Goal: Contribute content: Contribute content

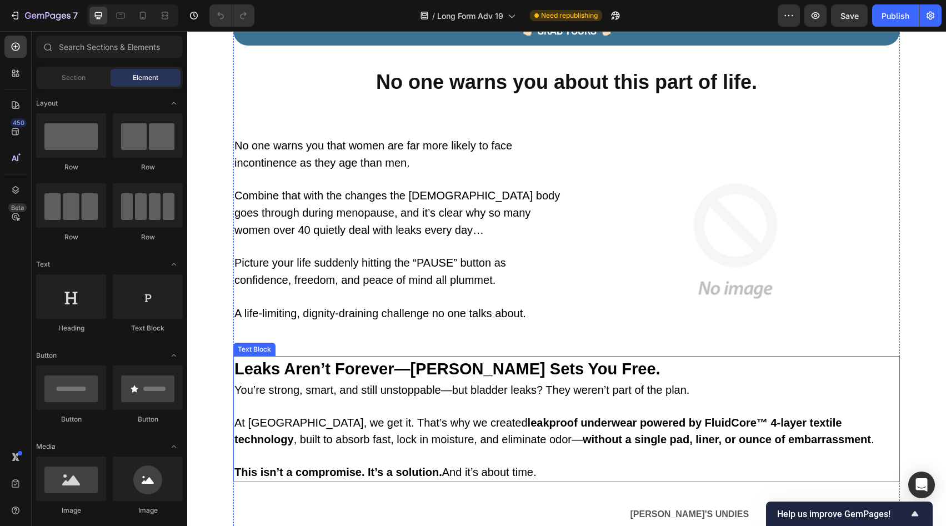
click at [504, 289] on p at bounding box center [397, 297] width 326 height 16
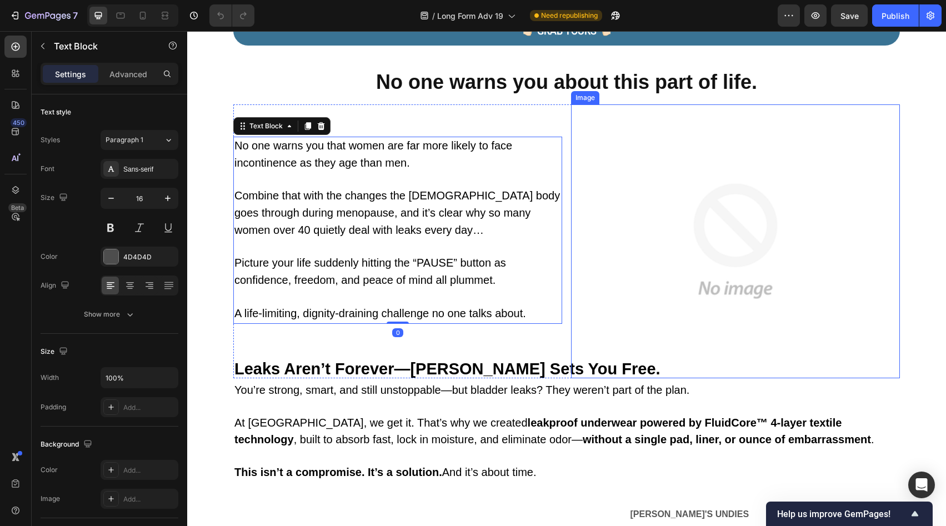
click at [669, 286] on img at bounding box center [735, 241] width 329 height 274
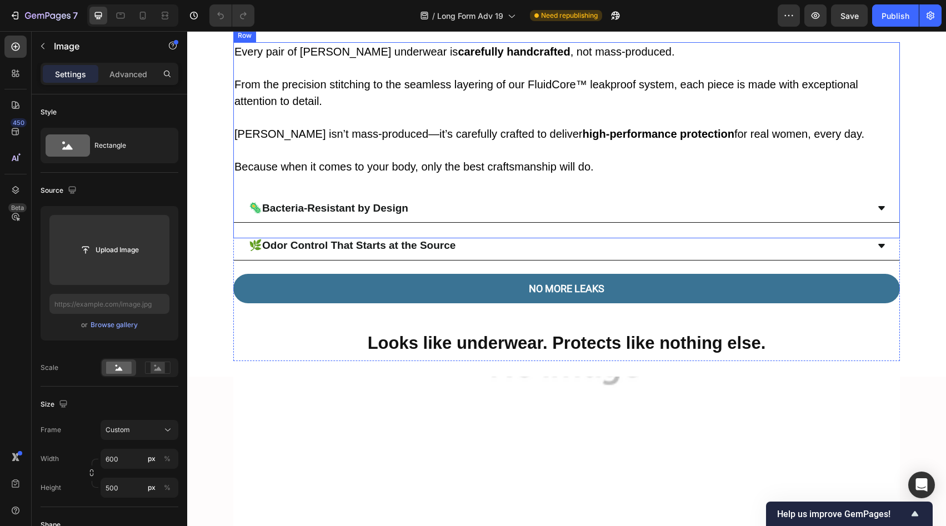
scroll to position [2267, 0]
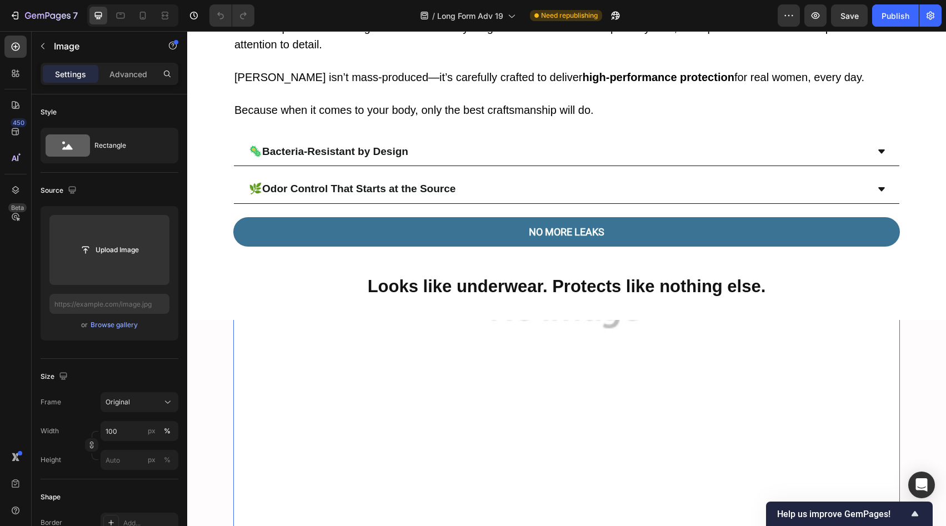
click at [570, 337] on img at bounding box center [566, 211] width 666 height 666
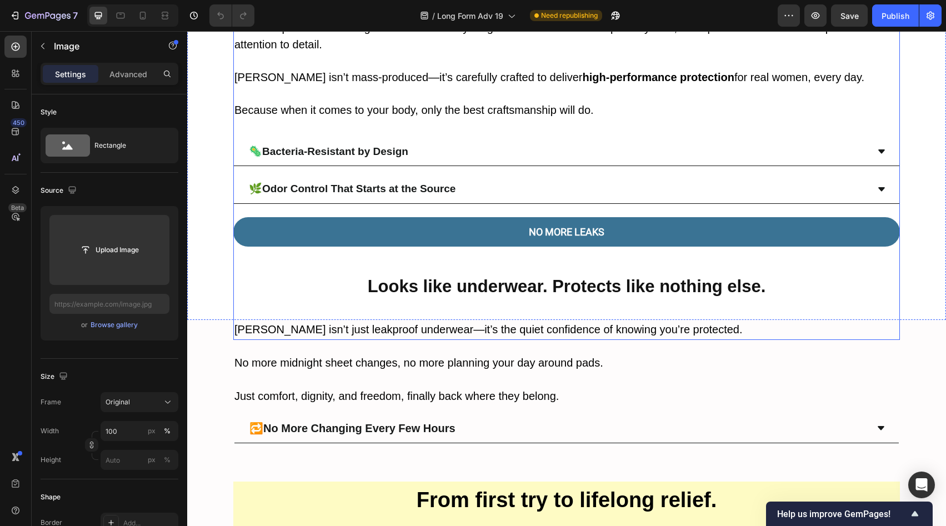
scroll to position [2355, 0]
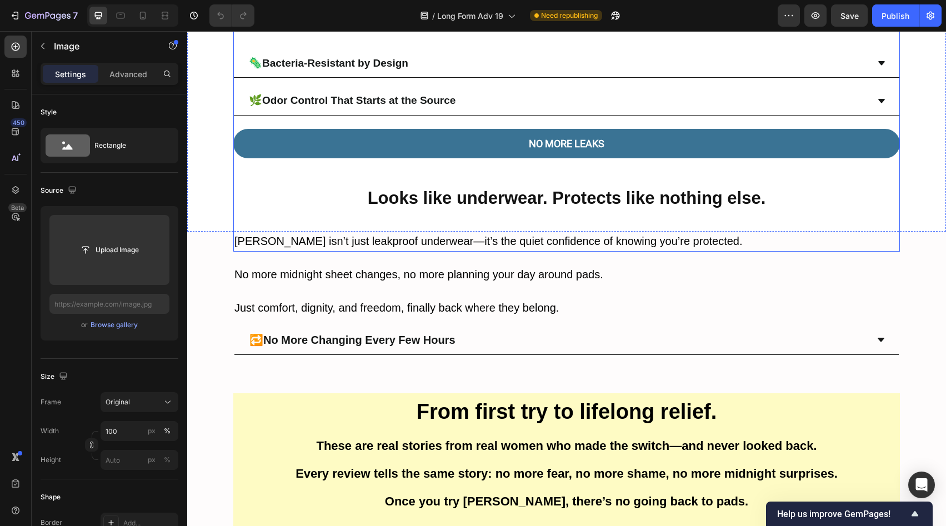
click at [485, 208] on h2 "Looks like underwear. Protects like nothing else." at bounding box center [566, 197] width 666 height 38
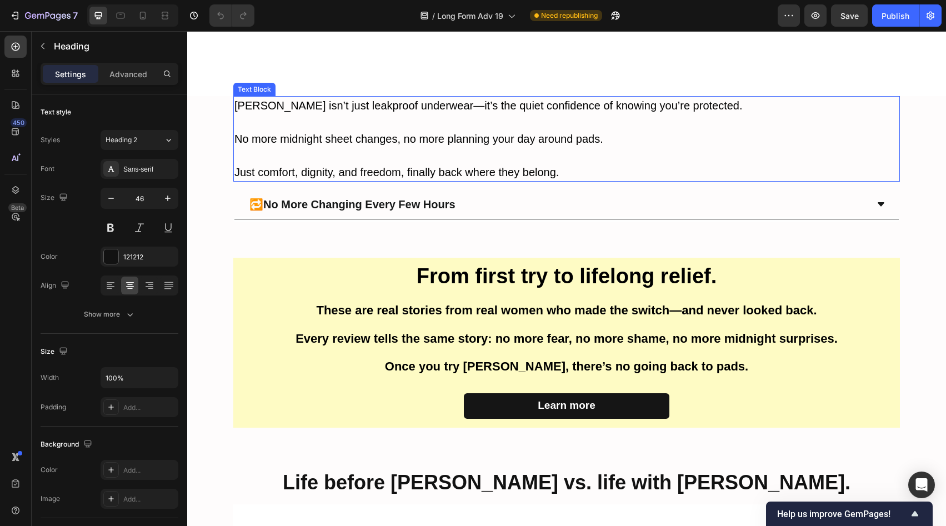
scroll to position [2707, 0]
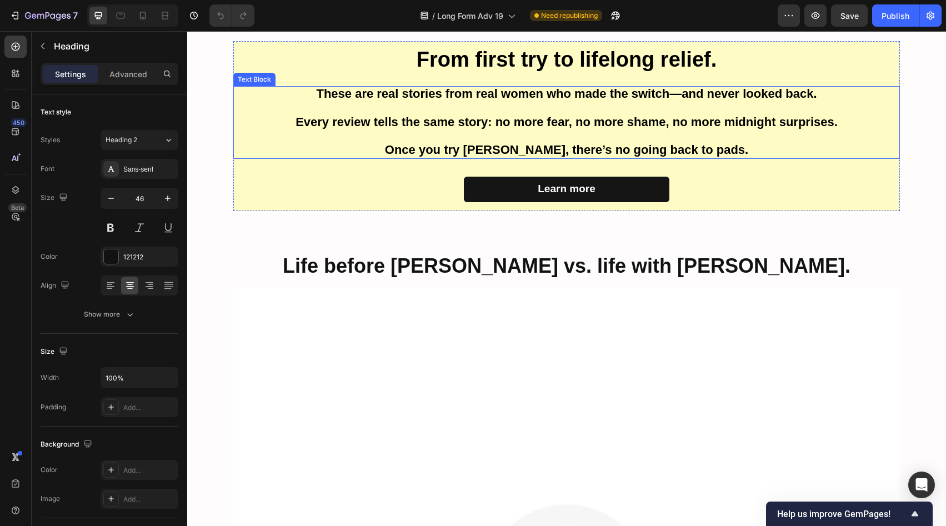
click at [514, 149] on span "Once you try [PERSON_NAME], there’s no going back to pads." at bounding box center [566, 150] width 363 height 14
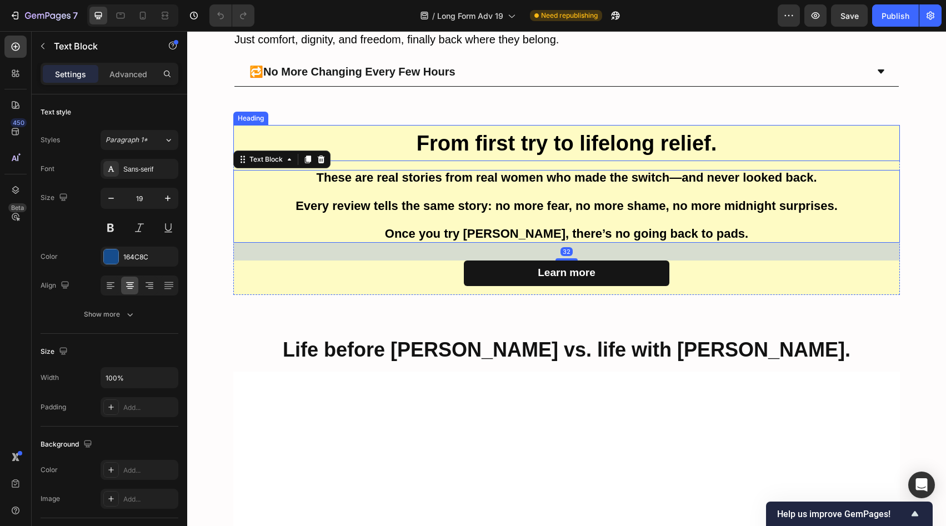
scroll to position [2541, 0]
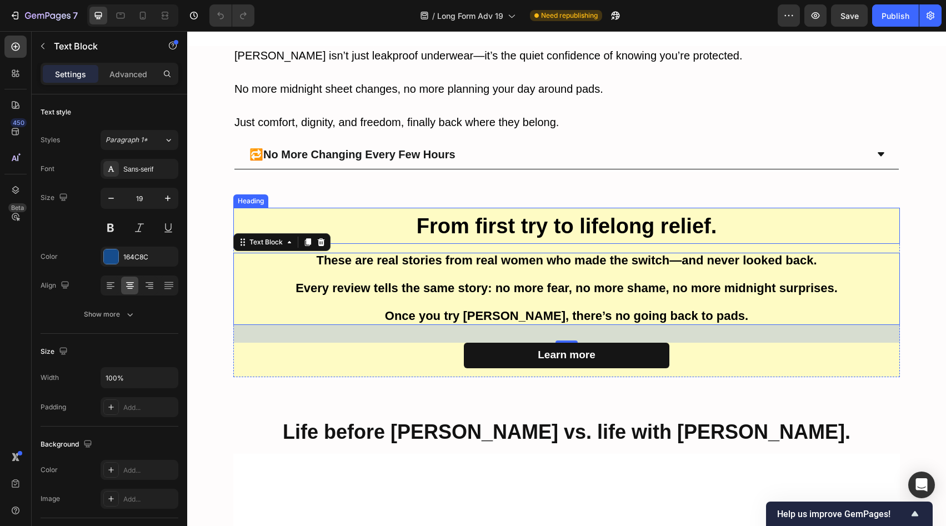
click at [519, 220] on strong "From first try to lifelong relief." at bounding box center [566, 225] width 300 height 23
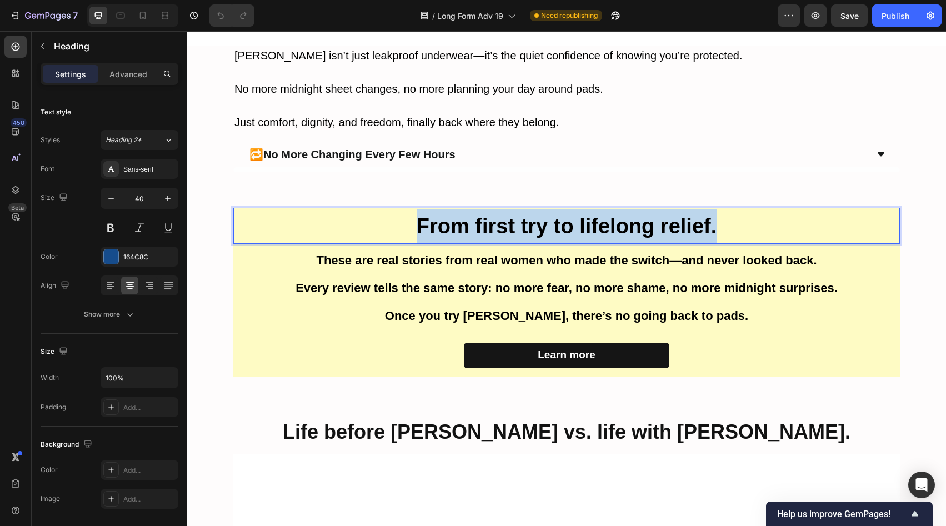
click at [519, 220] on strong "From first try to lifelong relief." at bounding box center [566, 225] width 300 height 23
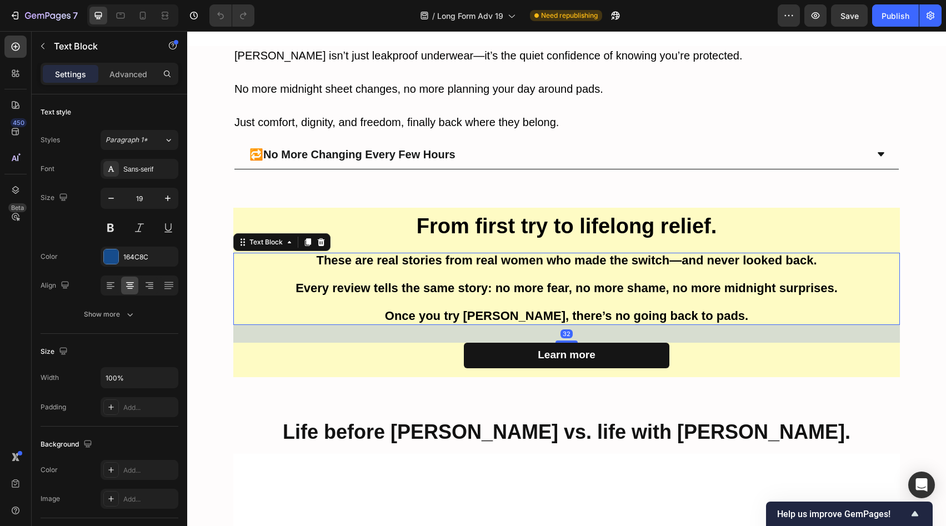
click at [556, 283] on span "Every review tells the same story: no more fear, no more shame, no more midnigh…" at bounding box center [566, 288] width 542 height 14
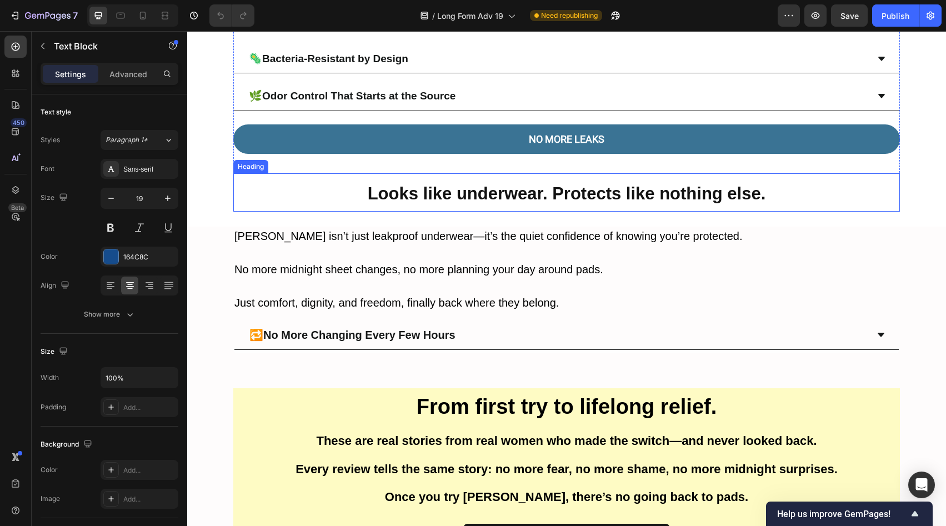
scroll to position [2667, 0]
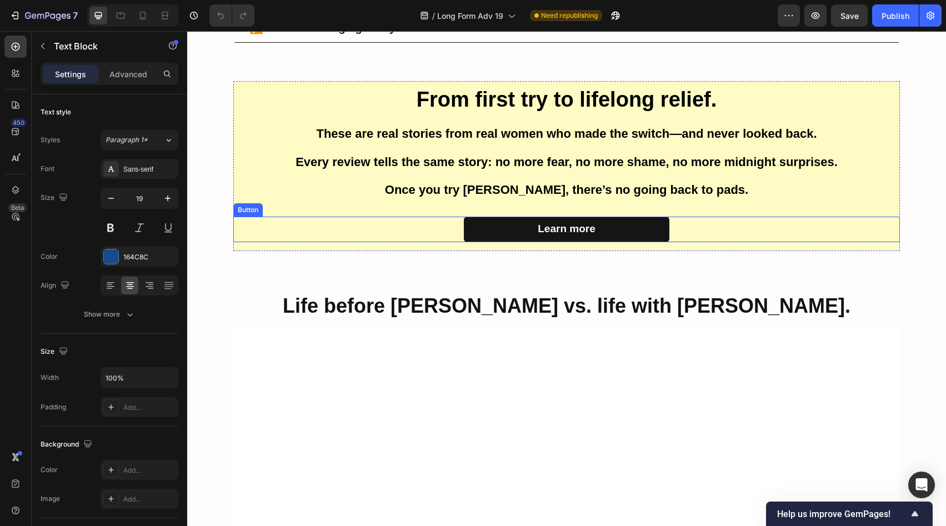
click at [757, 218] on div "Learn more Button" at bounding box center [566, 230] width 666 height 26
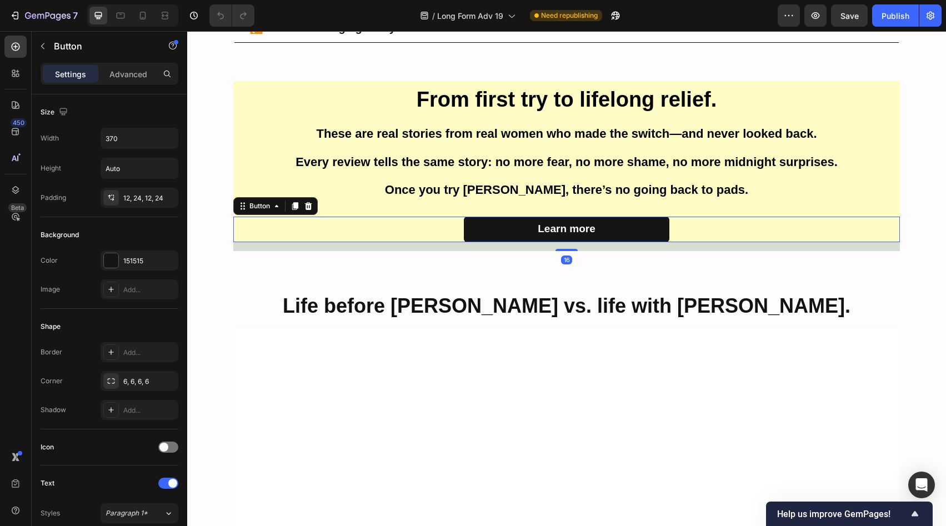
click at [740, 251] on div "16" at bounding box center [566, 246] width 666 height 9
click at [890, 190] on p "Once you try [PERSON_NAME], there’s no going back to pads." at bounding box center [566, 190] width 664 height 14
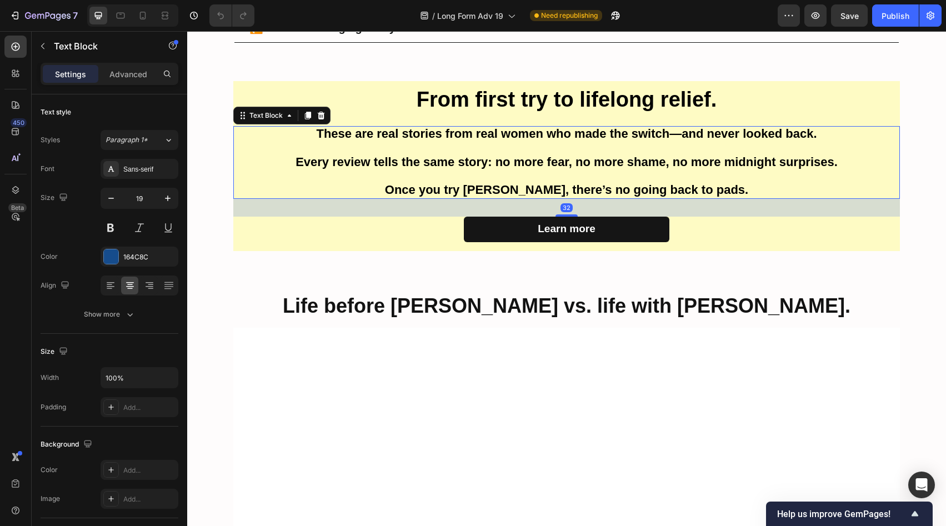
click at [891, 212] on div "32" at bounding box center [566, 208] width 666 height 18
click at [894, 218] on div "Learn more Button" at bounding box center [566, 230] width 666 height 26
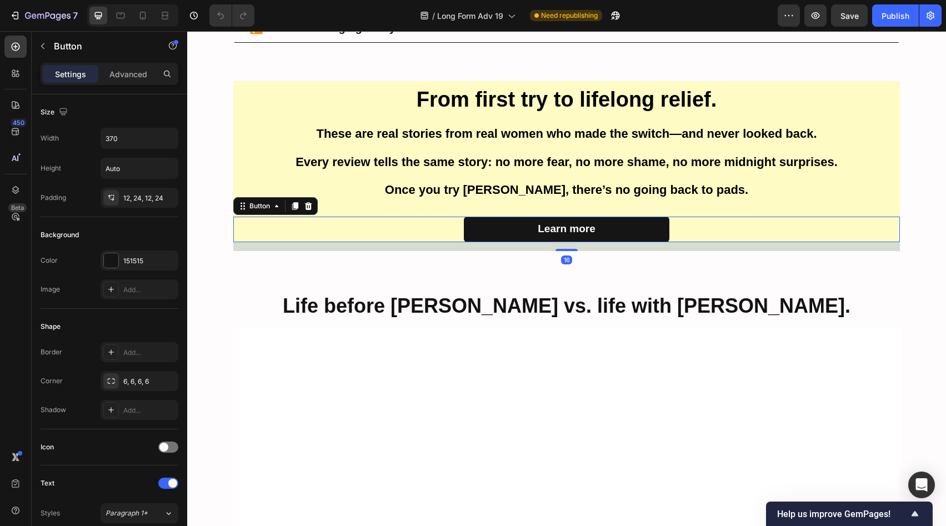
click at [888, 248] on div "16" at bounding box center [566, 246] width 666 height 9
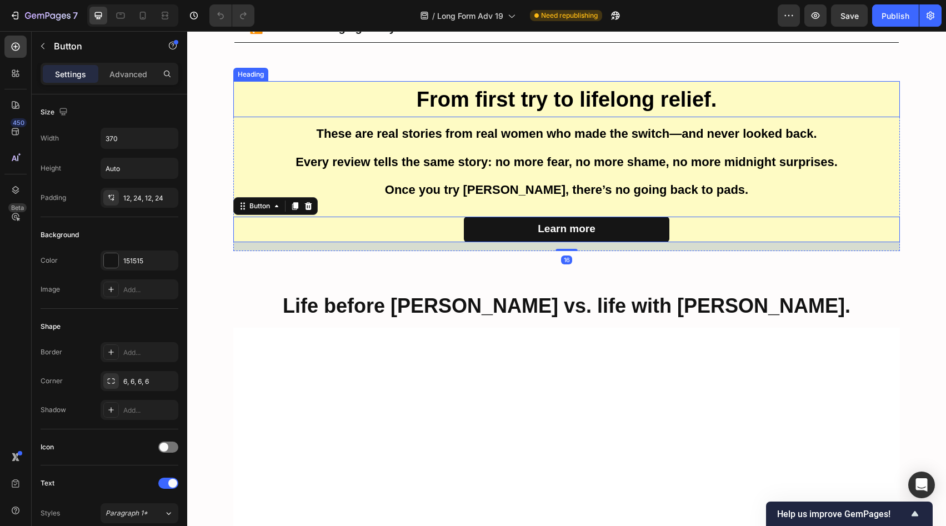
click at [879, 108] on h2 "From first try to lifelong relief." at bounding box center [566, 99] width 666 height 36
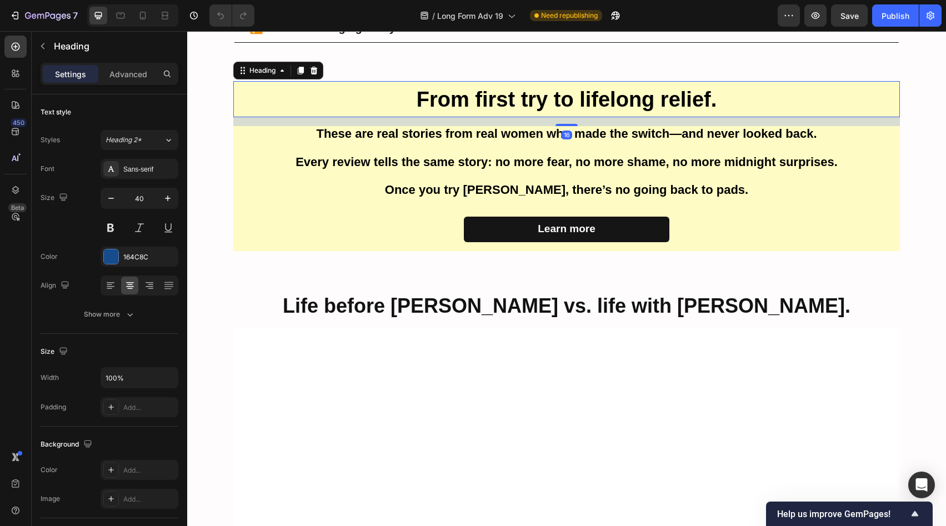
click at [887, 120] on div "16" at bounding box center [566, 121] width 666 height 9
click at [886, 127] on p "These are real stories from real women who made the switch—and never looked bac…" at bounding box center [566, 134] width 664 height 14
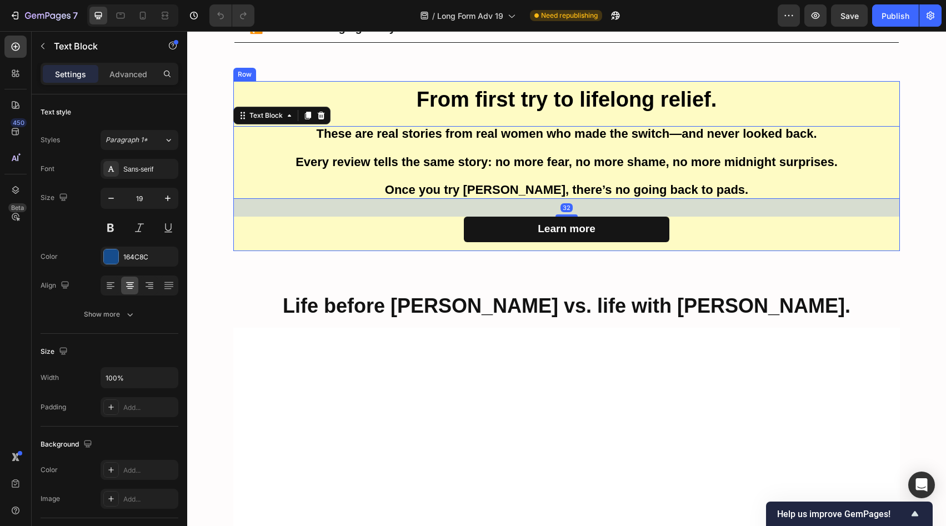
click at [426, 122] on div "From first try to lifelong relief. Heading These are real stories from real wom…" at bounding box center [566, 165] width 666 height 169
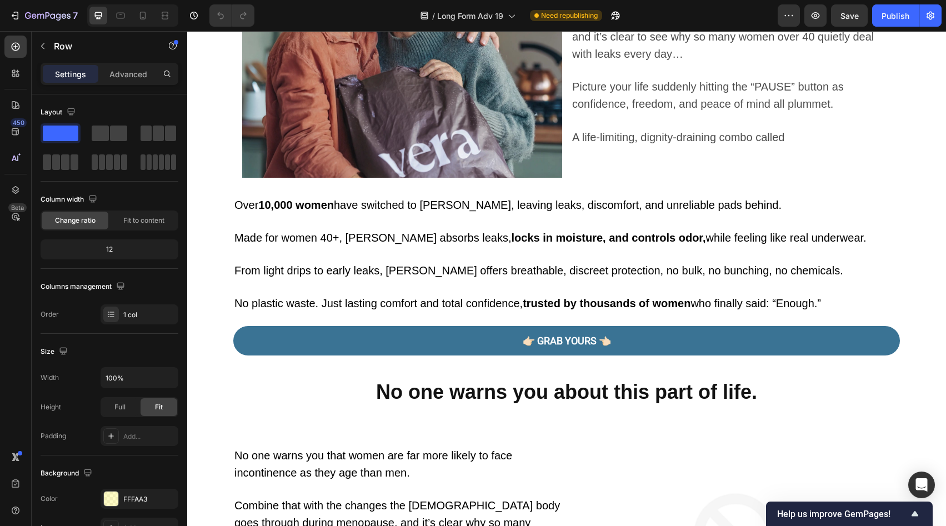
scroll to position [407, 0]
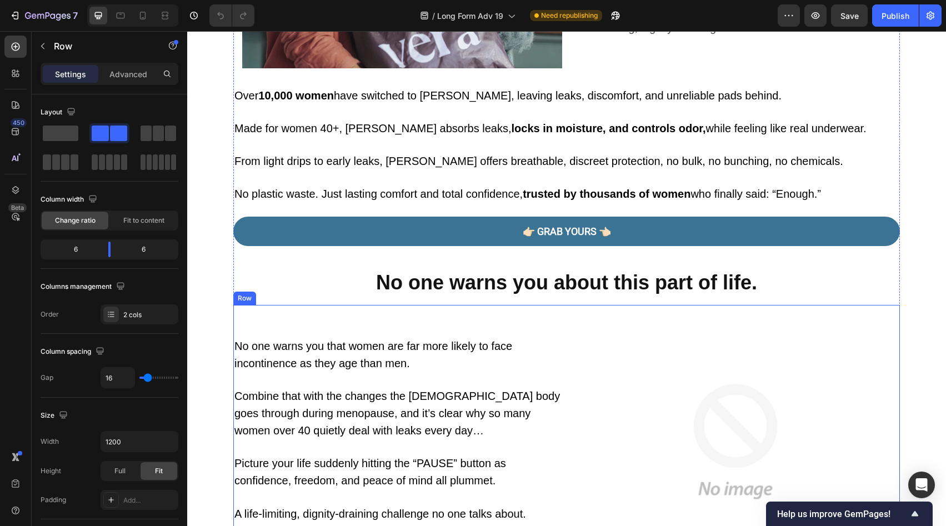
click at [559, 364] on div "No one warns you that women are far more likely to face incontinence as they ag…" at bounding box center [566, 442] width 666 height 274
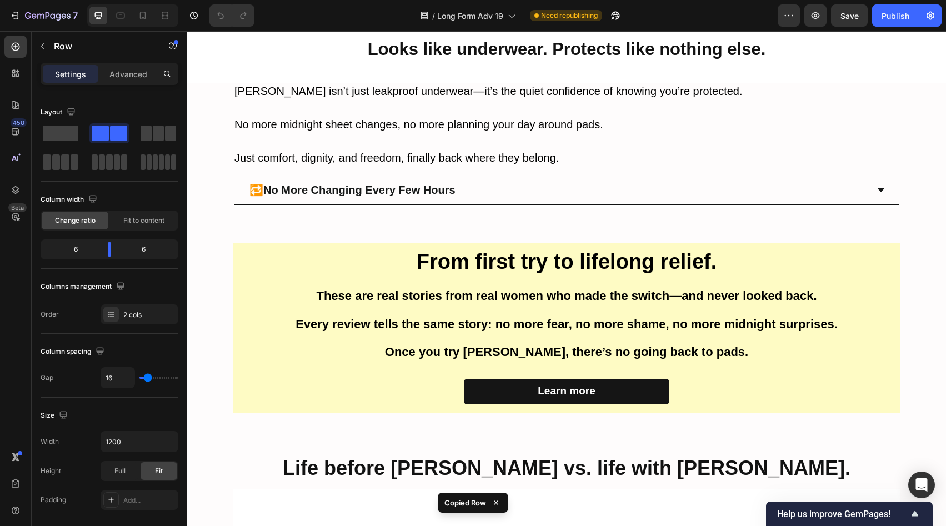
scroll to position [2636, 0]
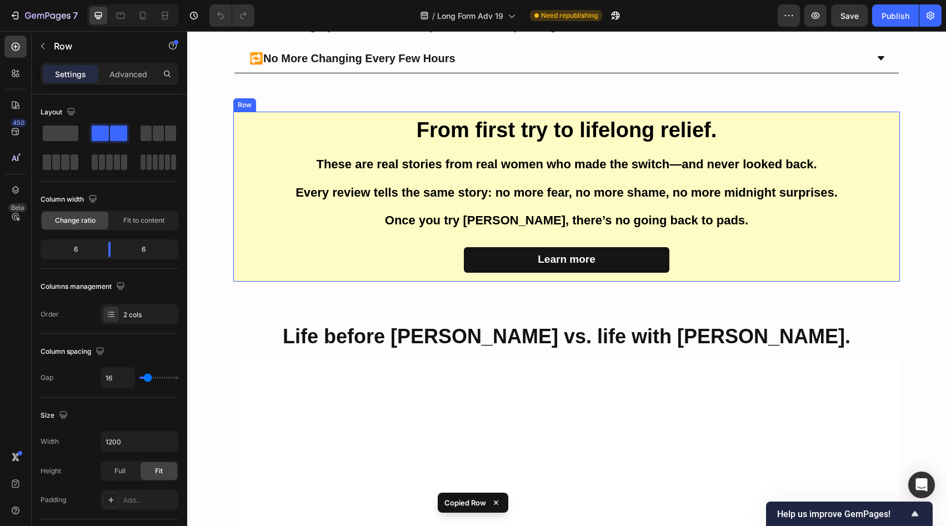
click at [544, 152] on div "From first try to lifelong relief. Heading These are real stories from real wom…" at bounding box center [566, 196] width 666 height 169
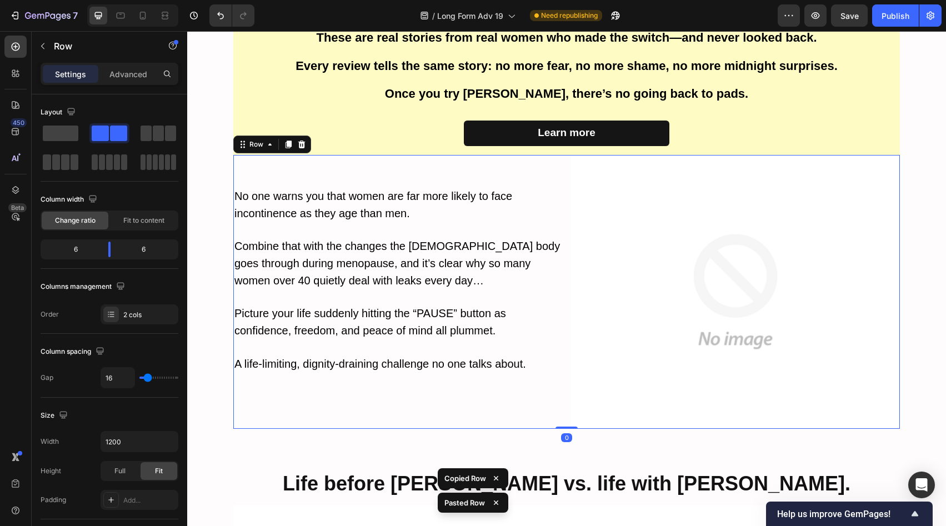
scroll to position [2933, 0]
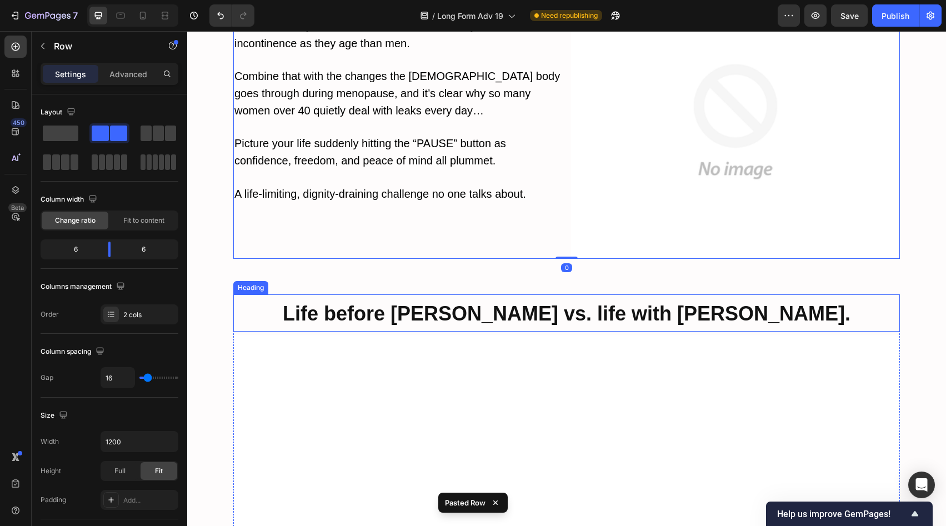
click at [544, 319] on strong "Life before [PERSON_NAME] vs. life with [PERSON_NAME]." at bounding box center [566, 313] width 567 height 23
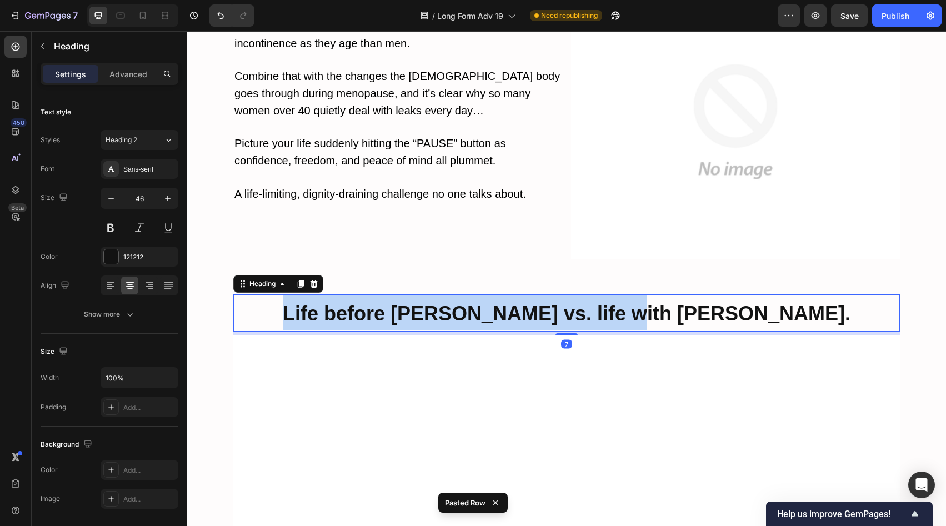
click at [544, 319] on strong "Life before [PERSON_NAME] vs. life with [PERSON_NAME]." at bounding box center [566, 313] width 567 height 23
copy strong "Life before [PERSON_NAME] vs. life with [PERSON_NAME]."
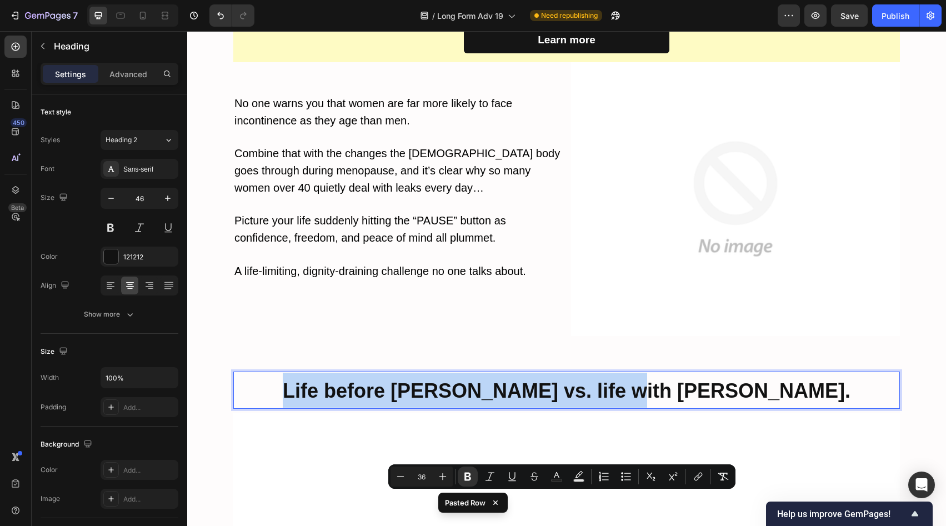
scroll to position [2740, 0]
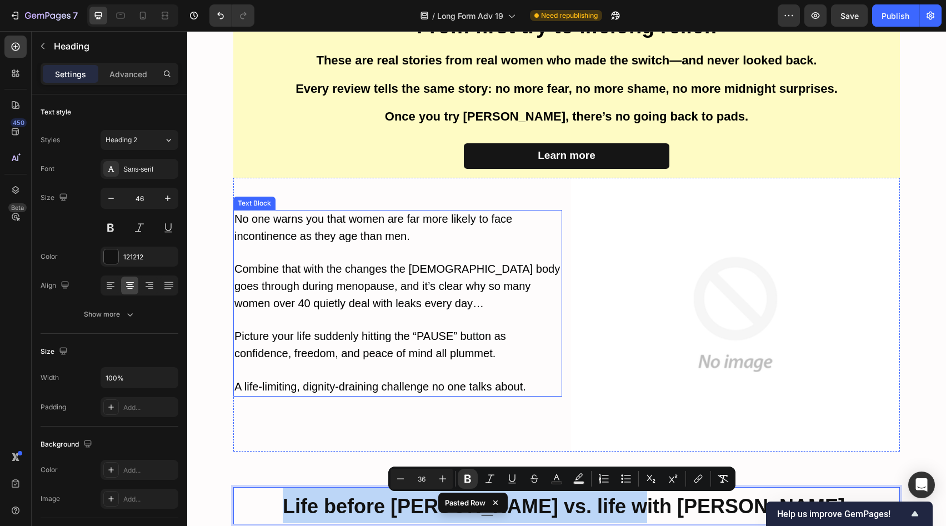
click at [293, 237] on span "No one warns you that women are far more likely to face incontinence as they ag…" at bounding box center [373, 227] width 278 height 29
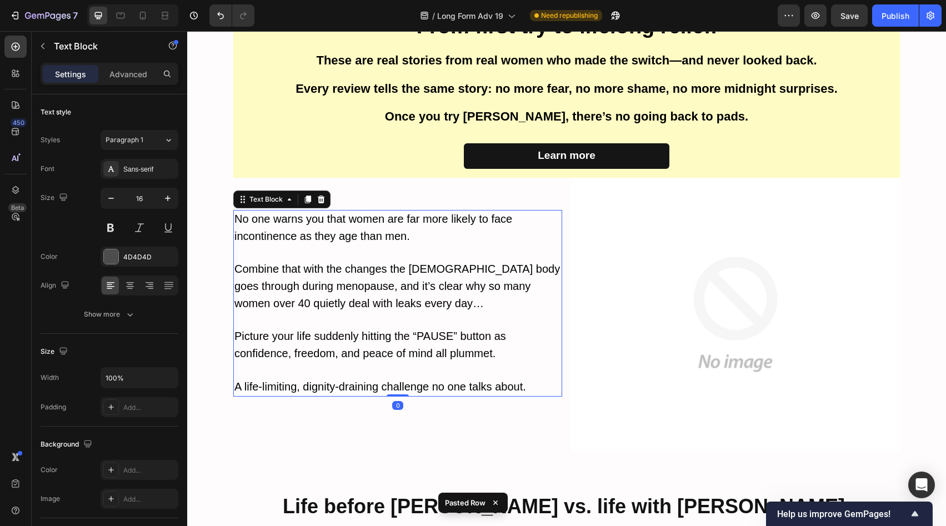
click at [293, 237] on span "No one warns you that women are far more likely to face incontinence as they ag…" at bounding box center [373, 227] width 278 height 29
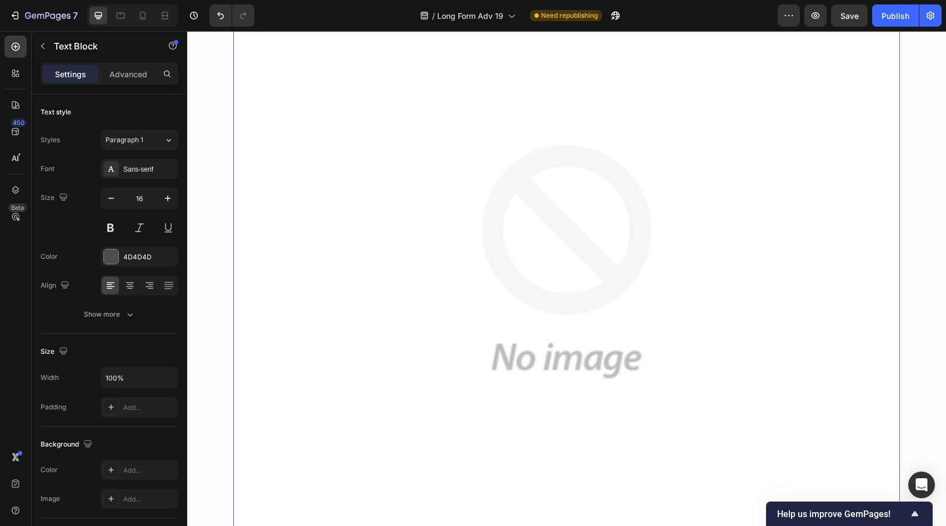
scroll to position [3099, 0]
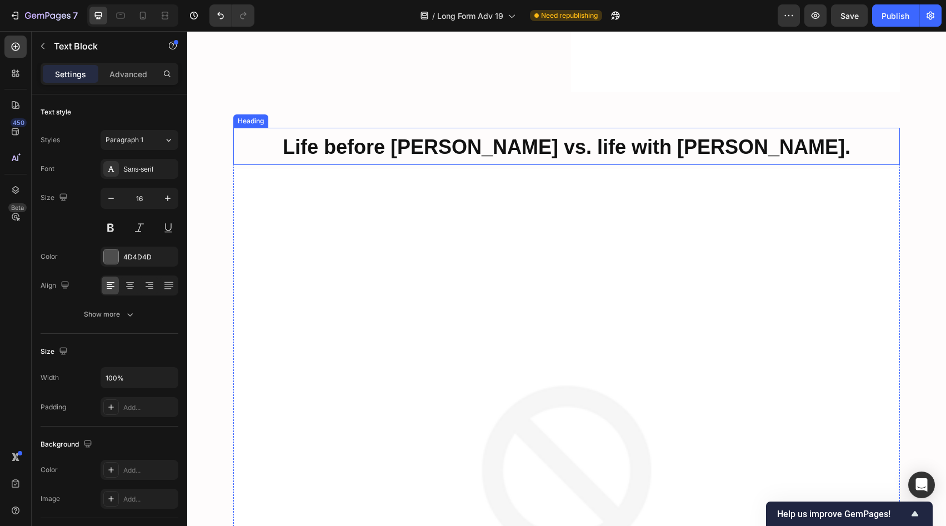
click at [528, 154] on strong "Life before [PERSON_NAME] vs. life with [PERSON_NAME]." at bounding box center [566, 146] width 567 height 23
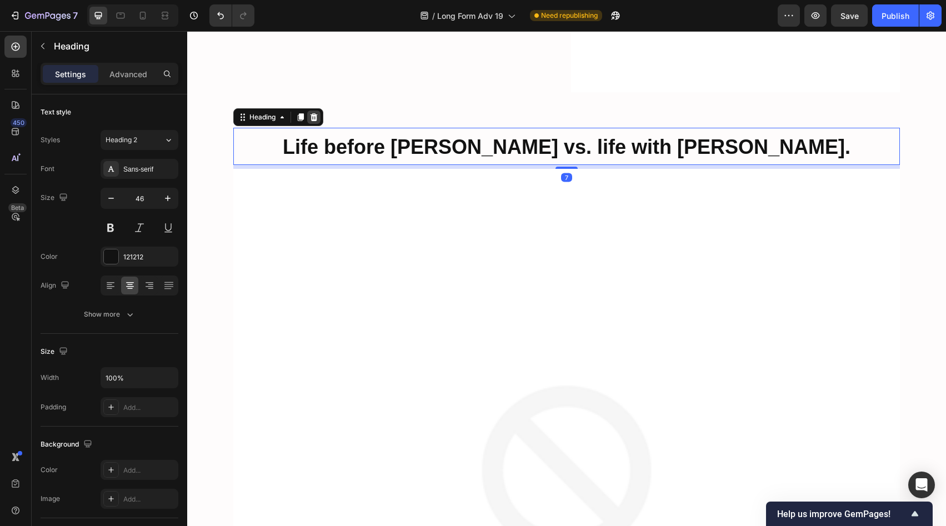
click at [314, 120] on div at bounding box center [313, 116] width 13 height 13
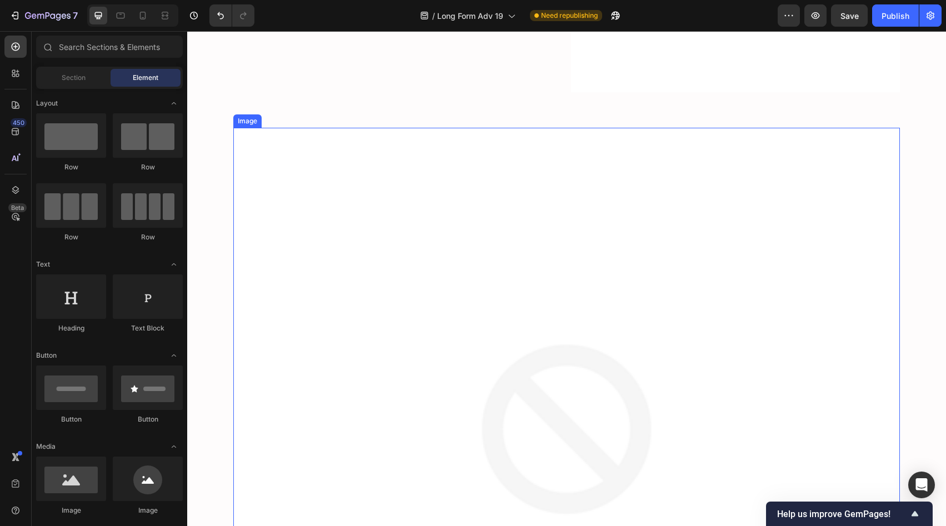
click at [519, 204] on img at bounding box center [566, 461] width 666 height 666
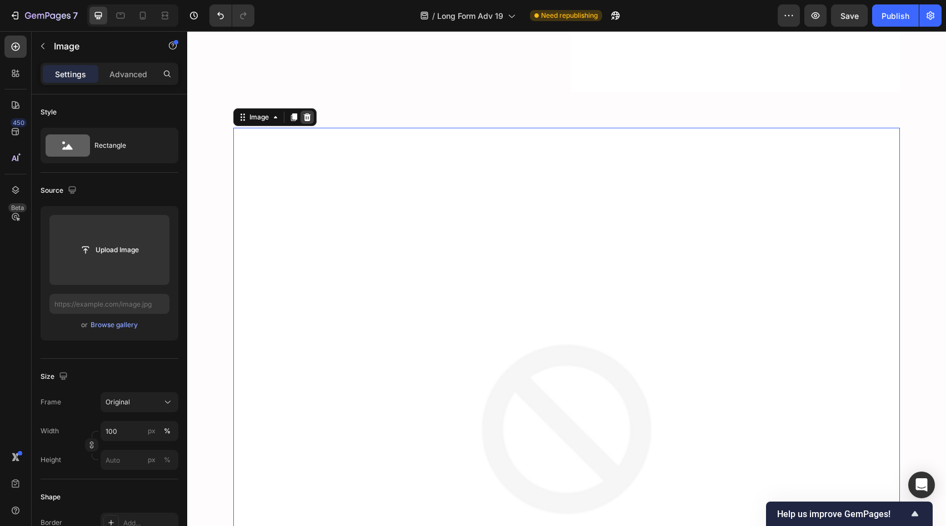
click at [305, 114] on icon at bounding box center [307, 117] width 9 height 9
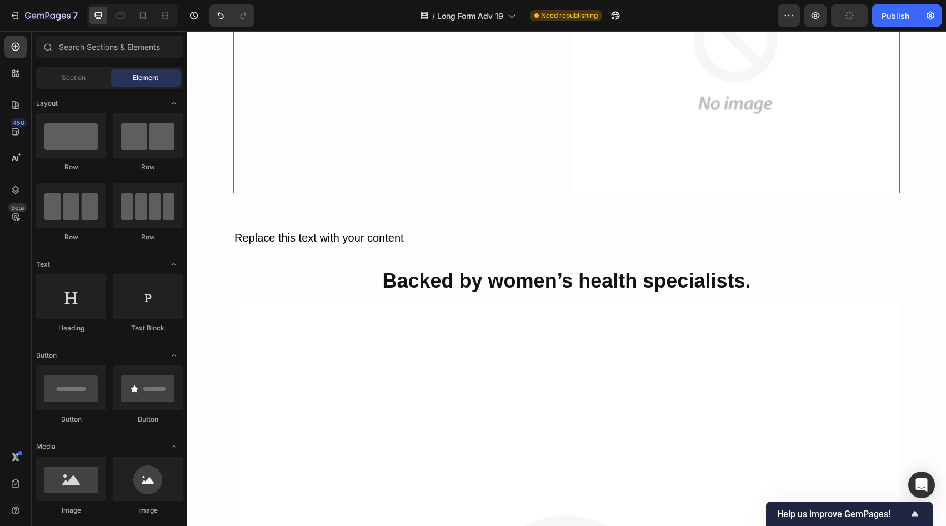
scroll to position [2884, 0]
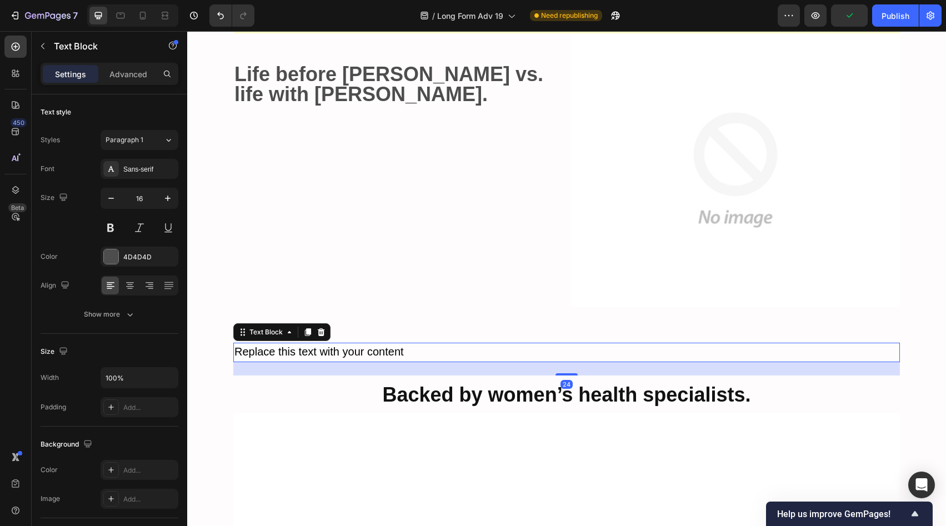
click at [436, 350] on p "Replace this text with your content" at bounding box center [566, 352] width 664 height 17
click at [318, 333] on icon at bounding box center [321, 332] width 7 height 8
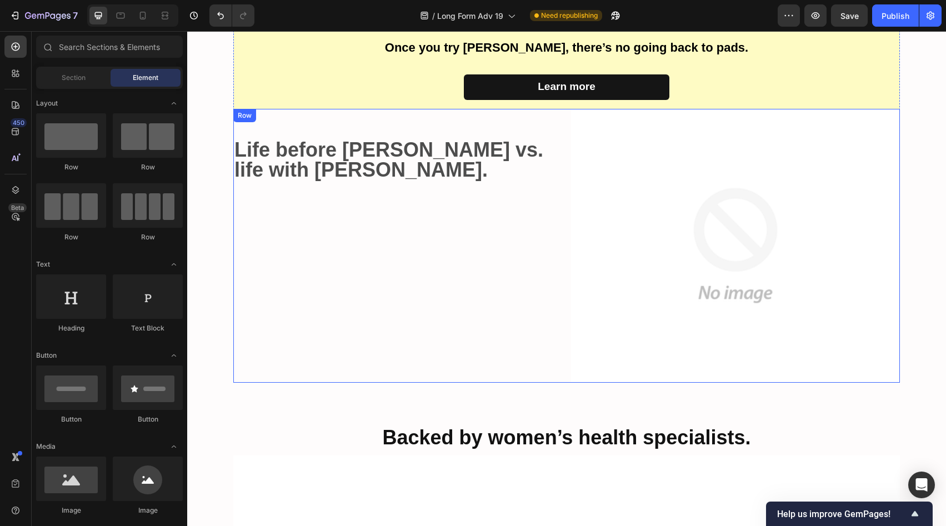
scroll to position [2783, 0]
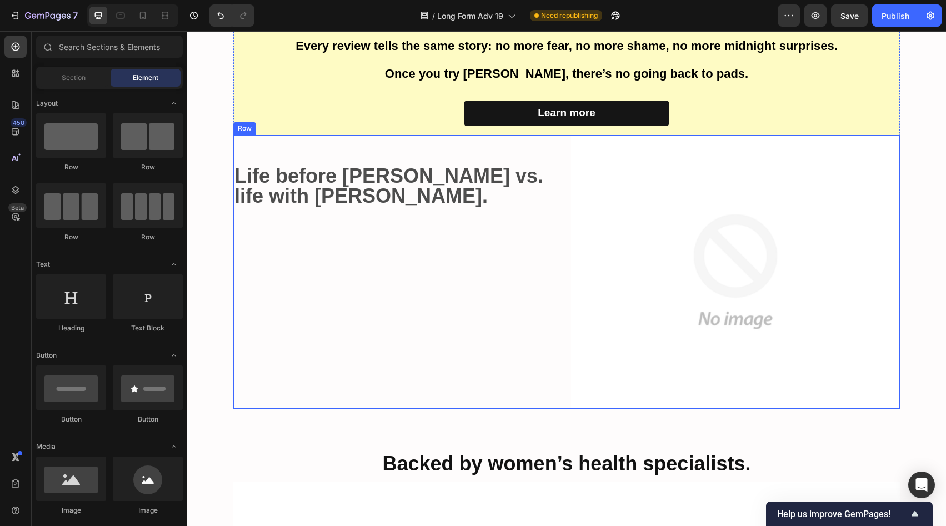
click at [383, 167] on strong "Life before [PERSON_NAME] vs. life with [PERSON_NAME]." at bounding box center [388, 185] width 309 height 43
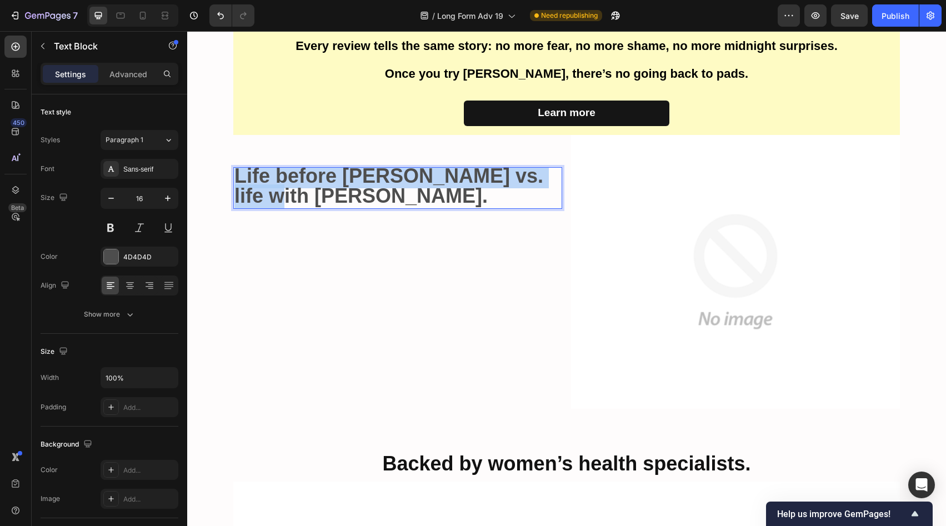
click at [383, 167] on strong "Life before [PERSON_NAME] vs. life with [PERSON_NAME]." at bounding box center [388, 185] width 309 height 43
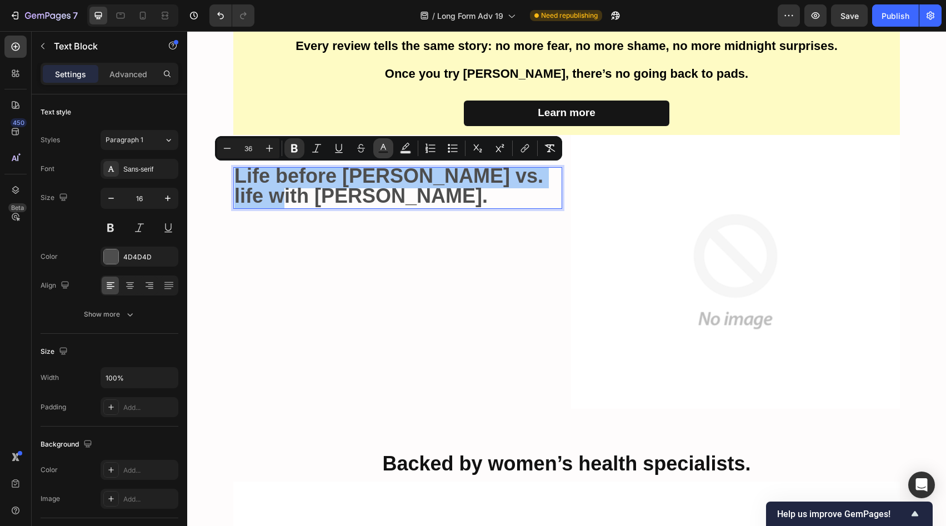
click at [384, 146] on icon "Editor contextual toolbar" at bounding box center [383, 147] width 6 height 6
type input "4D4D4D"
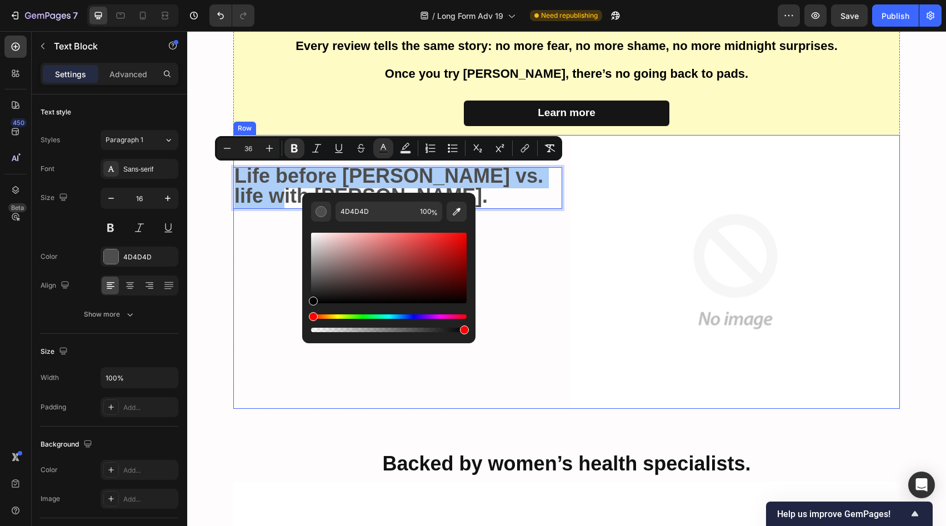
drag, startPoint x: 524, startPoint y: 301, endPoint x: 297, endPoint y: 351, distance: 232.4
type input "000000"
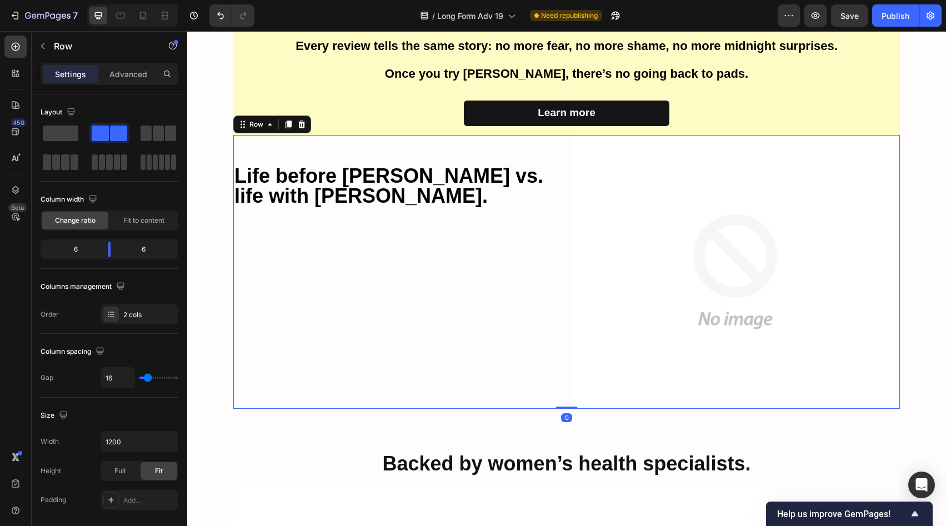
click at [530, 220] on div "Life before [PERSON_NAME] vs. life with [PERSON_NAME]. Text Block" at bounding box center [397, 272] width 329 height 274
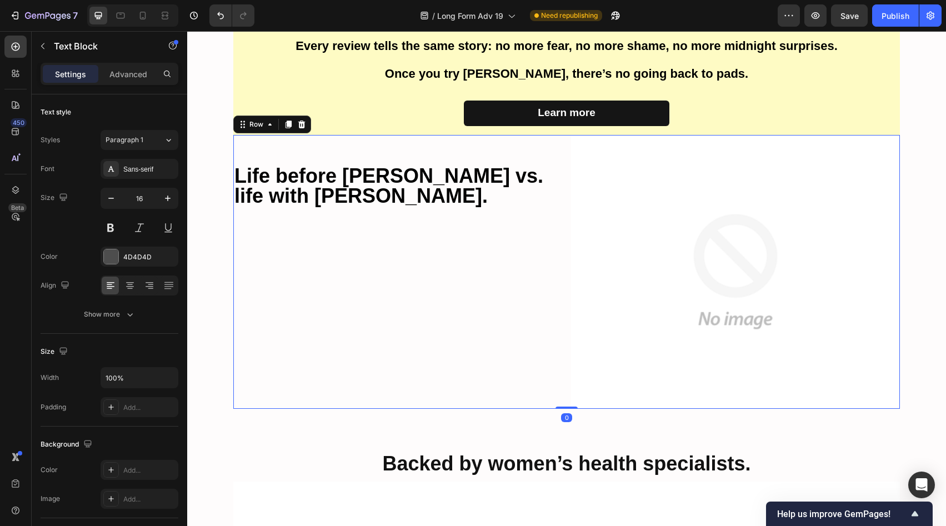
click at [468, 178] on strong "Life before [PERSON_NAME] vs. life with [PERSON_NAME]." at bounding box center [388, 185] width 309 height 43
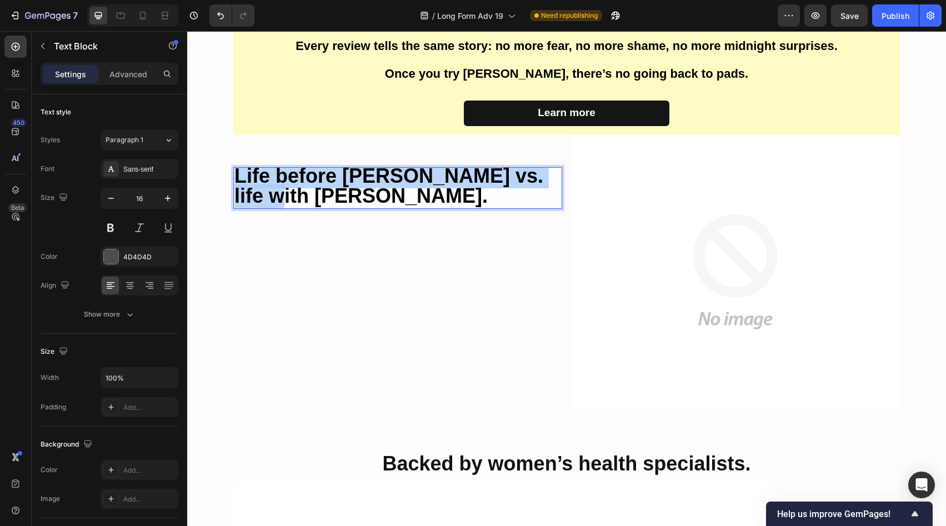
click at [468, 178] on strong "Life before [PERSON_NAME] vs. life with [PERSON_NAME]." at bounding box center [388, 185] width 309 height 43
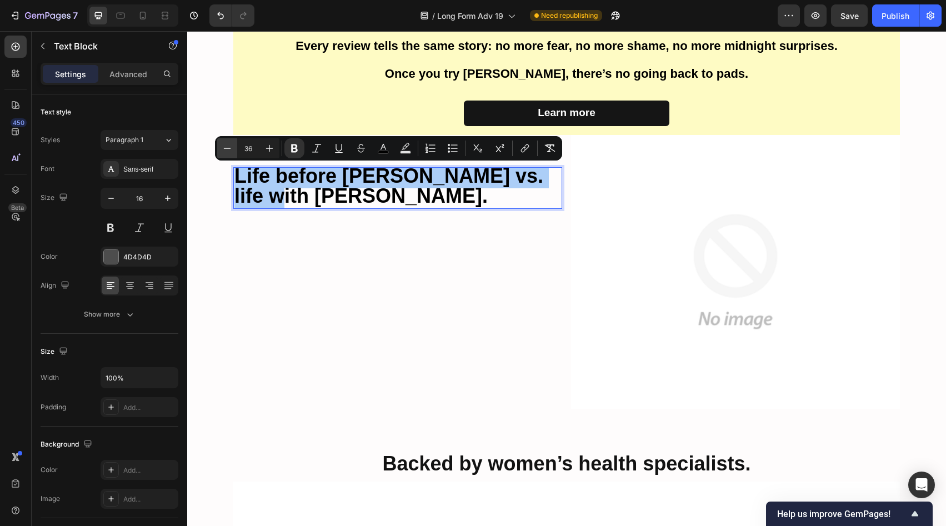
click at [226, 147] on icon "Editor contextual toolbar" at bounding box center [227, 148] width 11 height 11
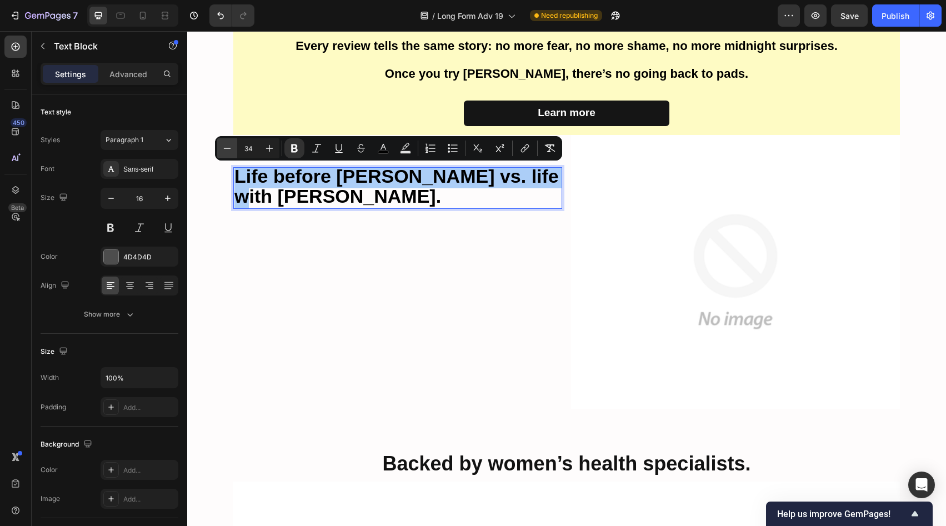
click at [226, 147] on icon "Editor contextual toolbar" at bounding box center [227, 148] width 11 height 11
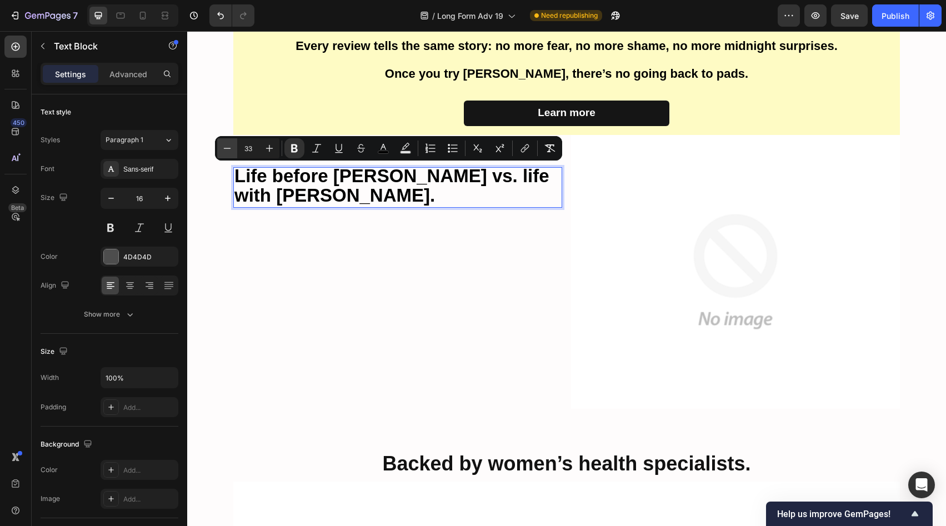
click at [226, 147] on icon "Editor contextual toolbar" at bounding box center [227, 148] width 11 height 11
type input "30"
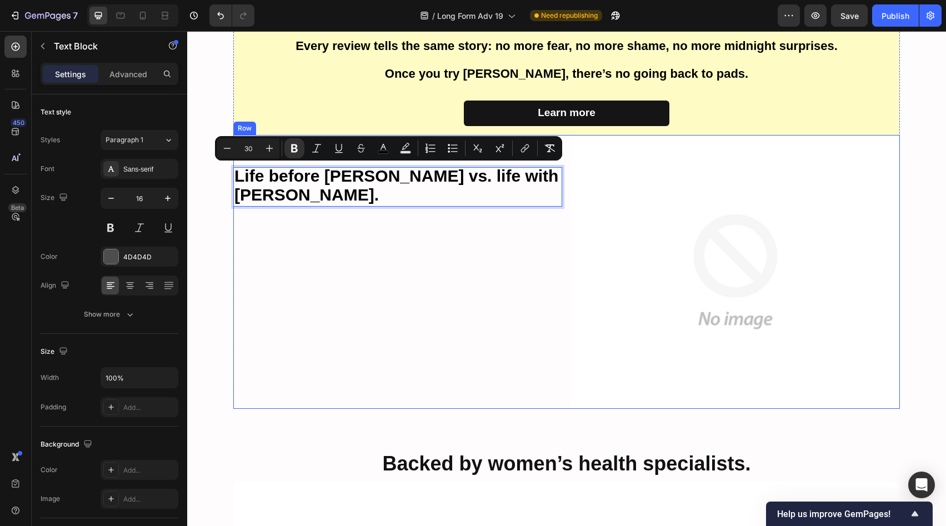
click at [552, 285] on div "Life before [PERSON_NAME] vs. life with [PERSON_NAME]. Text Block 0" at bounding box center [397, 272] width 329 height 274
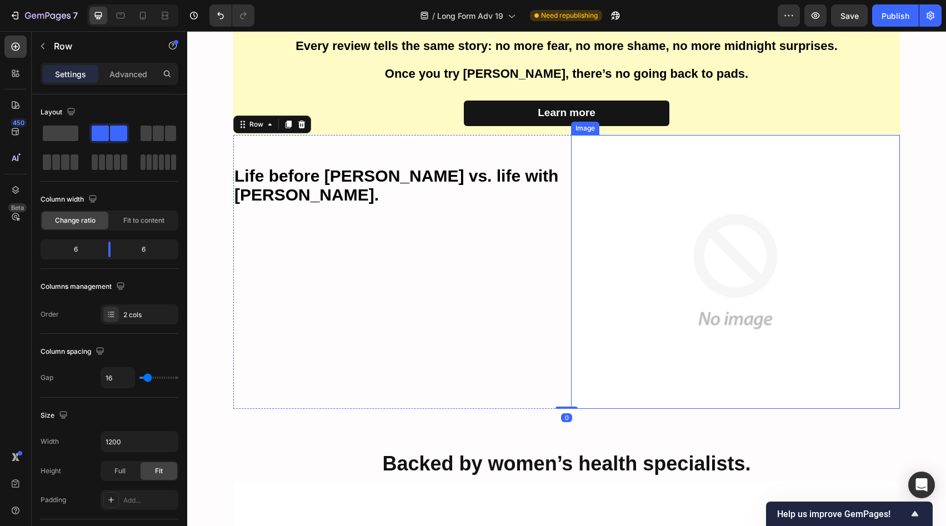
click at [636, 270] on img at bounding box center [735, 272] width 329 height 274
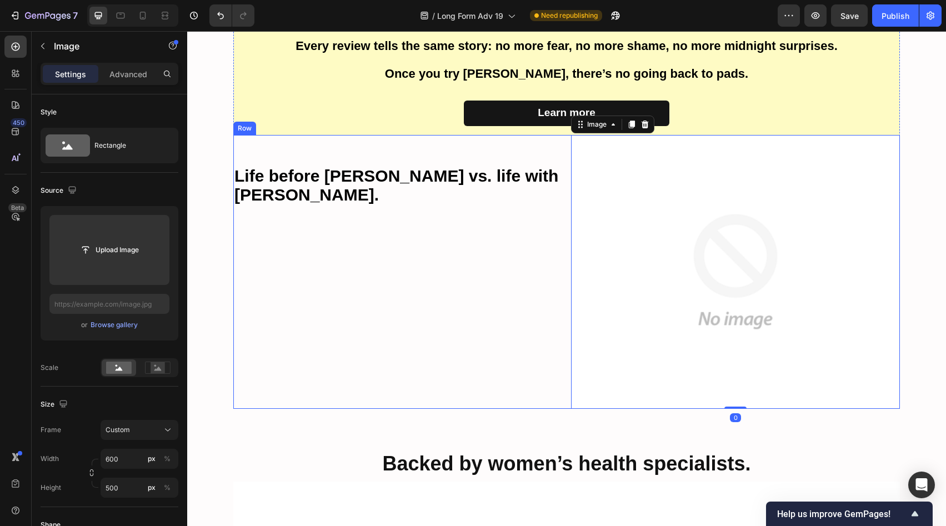
click at [419, 195] on div "Life before [PERSON_NAME] vs. life with [PERSON_NAME]. Text Block" at bounding box center [397, 272] width 329 height 274
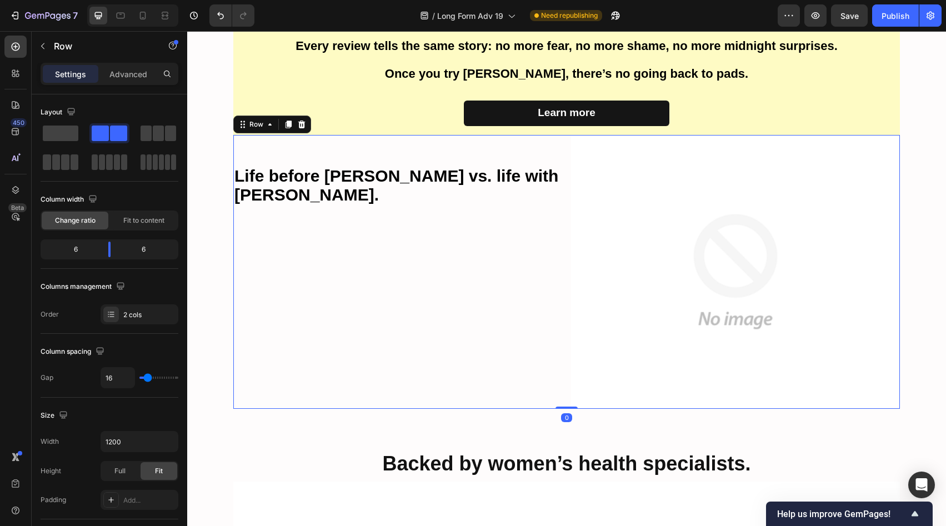
click at [419, 195] on div "Life before [PERSON_NAME] vs. life with [PERSON_NAME]. Text Block" at bounding box center [397, 272] width 329 height 274
click at [510, 174] on p "Life before [PERSON_NAME] vs. life with [PERSON_NAME]." at bounding box center [397, 187] width 326 height 38
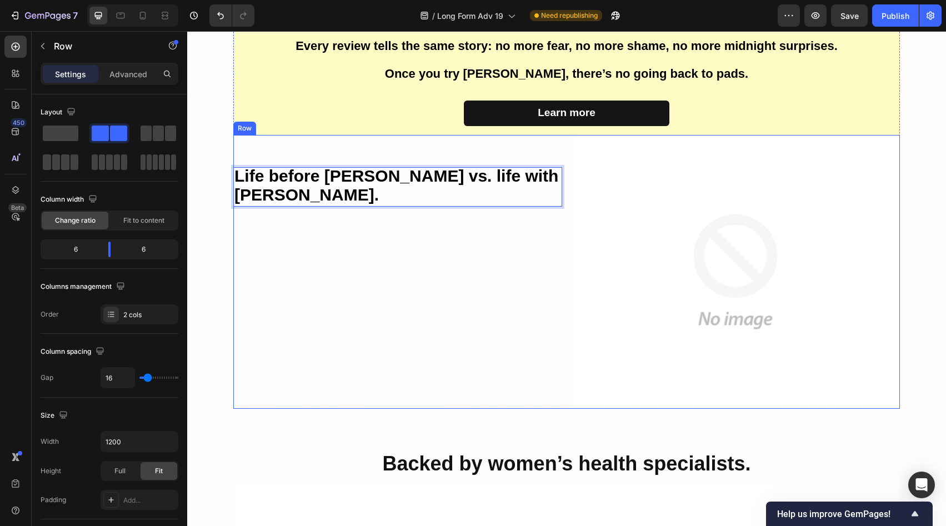
click at [375, 274] on div "Life before [PERSON_NAME] vs. life with [PERSON_NAME]. Text Block 0" at bounding box center [397, 272] width 329 height 274
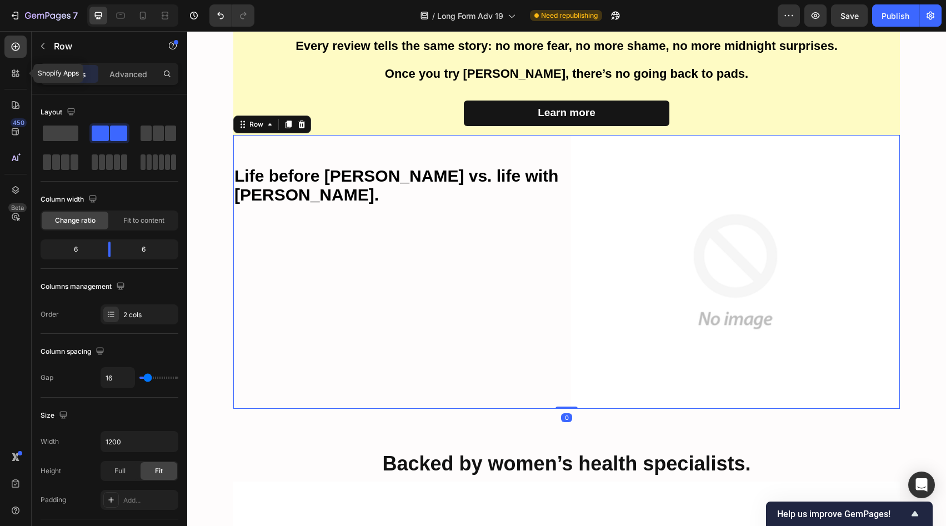
click at [14, 59] on div "Shopify Apps 450 Beta" at bounding box center [15, 241] width 22 height 410
click at [14, 55] on div at bounding box center [15, 47] width 22 height 22
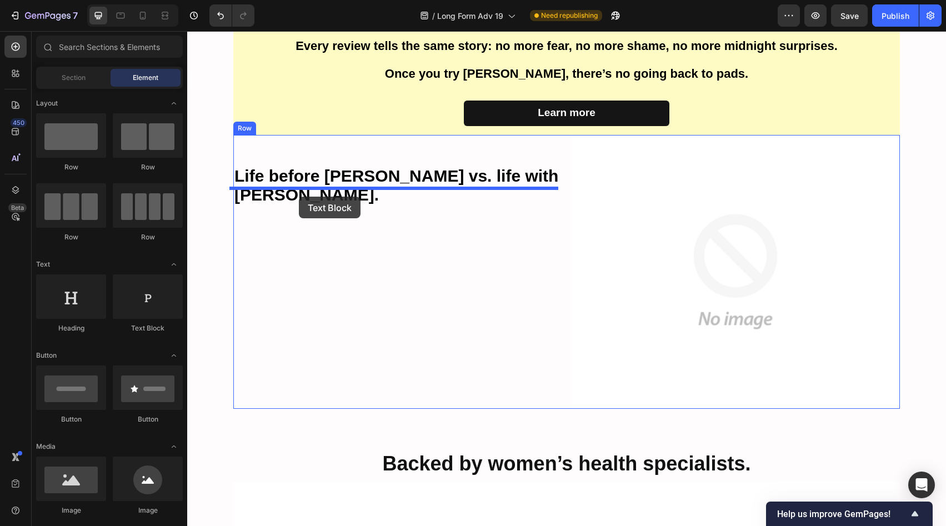
drag, startPoint x: 335, startPoint y: 351, endPoint x: 299, endPoint y: 197, distance: 158.6
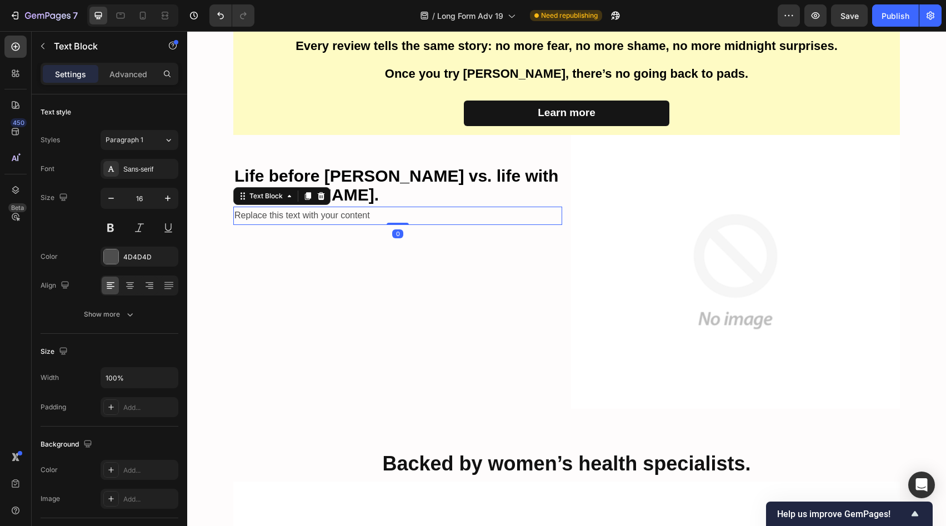
click at [410, 207] on div "Replace this text with your content" at bounding box center [397, 216] width 329 height 18
click at [410, 208] on p "Replace this text with your content" at bounding box center [397, 216] width 326 height 16
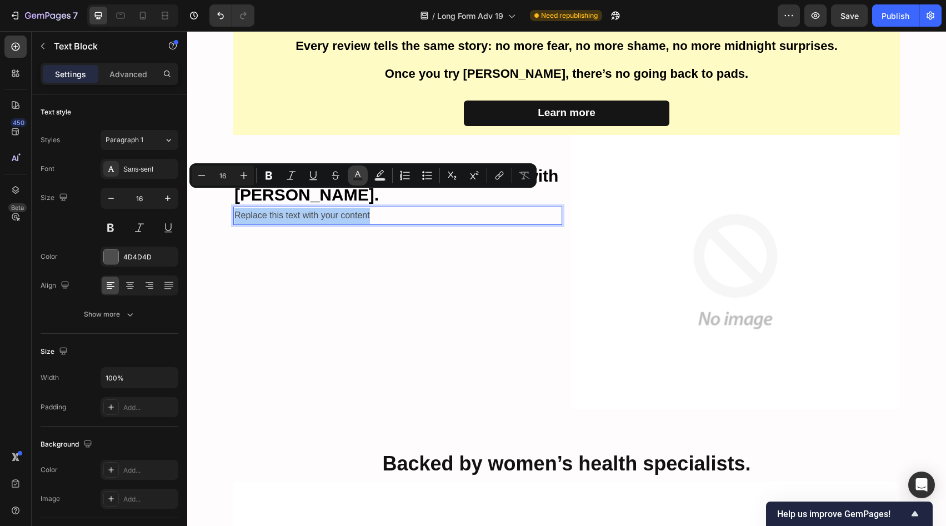
click at [353, 175] on icon "Editor contextual toolbar" at bounding box center [357, 175] width 11 height 11
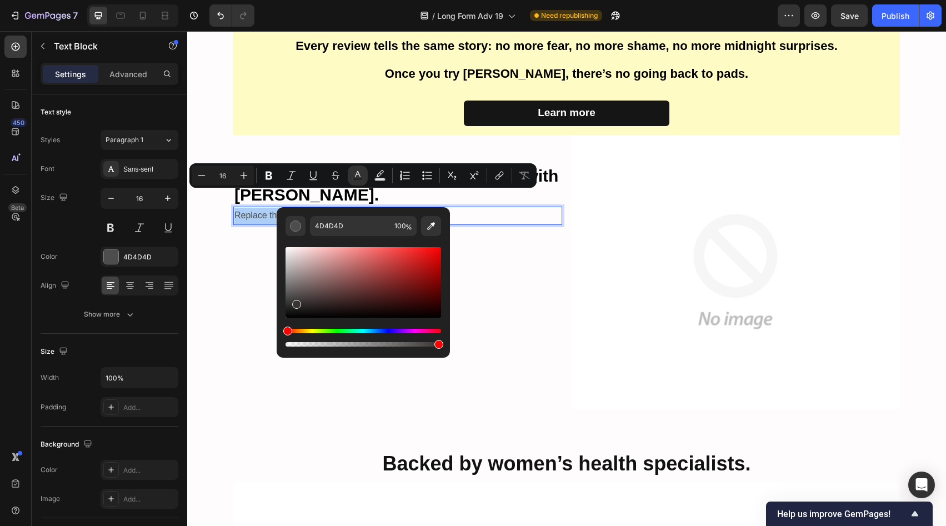
drag, startPoint x: 482, startPoint y: 333, endPoint x: 265, endPoint y: 333, distance: 216.5
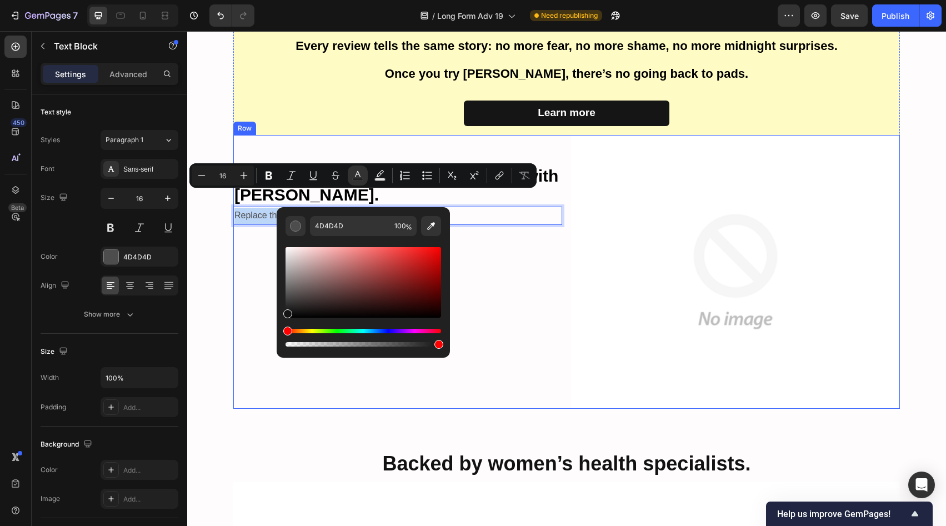
type input "141414"
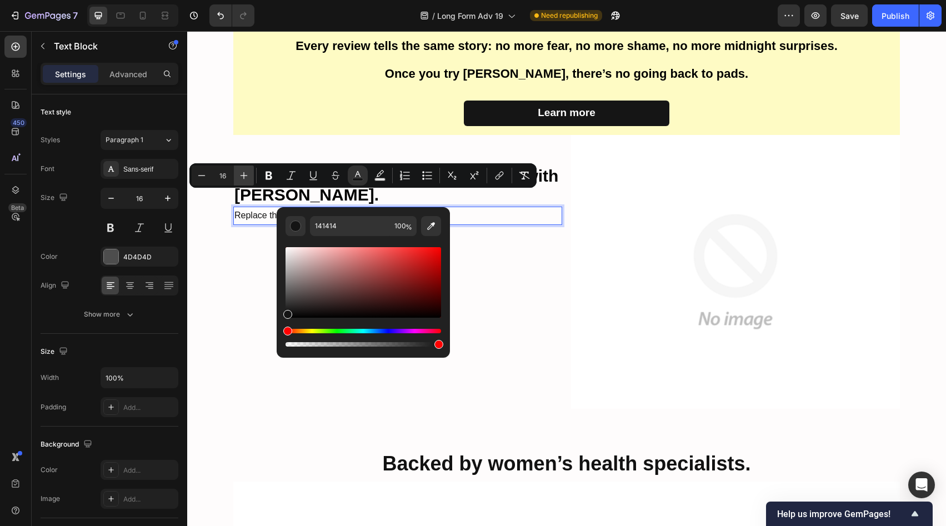
click at [239, 175] on icon "Editor contextual toolbar" at bounding box center [243, 175] width 11 height 11
type input "20"
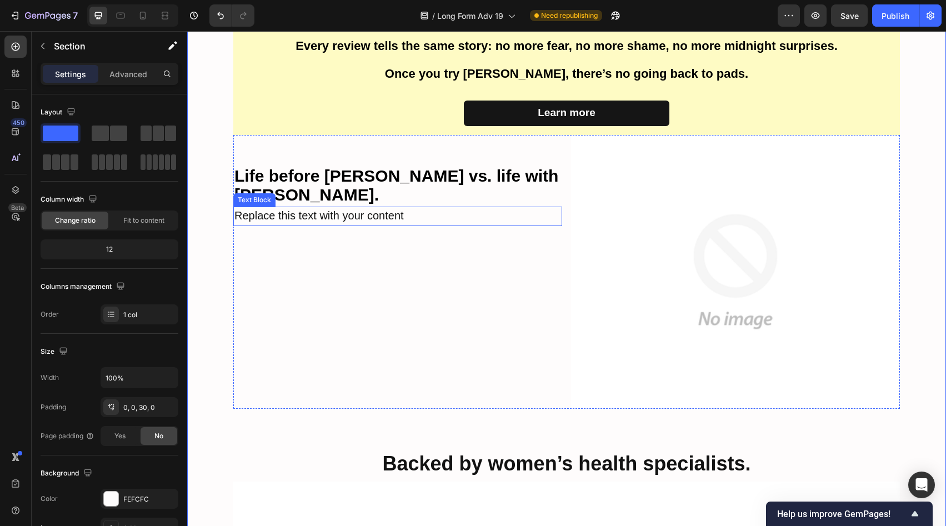
click at [371, 209] on span "Replace this text with your content" at bounding box center [318, 215] width 169 height 12
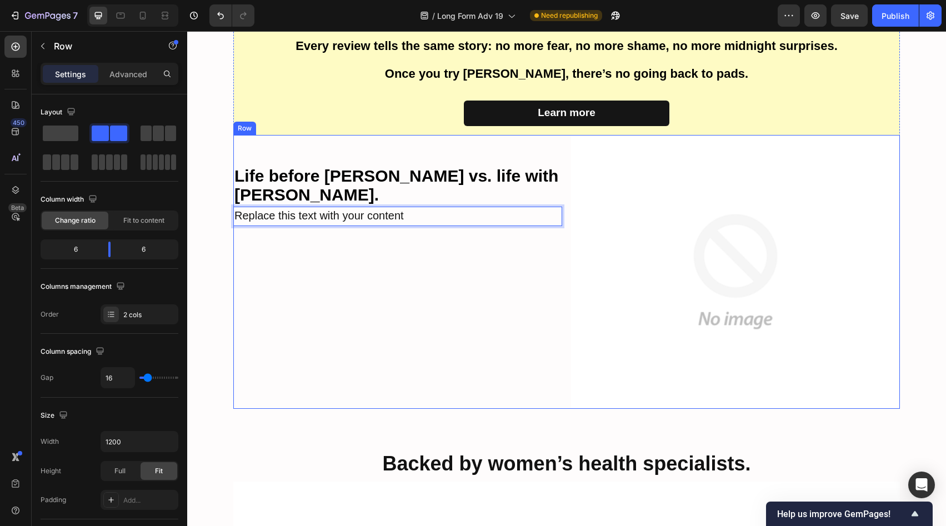
click at [386, 165] on div "Life before [PERSON_NAME] vs. life with [PERSON_NAME]. Text Block Replace this …" at bounding box center [397, 272] width 329 height 274
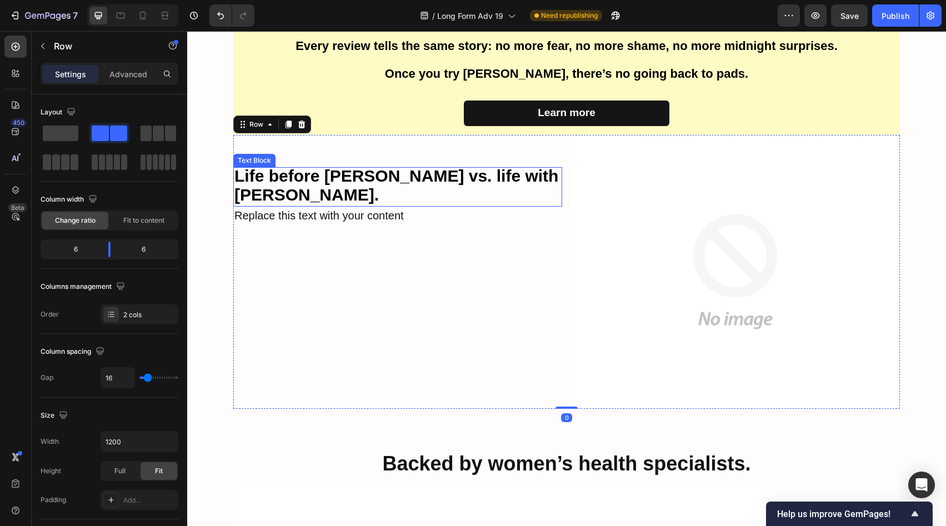
click at [383, 174] on strong "Life before [PERSON_NAME] vs. life with [PERSON_NAME]." at bounding box center [396, 185] width 324 height 37
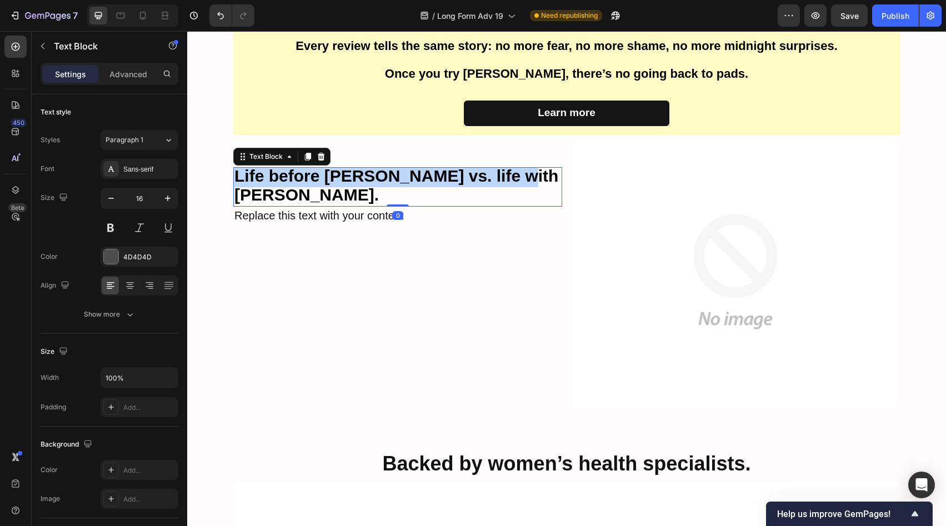
click at [383, 174] on strong "Life before [PERSON_NAME] vs. life with [PERSON_NAME]." at bounding box center [396, 185] width 324 height 37
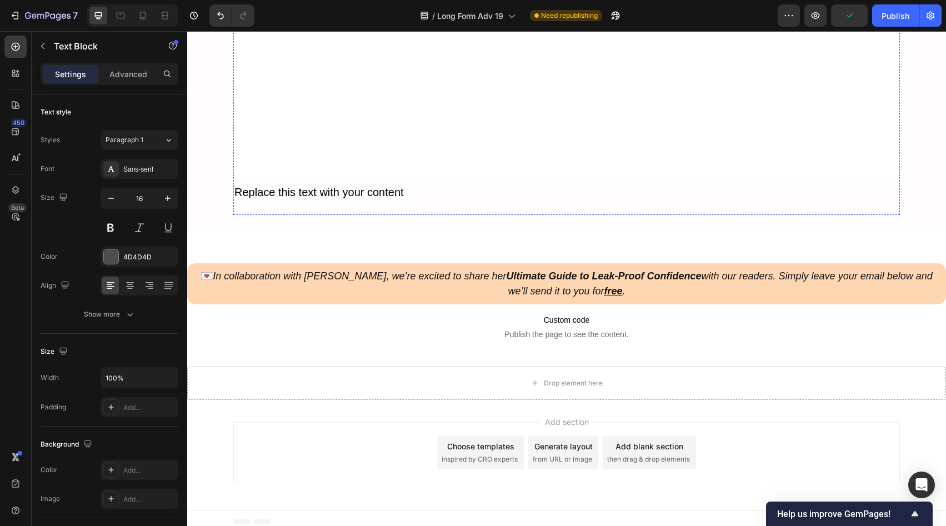
scroll to position [7459, 0]
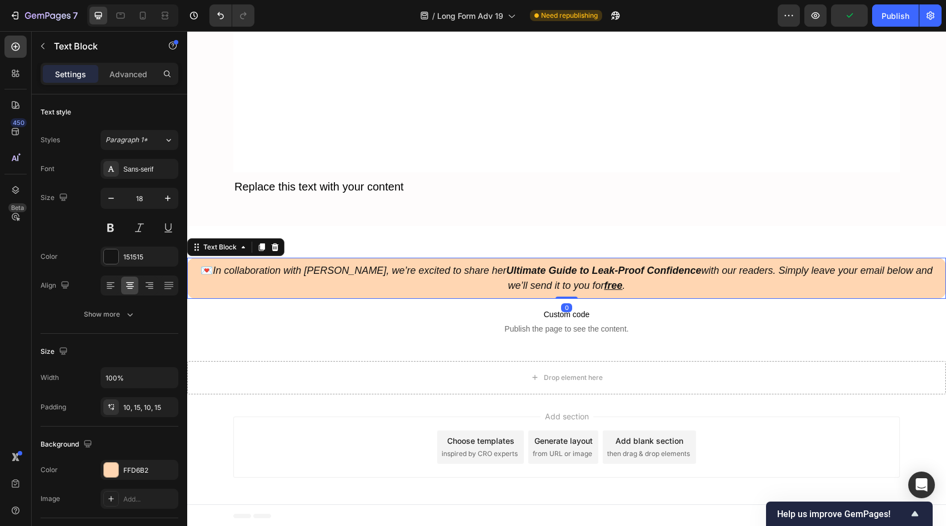
click at [321, 290] on p "💌 In collaboration with [PERSON_NAME], we’re excited to share her Ultimate Guid…" at bounding box center [566, 278] width 742 height 30
copy strong "Life before [PERSON_NAME] vs. life with [PERSON_NAME]."
click at [278, 243] on icon at bounding box center [274, 247] width 9 height 9
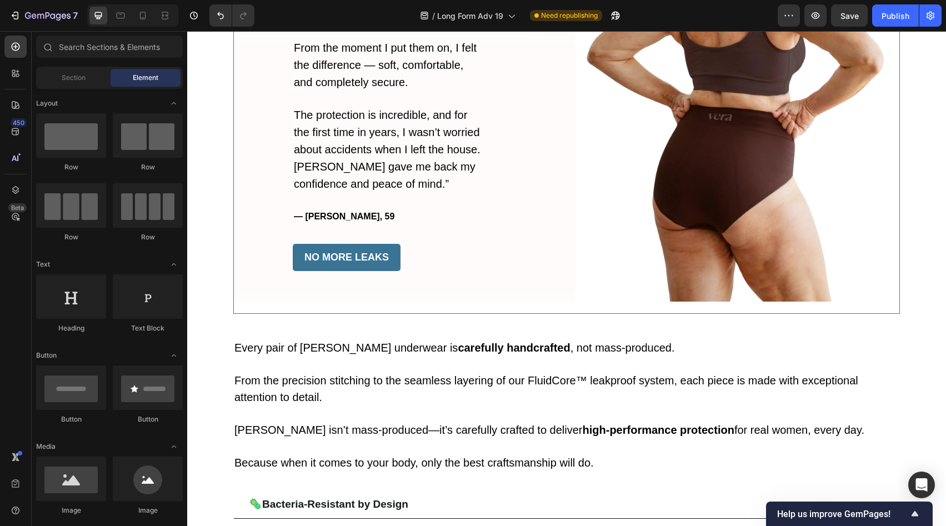
scroll to position [1915, 0]
click at [519, 264] on div "One woman’s story that changed everything. Heading “I was tired of bulky pads t…" at bounding box center [395, 84] width 324 height 433
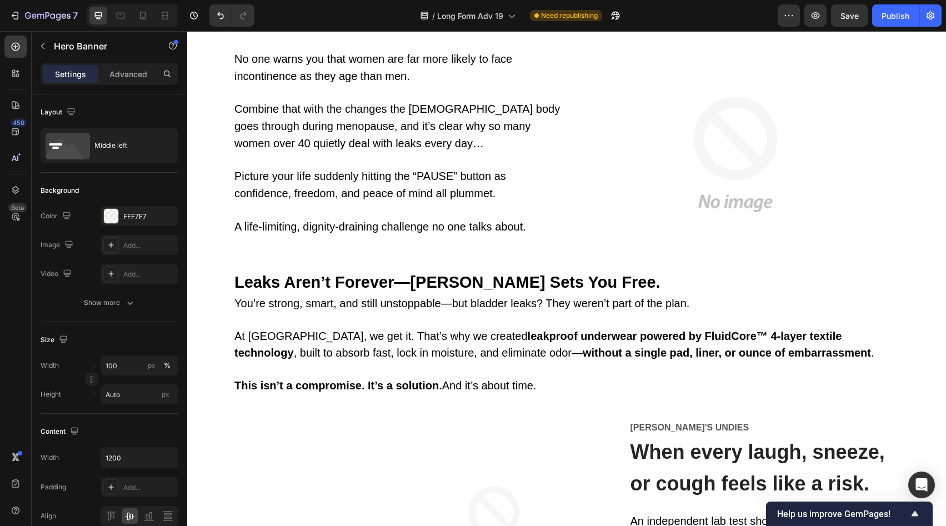
scroll to position [858, 0]
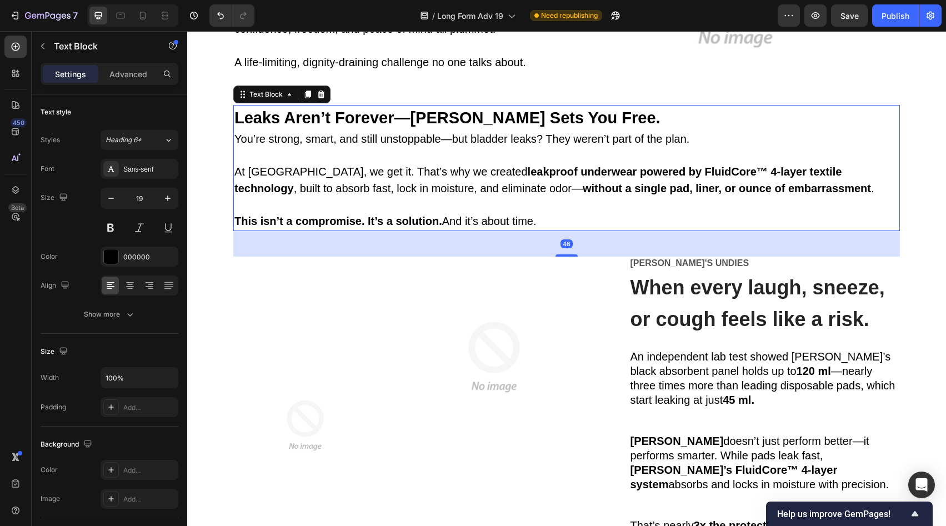
click at [582, 187] on strong "without a single pad, liner, or ounce of embarrassment" at bounding box center [726, 188] width 288 height 12
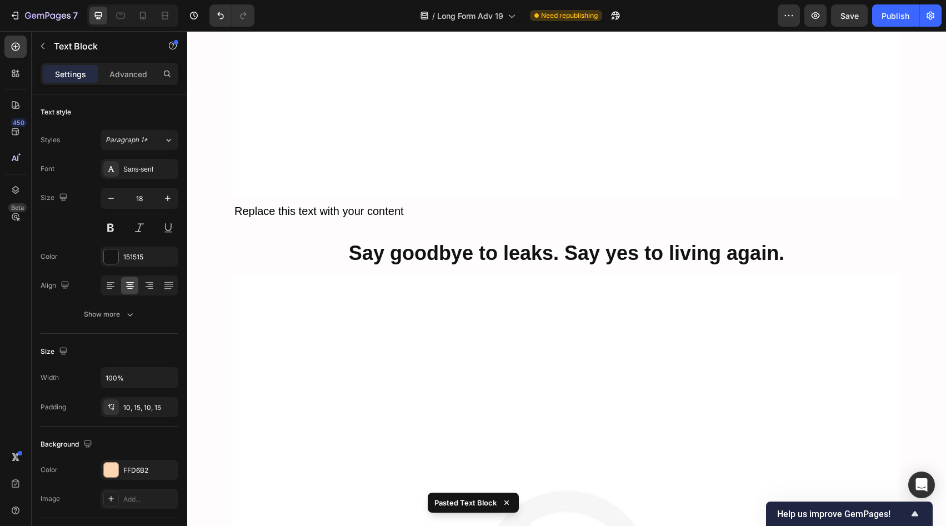
scroll to position [7485, 0]
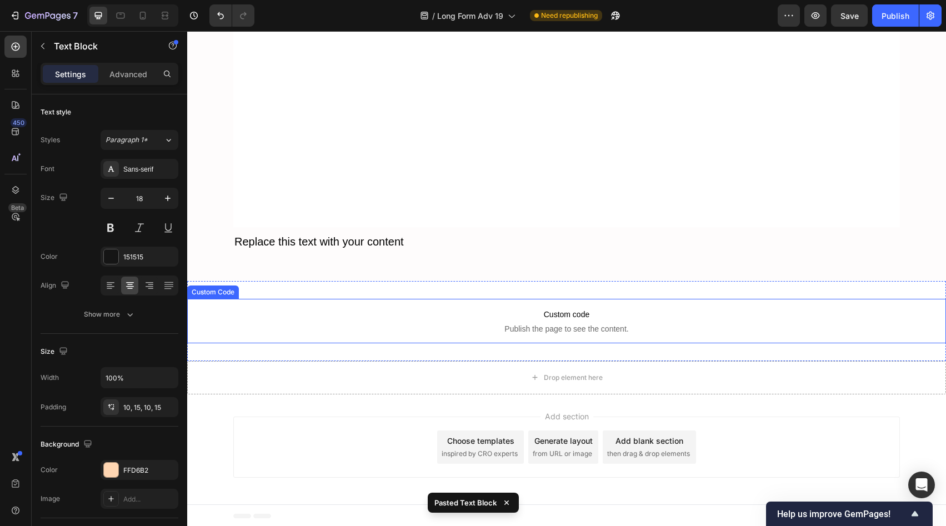
click at [438, 313] on span "Custom code" at bounding box center [566, 314] width 758 height 13
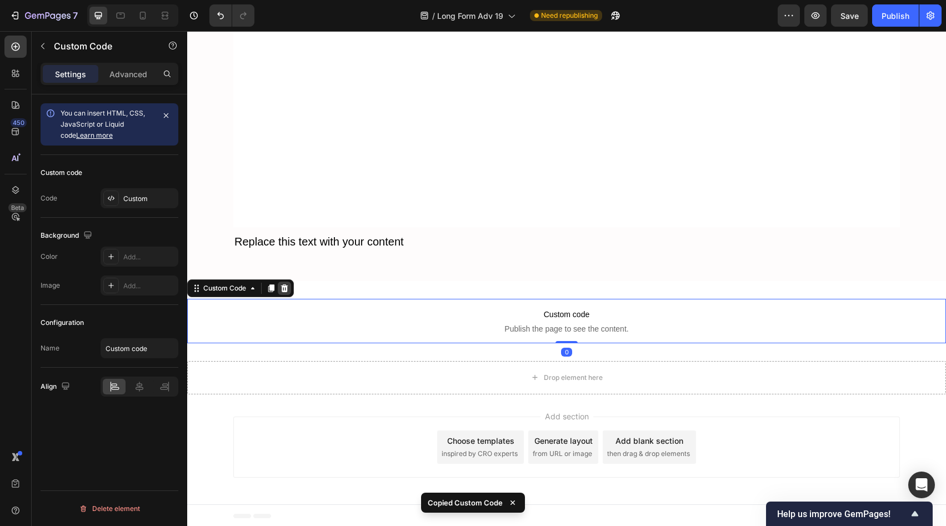
click at [284, 285] on icon at bounding box center [284, 288] width 7 height 8
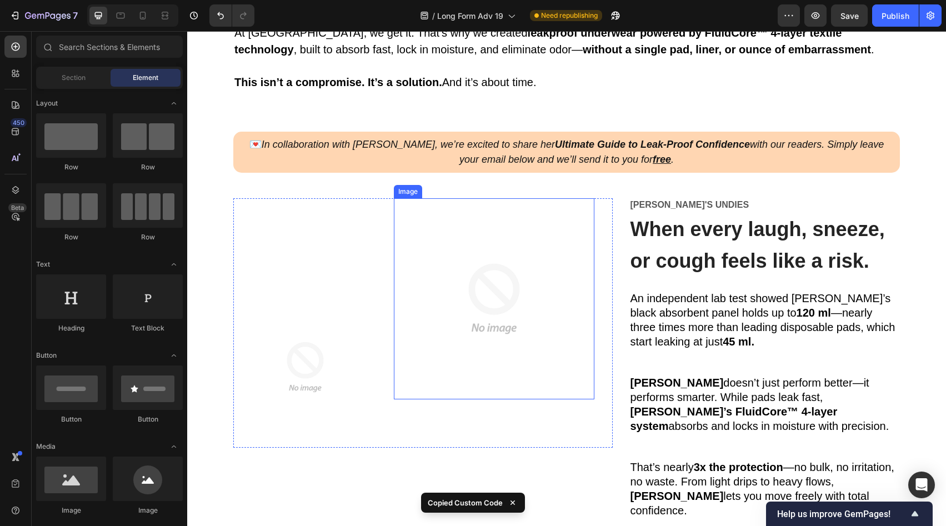
scroll to position [978, 0]
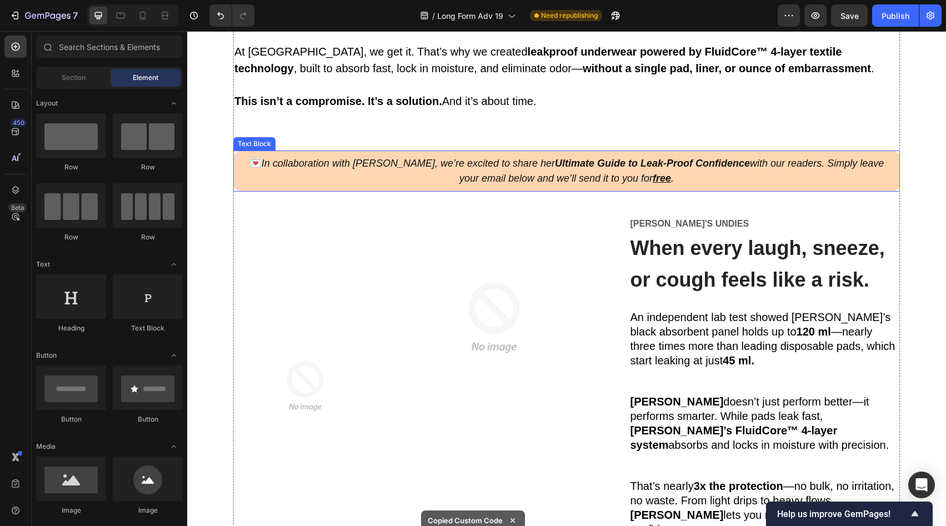
click at [560, 172] on icon "In collaboration with [PERSON_NAME], we’re excited to share her Ultimate Guide …" at bounding box center [573, 171] width 622 height 26
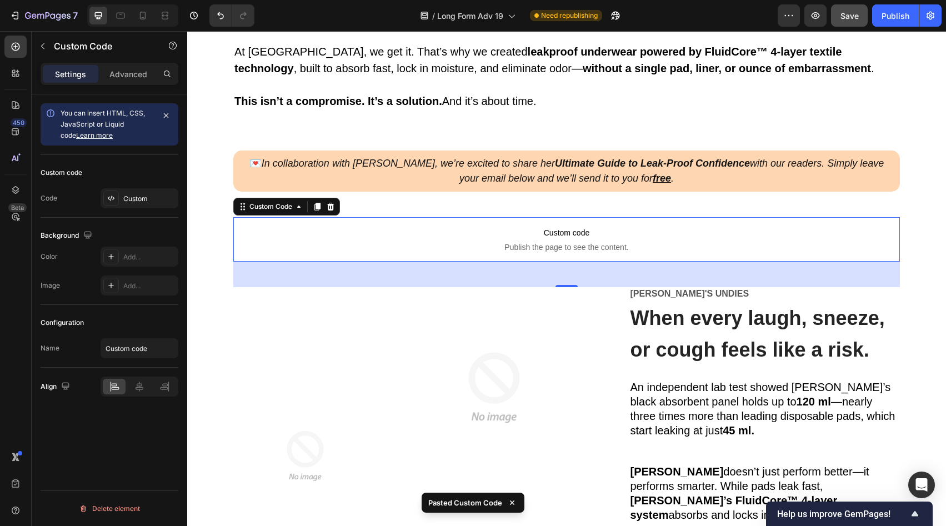
click at [847, 16] on span "Save" at bounding box center [849, 15] width 18 height 9
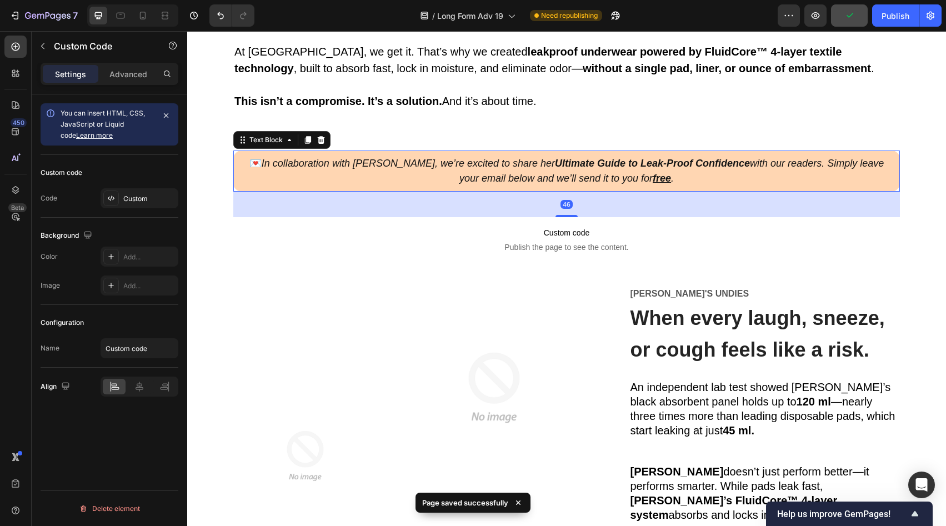
click at [580, 173] on icon "In collaboration with [PERSON_NAME], we’re excited to share her Ultimate Guide …" at bounding box center [573, 171] width 622 height 26
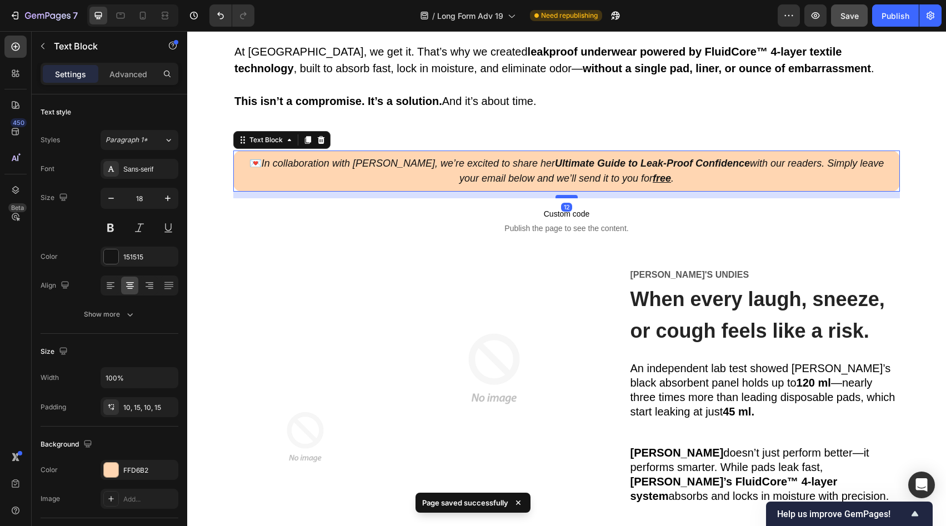
drag, startPoint x: 564, startPoint y: 213, endPoint x: 567, endPoint y: 194, distance: 19.3
click at [567, 195] on div at bounding box center [566, 196] width 22 height 3
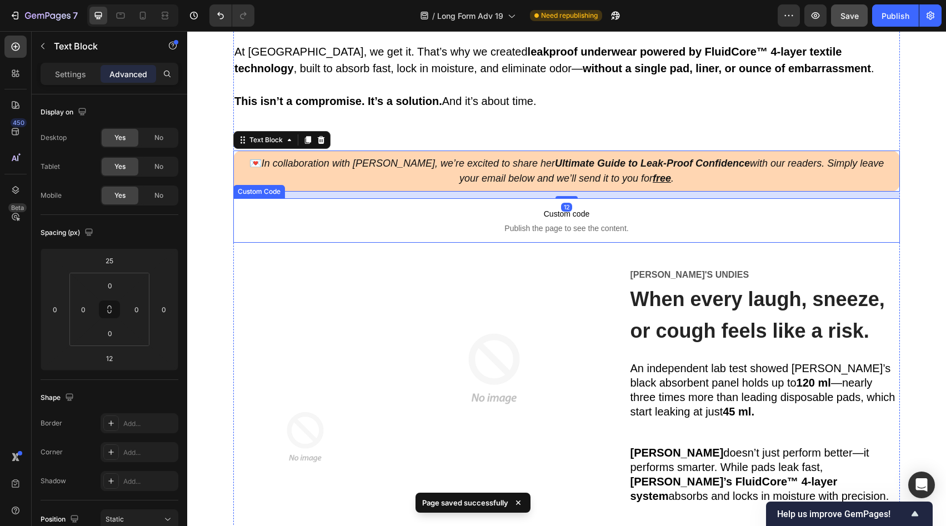
click at [574, 230] on span "Publish the page to see the content." at bounding box center [566, 228] width 666 height 11
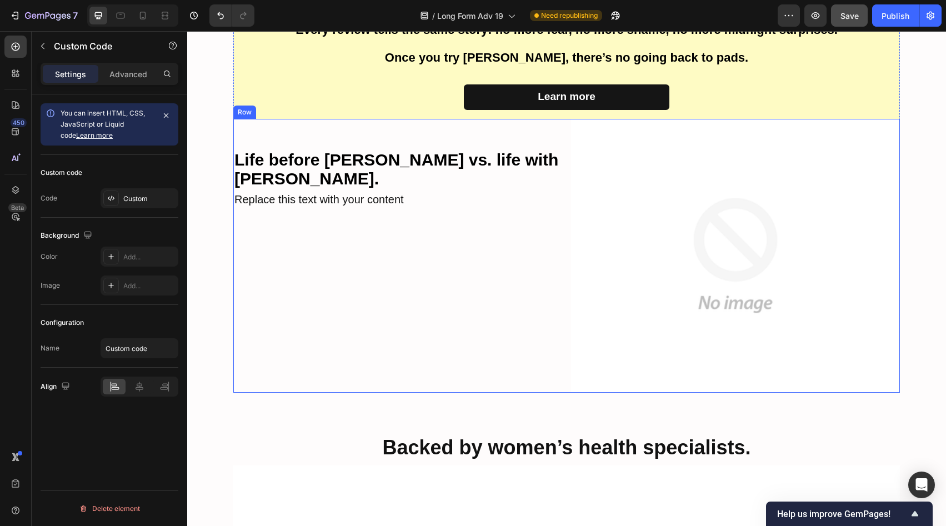
click at [480, 296] on div "Life before [PERSON_NAME] vs. life with [PERSON_NAME]. Text Block Replace this …" at bounding box center [397, 256] width 329 height 274
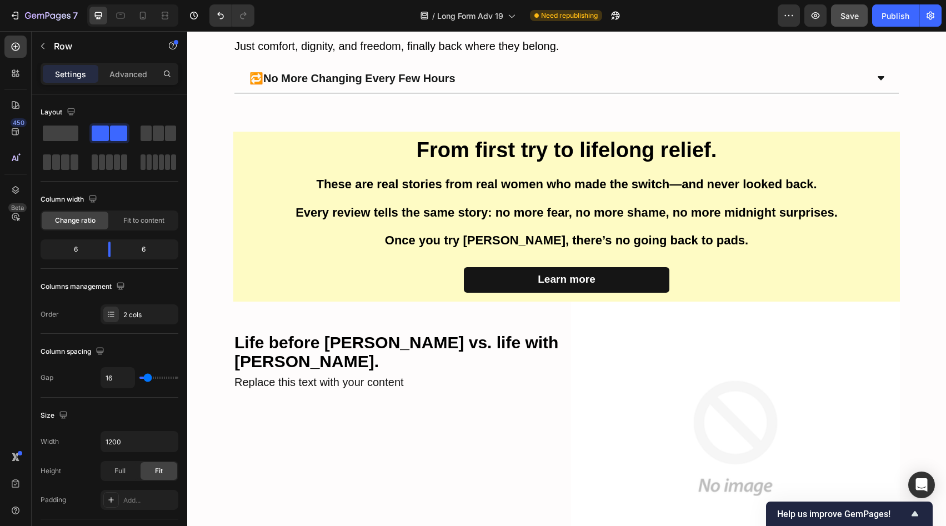
scroll to position [2907, 0]
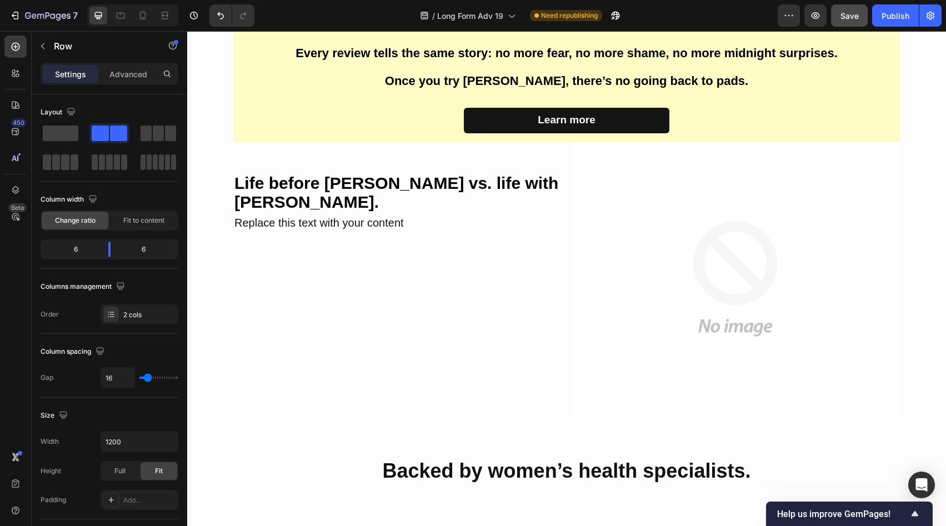
click at [534, 276] on div "Life before [PERSON_NAME] vs. life with [PERSON_NAME]. Text Block Replace this …" at bounding box center [397, 279] width 329 height 274
click at [599, 270] on img at bounding box center [735, 279] width 329 height 274
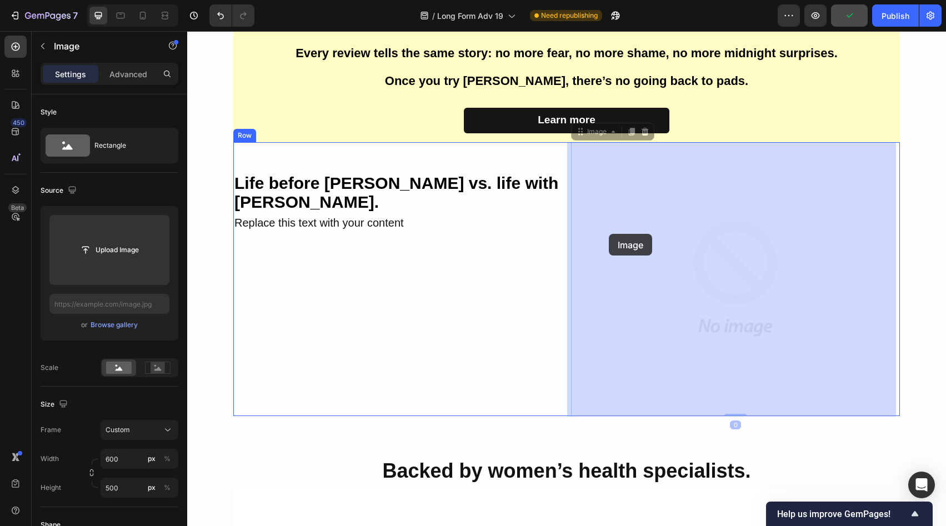
drag, startPoint x: 630, startPoint y: 260, endPoint x: 609, endPoint y: 234, distance: 34.0
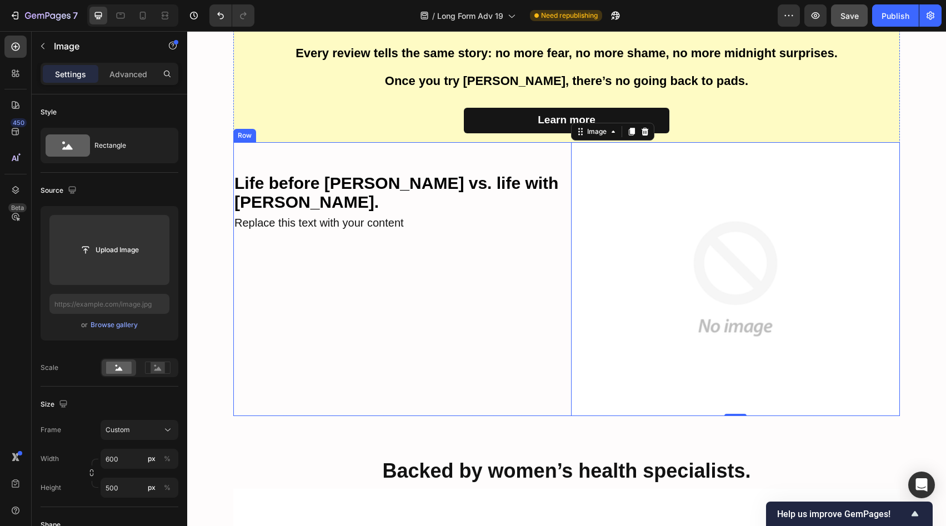
click at [316, 223] on div "Life before [PERSON_NAME] vs. life with [PERSON_NAME]. Text Block Replace this …" at bounding box center [397, 279] width 329 height 274
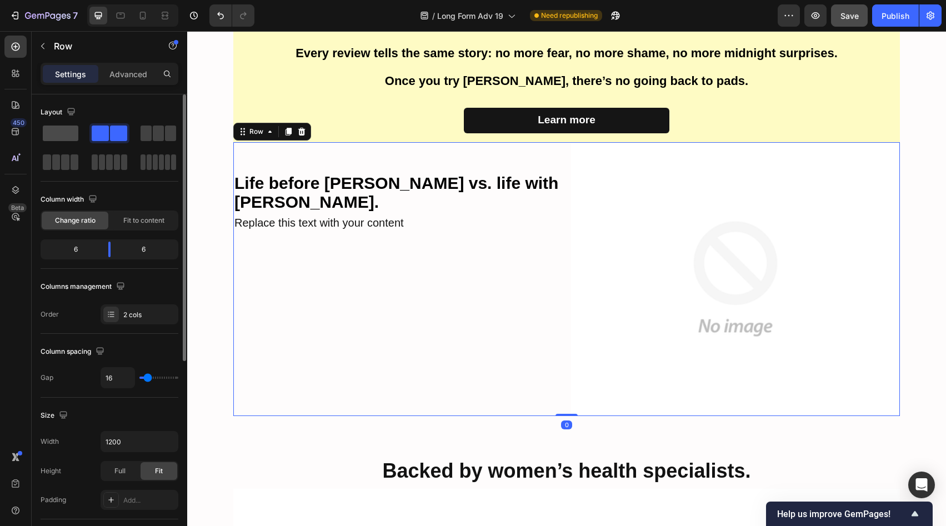
click at [71, 132] on span at bounding box center [61, 133] width 36 height 16
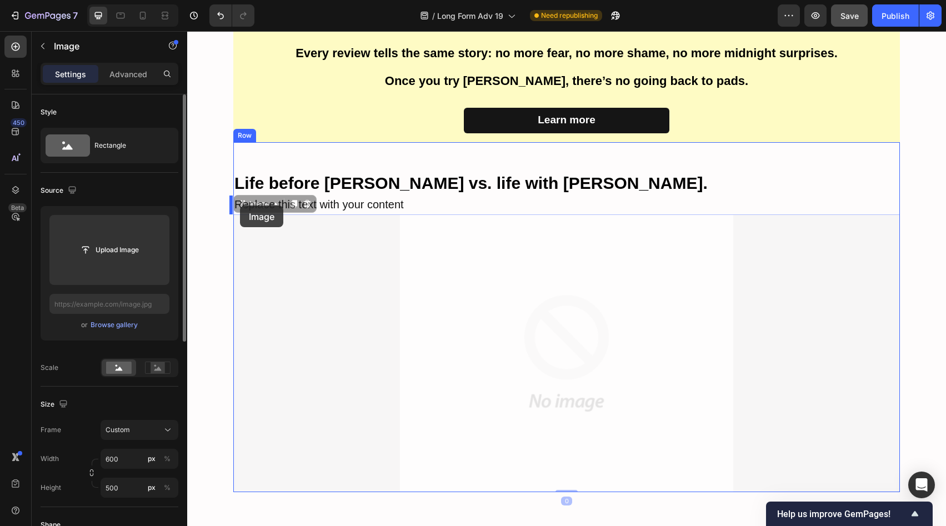
drag, startPoint x: 497, startPoint y: 322, endPoint x: 240, endPoint y: 205, distance: 282.3
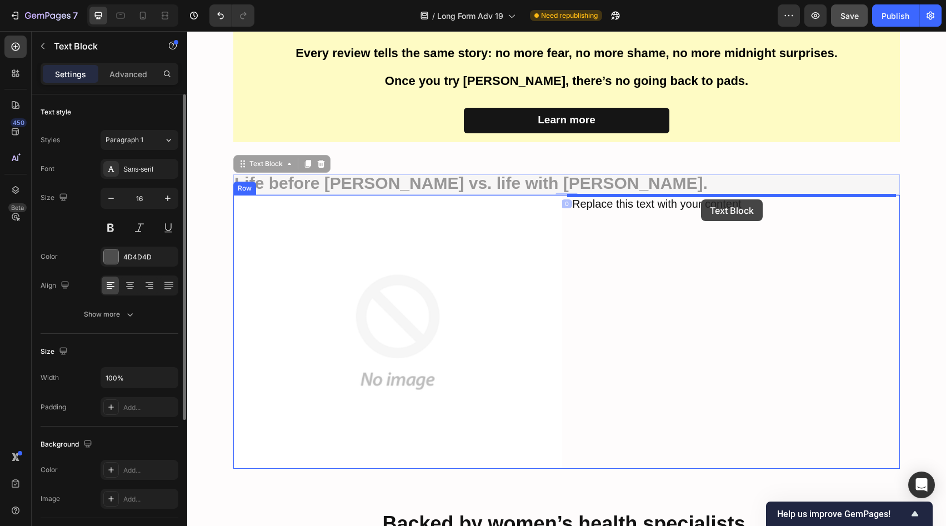
drag, startPoint x: 433, startPoint y: 183, endPoint x: 701, endPoint y: 199, distance: 268.7
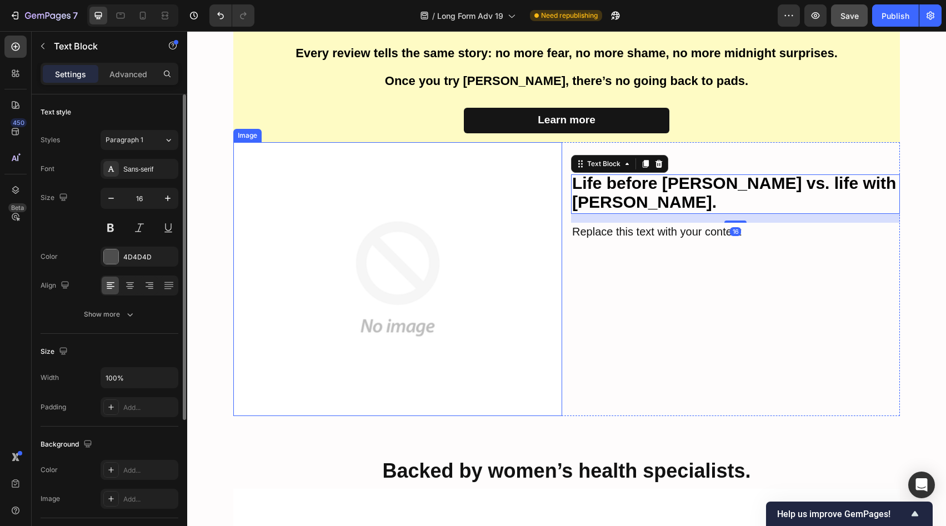
click at [445, 241] on img at bounding box center [397, 279] width 329 height 274
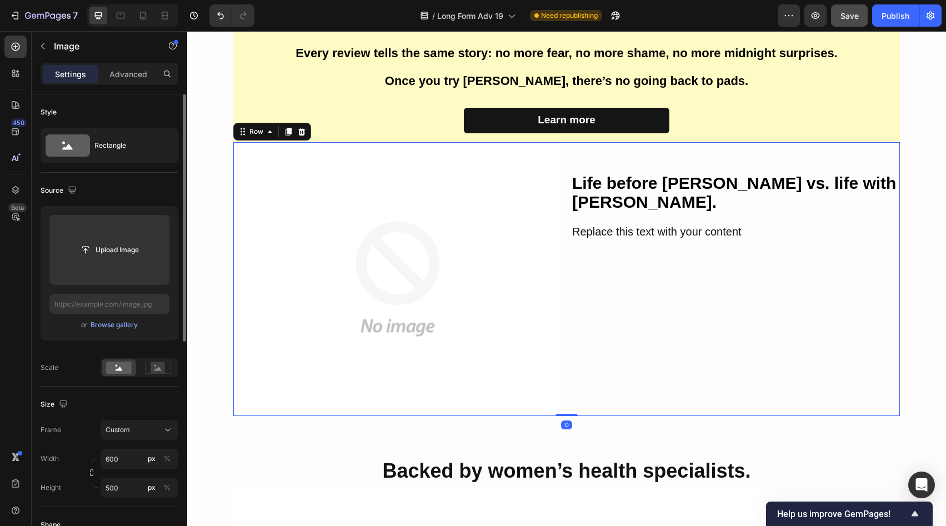
click at [677, 285] on div "Life before [PERSON_NAME] vs. life with [PERSON_NAME]. Text Block Replace this …" at bounding box center [735, 279] width 329 height 274
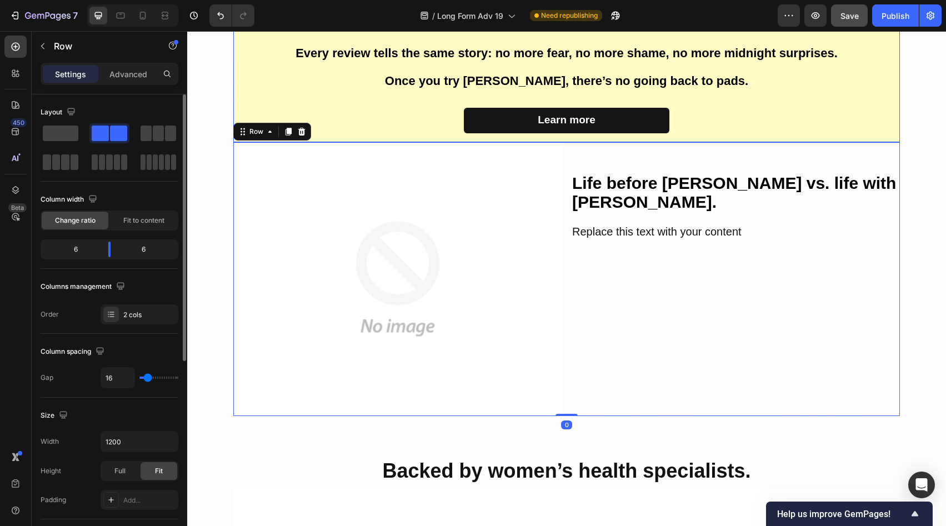
click at [712, 105] on div "From first try to lifelong relief. Heading These are real stories from real wom…" at bounding box center [566, 56] width 666 height 169
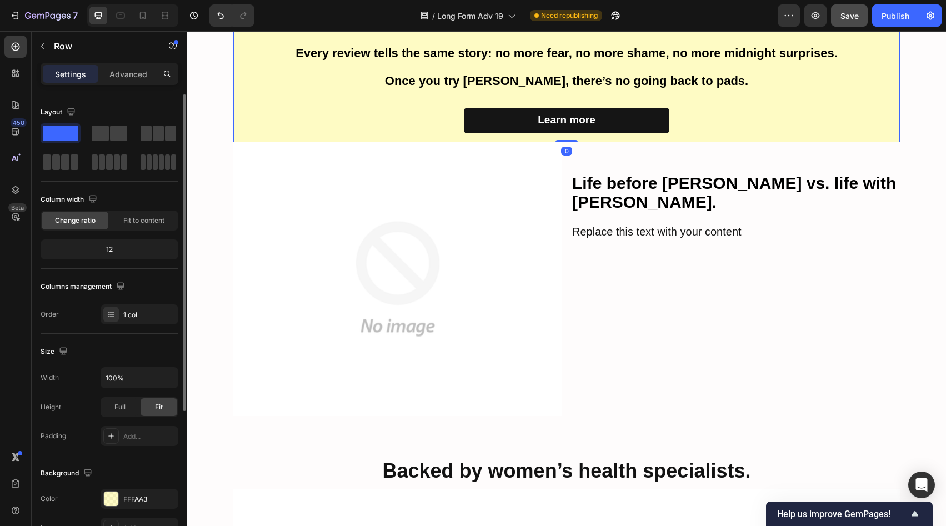
drag, startPoint x: 563, startPoint y: 138, endPoint x: 564, endPoint y: 146, distance: 7.9
click at [564, 146] on div "From first try to lifelong relief. Heading These are real stories from real wom…" at bounding box center [566, 194] width 666 height 444
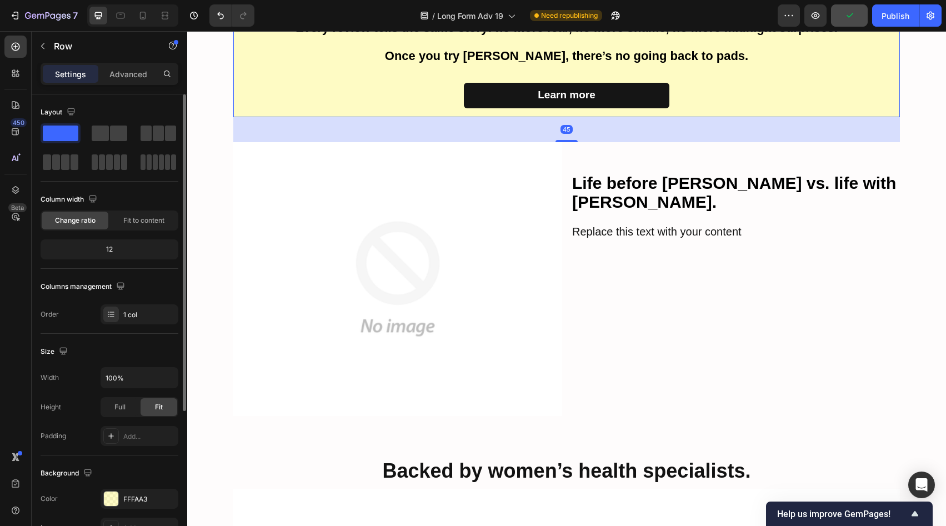
scroll to position [2932, 0]
drag, startPoint x: 565, startPoint y: 140, endPoint x: 565, endPoint y: 165, distance: 24.4
click at [565, 165] on div "From first try to lifelong relief. Heading These are real stories from real wom…" at bounding box center [566, 182] width 666 height 468
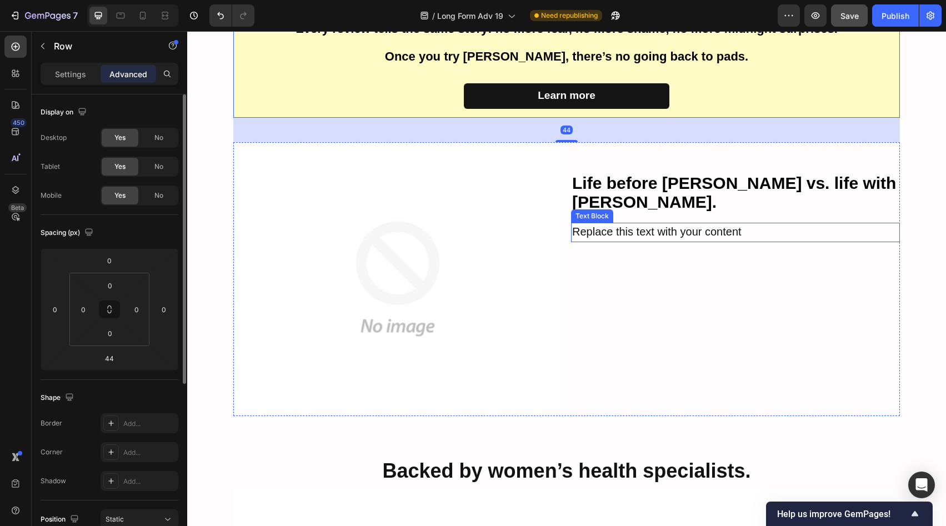
click at [626, 225] on span "Replace this text with your content" at bounding box center [656, 231] width 169 height 12
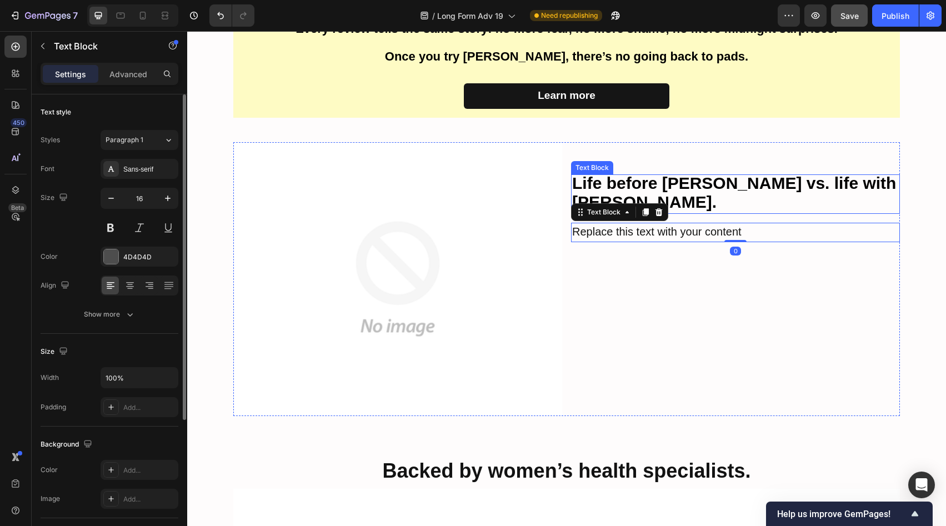
click at [711, 176] on strong "Life before [PERSON_NAME] vs. life with [PERSON_NAME]." at bounding box center [734, 192] width 324 height 37
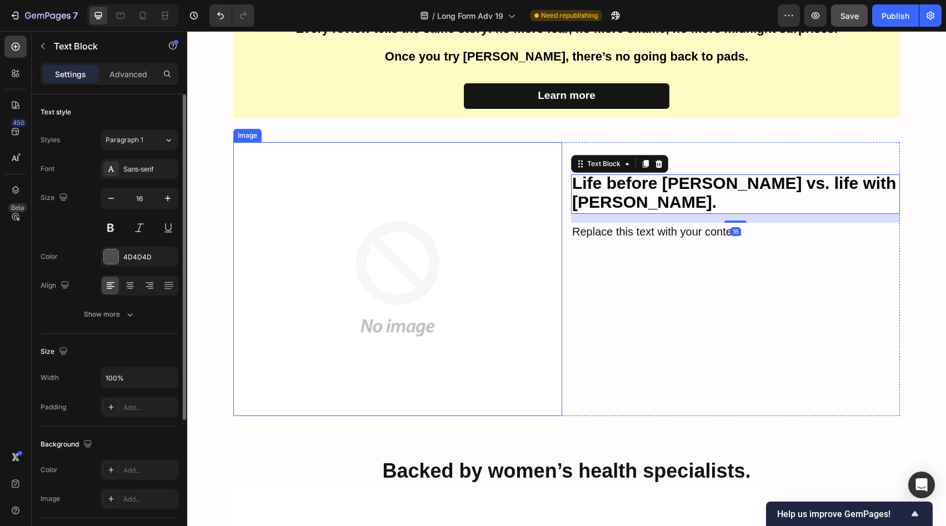
click at [505, 223] on img at bounding box center [397, 279] width 329 height 274
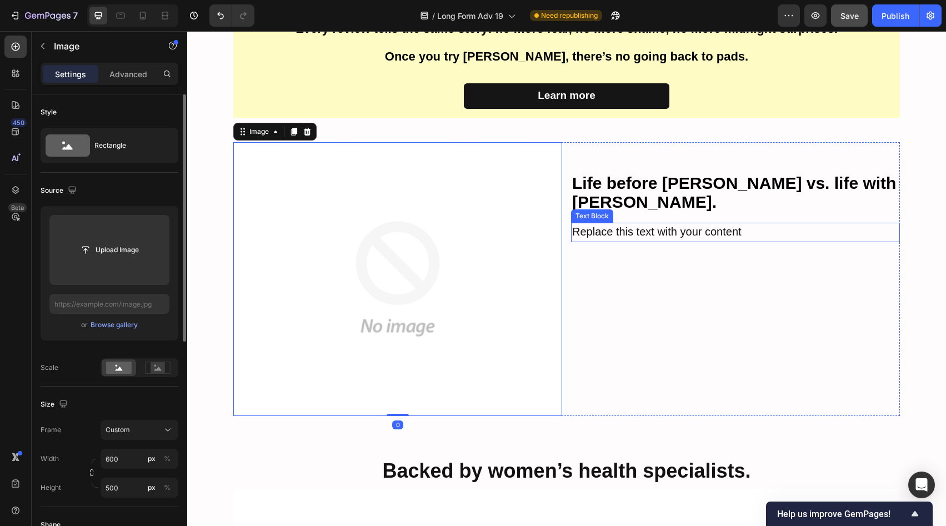
click at [692, 225] on span "Replace this text with your content" at bounding box center [656, 231] width 169 height 12
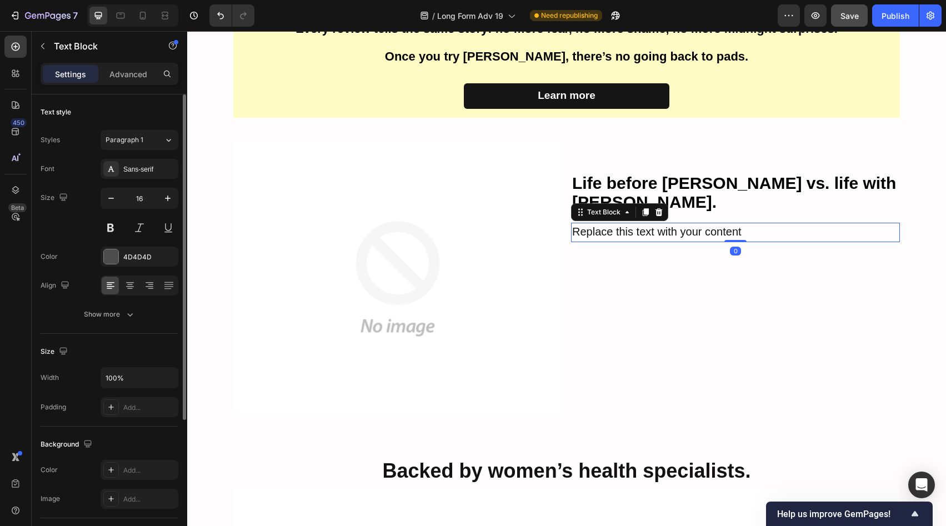
click at [692, 225] on span "Replace this text with your content" at bounding box center [656, 231] width 169 height 12
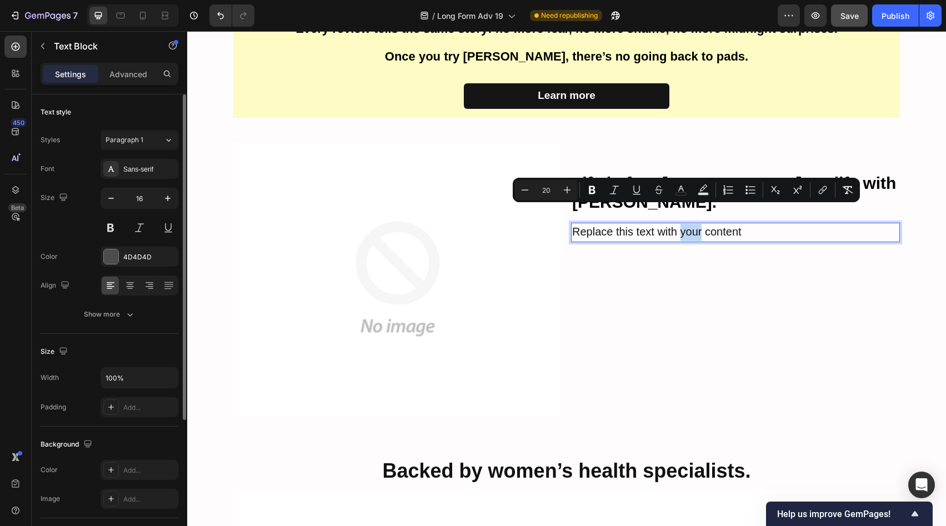
click at [692, 225] on span "Replace this text with your content" at bounding box center [656, 231] width 169 height 12
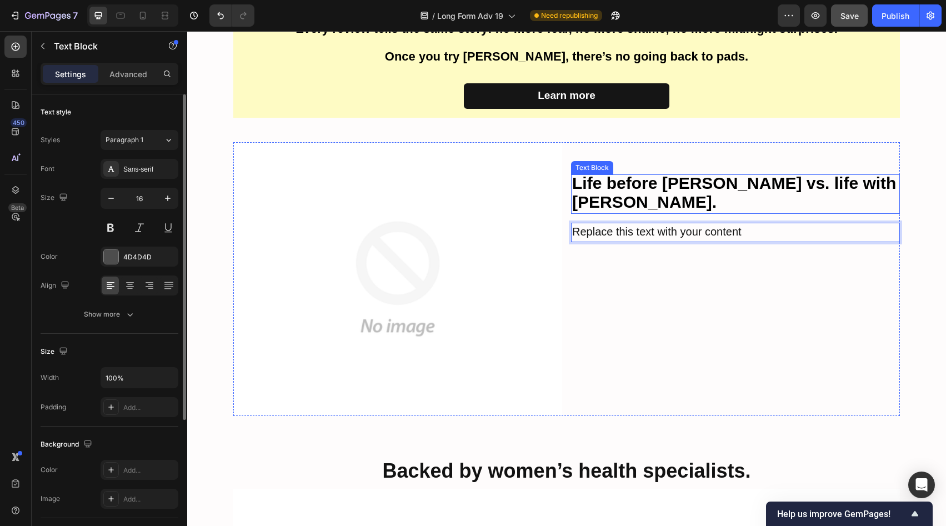
click at [710, 191] on strong "Life before [PERSON_NAME] vs. life with [PERSON_NAME]." at bounding box center [734, 192] width 324 height 37
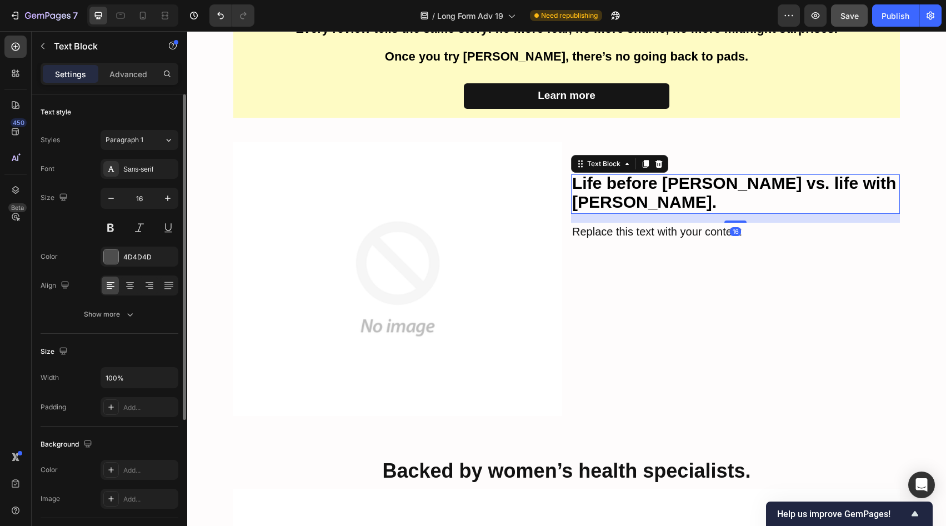
click at [710, 190] on strong "Life before [PERSON_NAME] vs. life with [PERSON_NAME]." at bounding box center [734, 192] width 324 height 37
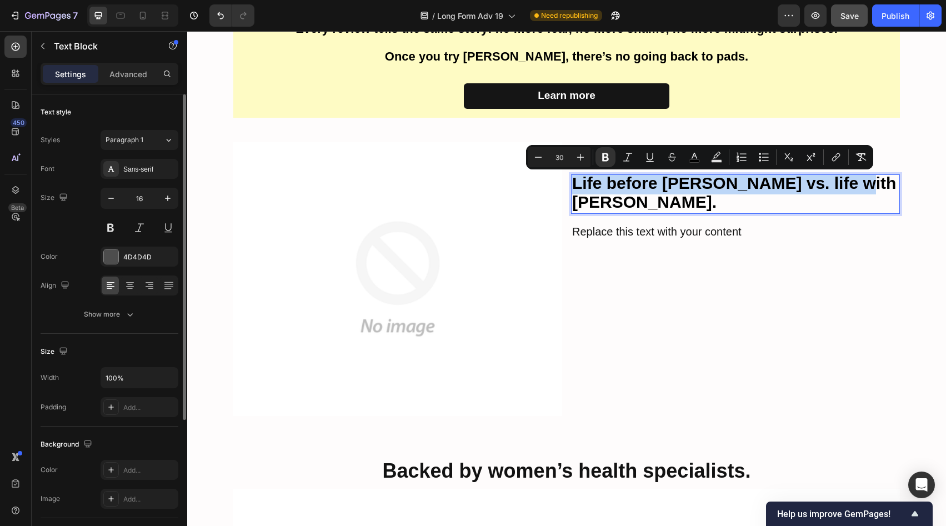
copy strong "Life before [PERSON_NAME] vs. life with [PERSON_NAME]."
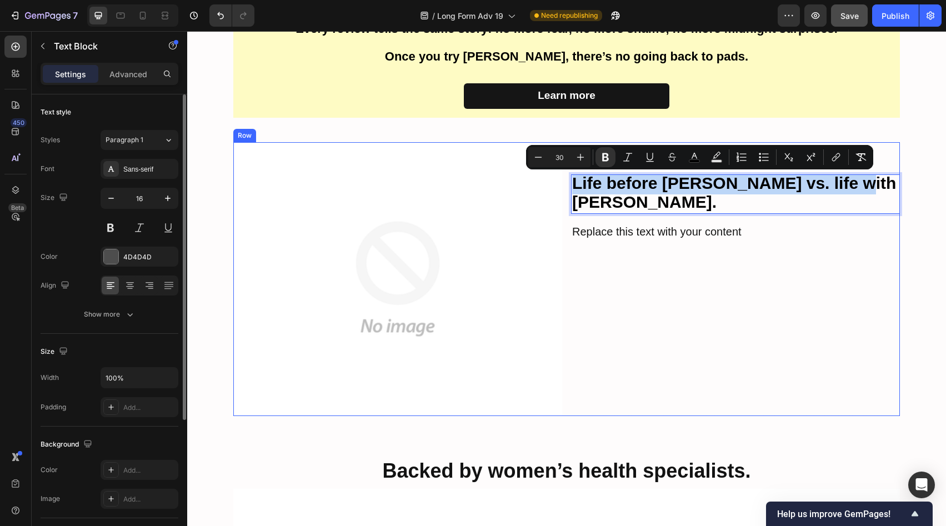
drag, startPoint x: 671, startPoint y: 222, endPoint x: 672, endPoint y: 215, distance: 6.7
click at [671, 223] on div "Replace this text with your content" at bounding box center [735, 232] width 329 height 19
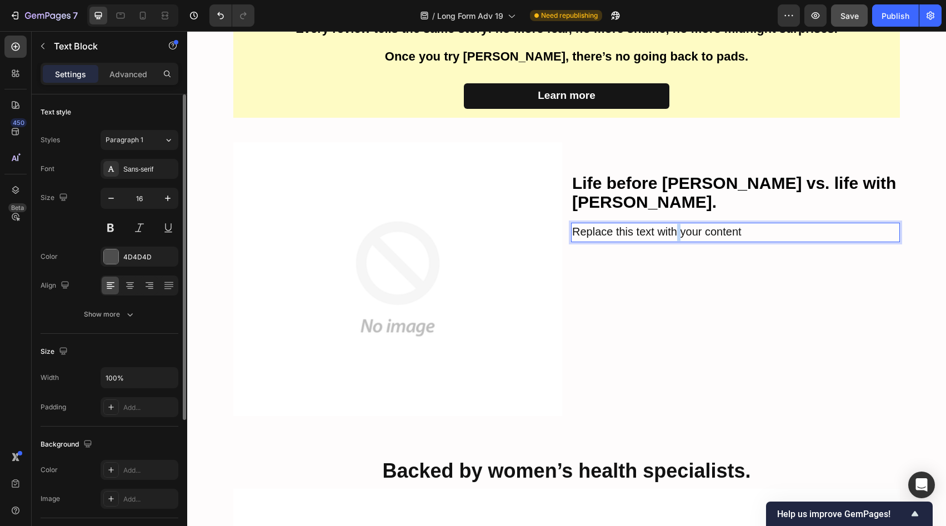
click at [672, 225] on span "Replace this text with your content" at bounding box center [656, 231] width 169 height 12
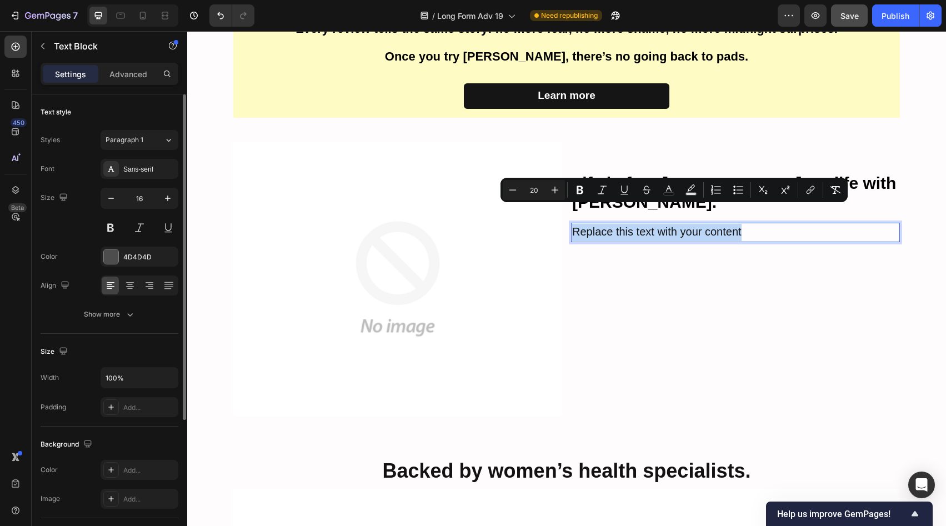
click at [672, 225] on span "Replace this text with your content" at bounding box center [656, 231] width 169 height 12
type input "16"
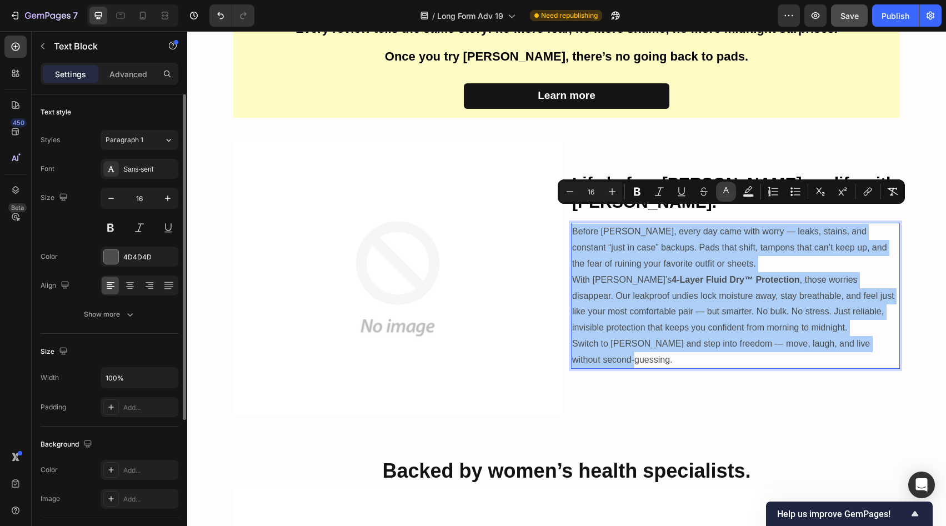
click at [725, 190] on icon "Editor contextual toolbar" at bounding box center [726, 190] width 6 height 6
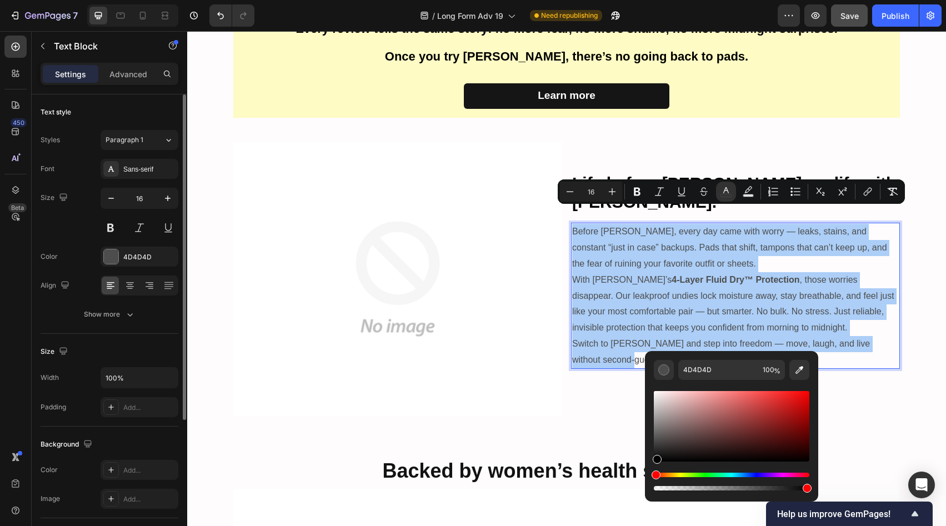
drag, startPoint x: 655, startPoint y: 449, endPoint x: 651, endPoint y: 461, distance: 12.7
click at [651, 461] on div "4D4D4D 100 %" at bounding box center [731, 422] width 173 height 142
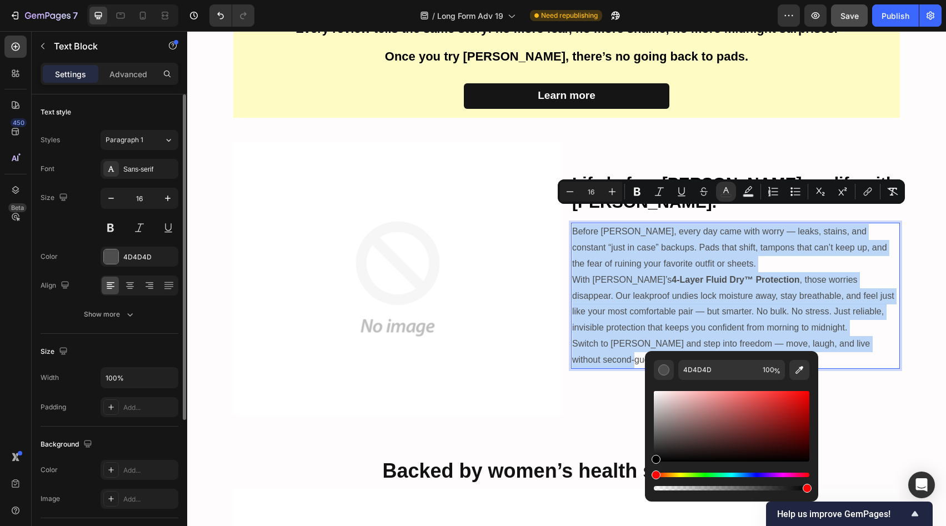
type input "000000"
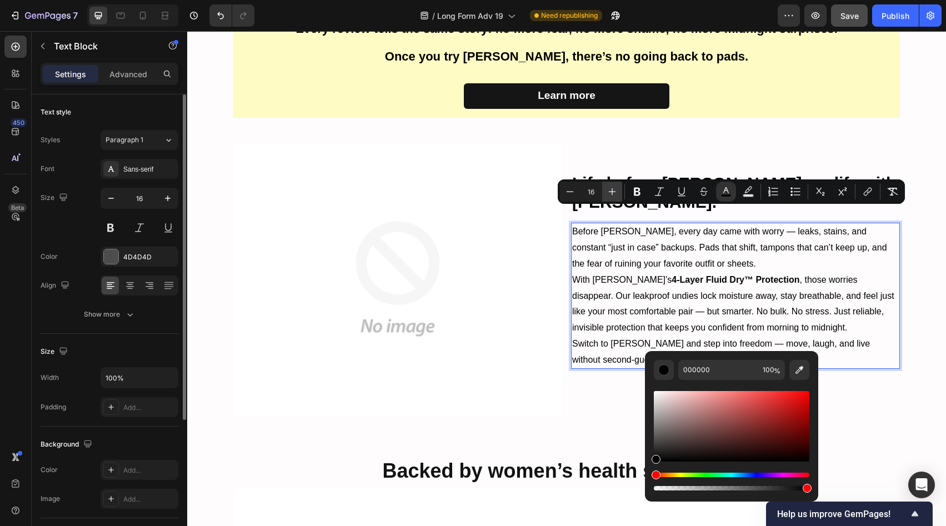
click at [609, 187] on icon "Editor contextual toolbar" at bounding box center [611, 191] width 11 height 11
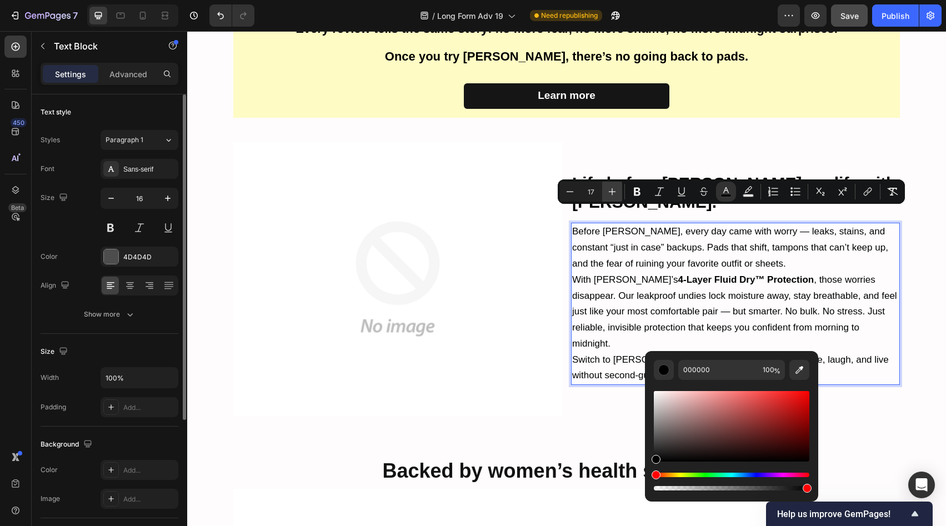
click at [609, 187] on icon "Editor contextual toolbar" at bounding box center [611, 191] width 11 height 11
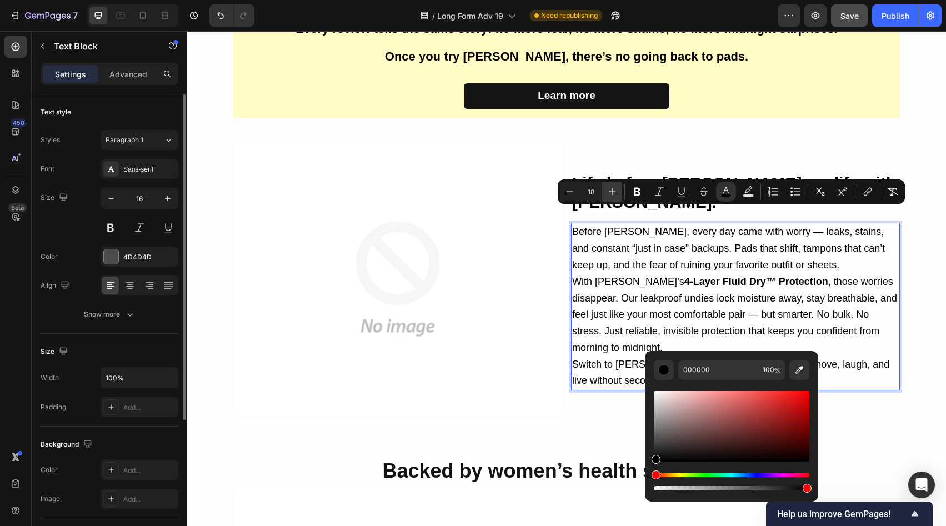
click at [609, 187] on icon "Editor contextual toolbar" at bounding box center [611, 191] width 11 height 11
type input "20"
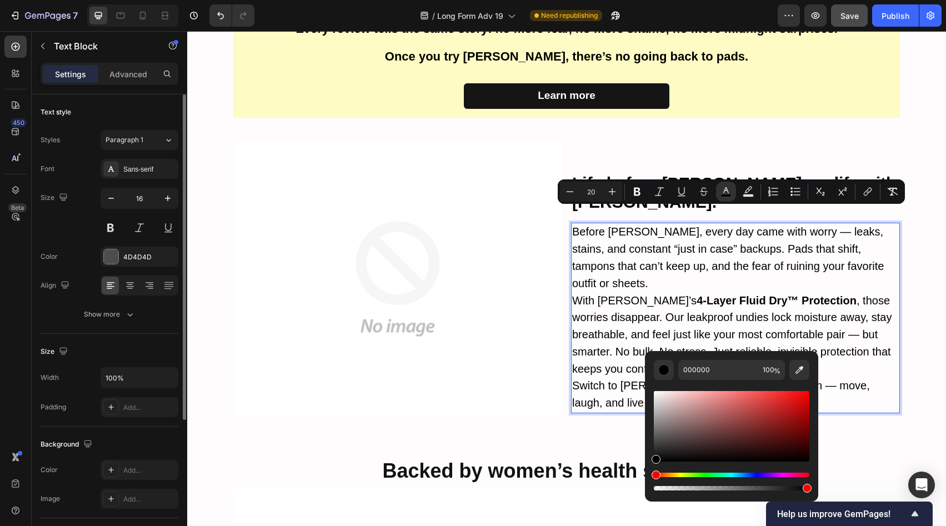
click at [708, 294] on strong "4-Layer Fluid Dry™ Protection" at bounding box center [776, 300] width 160 height 12
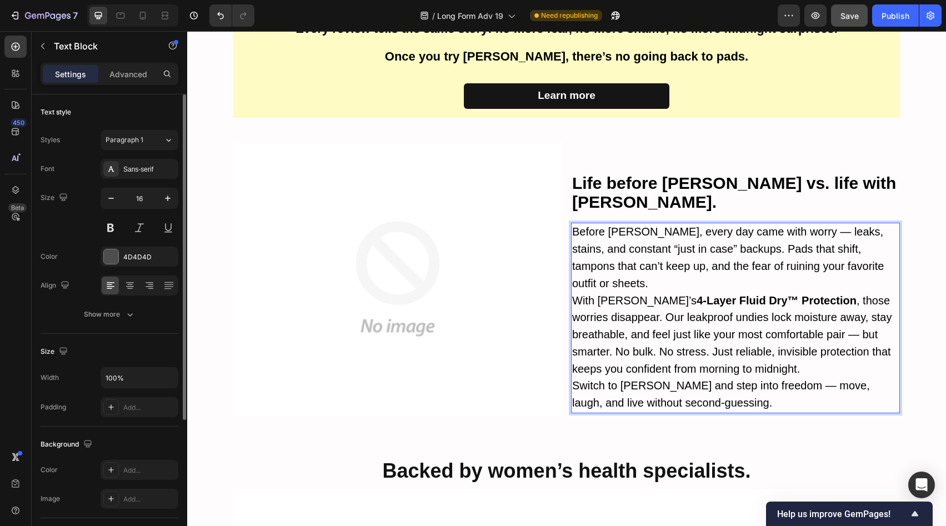
click at [727, 230] on span "Before [PERSON_NAME], every day came with worry — leaks, stains, and constant “…" at bounding box center [727, 256] width 311 height 63
click at [872, 247] on p "Before [PERSON_NAME], every day came with worry — leaks, stains, and constant “…" at bounding box center [735, 258] width 326 height 68
click at [620, 294] on span "With [PERSON_NAME]’s 4-Layer Fluid Dry™ Protection , those worries disappear. O…" at bounding box center [731, 334] width 319 height 81
click at [624, 294] on span "With [PERSON_NAME]’s 4-Layer Fluid Dry™ Protection , those worries disappear. O…" at bounding box center [731, 334] width 319 height 81
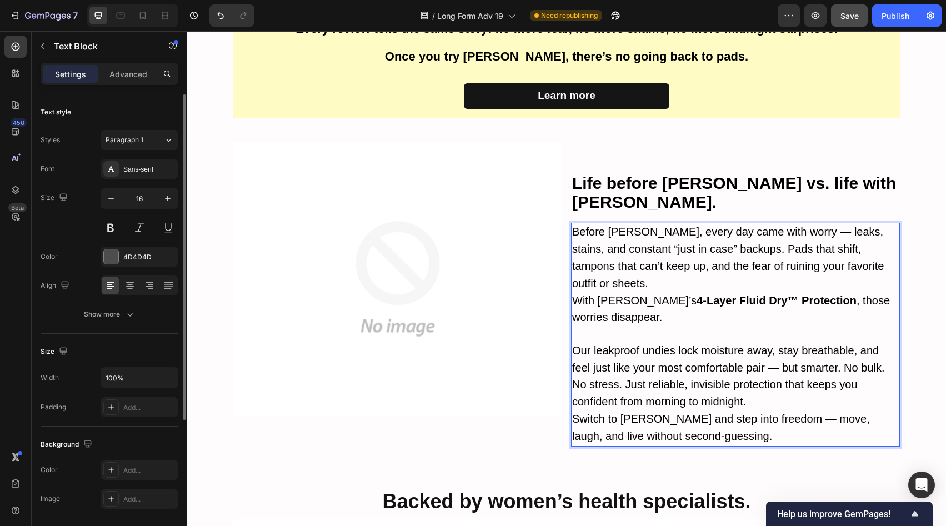
click at [765, 358] on p "Our leakproof undies lock moisture away, stay breathable, and feel just like yo…" at bounding box center [735, 377] width 326 height 68
click at [872, 247] on p "Before [PERSON_NAME], every day came with worry — leaks, stains, and constant “…" at bounding box center [735, 258] width 326 height 68
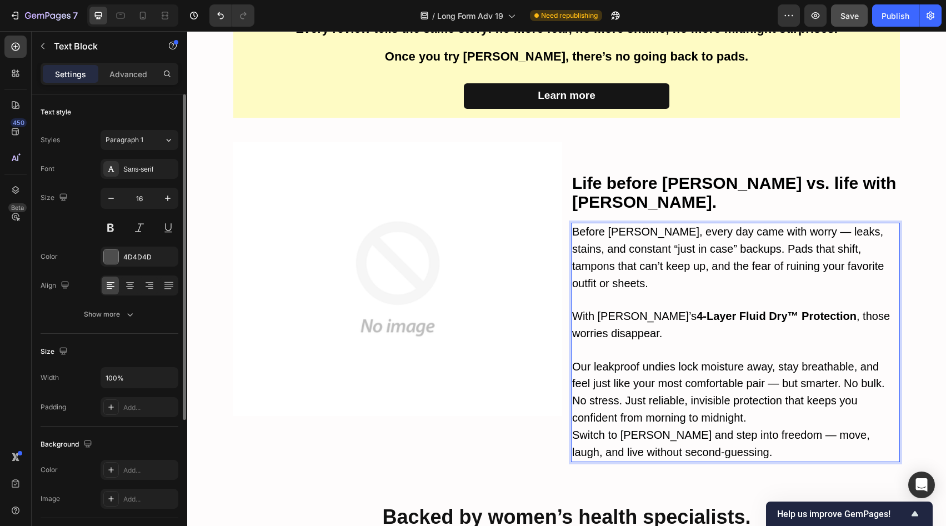
click at [572, 343] on p "Rich Text Editor. Editing area: main" at bounding box center [735, 351] width 326 height 16
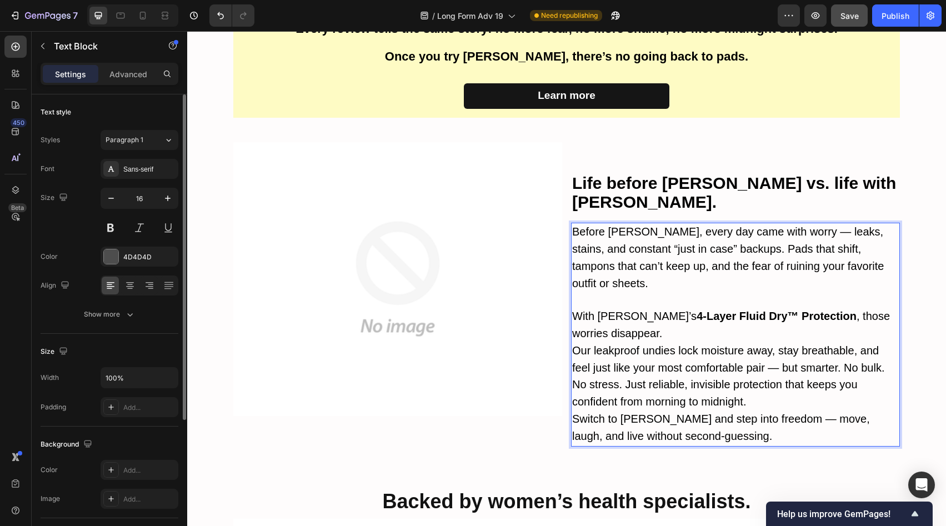
click at [580, 293] on p "Rich Text Editor. Editing area: main" at bounding box center [735, 301] width 326 height 16
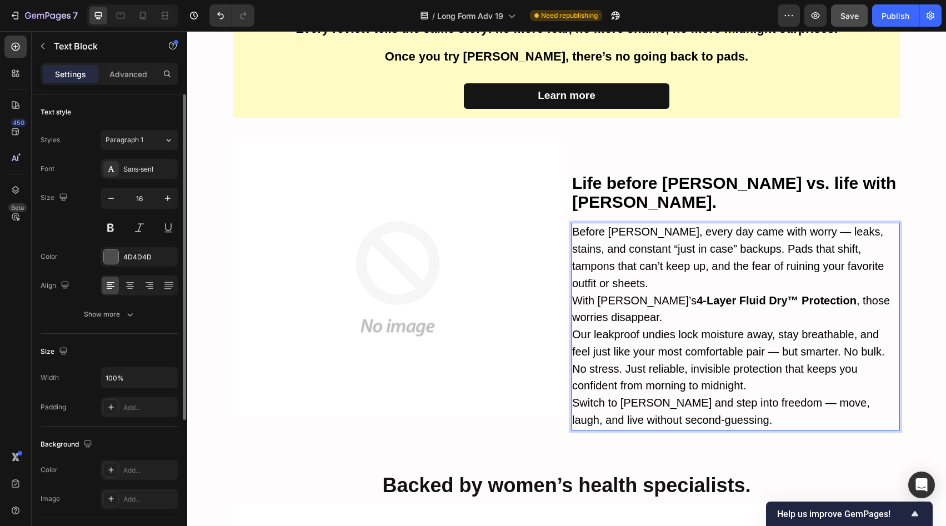
click at [655, 293] on p "With [PERSON_NAME]’s 4-Layer Fluid Dry™ Protection , those worries disappear." at bounding box center [735, 310] width 326 height 34
click at [883, 326] on p "Our leakproof undies lock moisture away, stay breathable, and feel just like yo…" at bounding box center [735, 360] width 326 height 68
click at [621, 329] on span "Our leakproof undies lock moisture away, stay breathable, and feel just like yo…" at bounding box center [728, 359] width 312 height 63
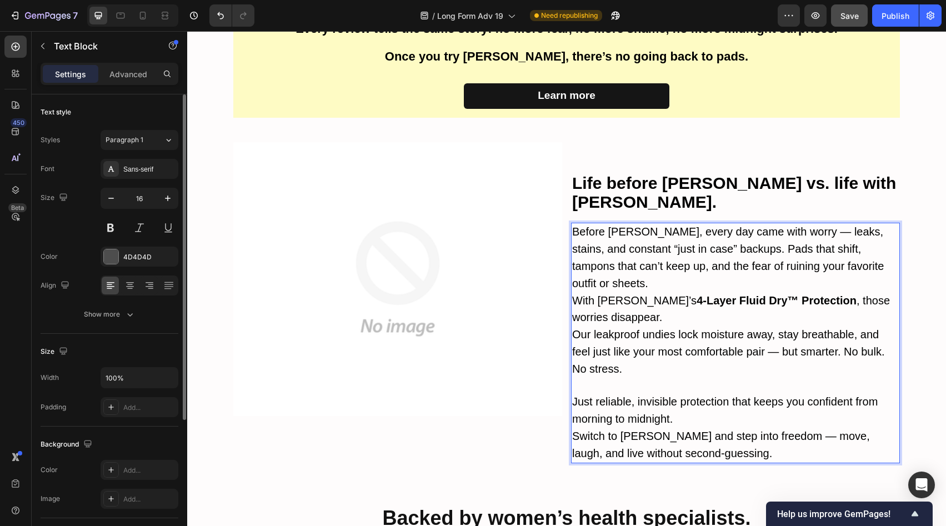
click at [652, 293] on p "With [PERSON_NAME]’s 4-Layer Fluid Dry™ Protection , those worries disappear." at bounding box center [735, 310] width 326 height 34
click at [724, 231] on span "Before [PERSON_NAME], every day came with worry — leaks, stains, and constant “…" at bounding box center [727, 256] width 311 height 63
click at [726, 230] on span "Before [PERSON_NAME], every day came with worry — leaks, stains, and constant “…" at bounding box center [727, 256] width 311 height 63
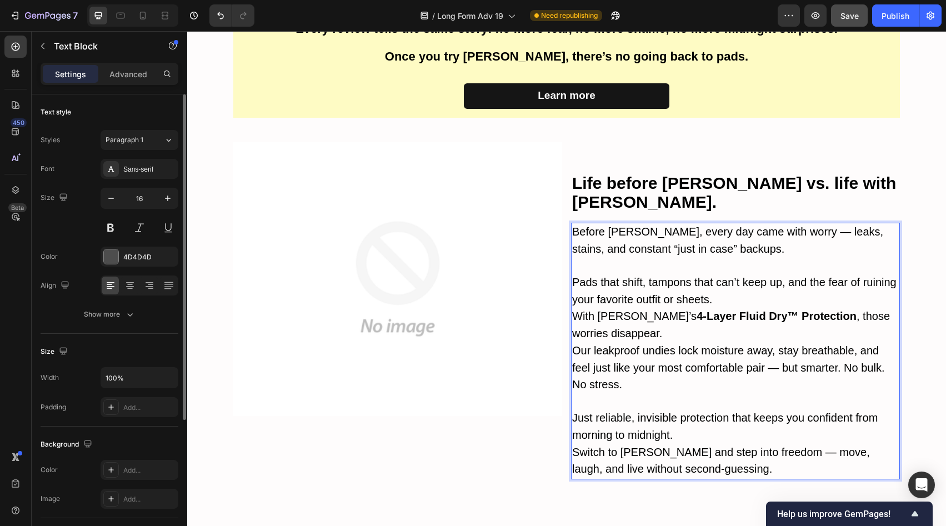
click at [662, 314] on p "With [PERSON_NAME]’s 4-Layer Fluid Dry™ Protection , those worries disappear." at bounding box center [735, 325] width 326 height 34
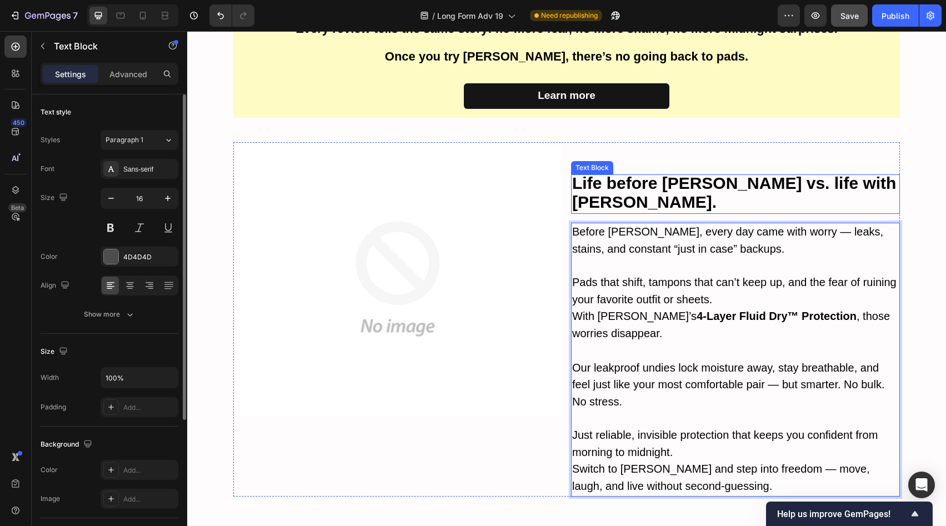
click at [642, 194] on p "Life before [PERSON_NAME] vs. life with [PERSON_NAME]." at bounding box center [735, 194] width 326 height 38
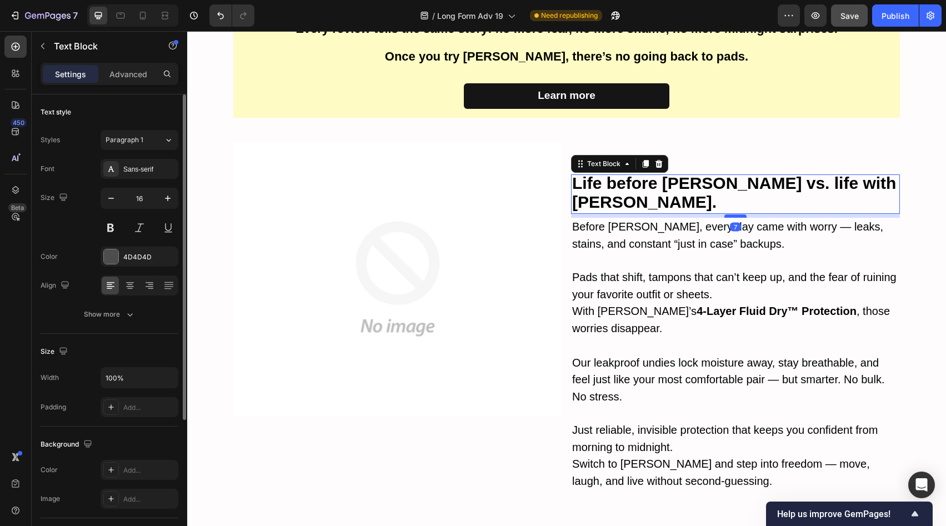
click at [731, 214] on div at bounding box center [735, 215] width 22 height 3
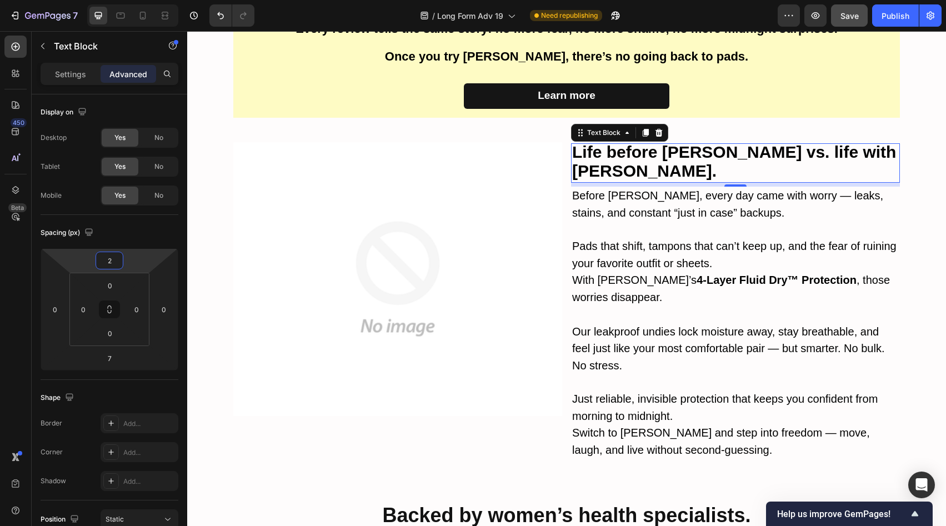
type input "0"
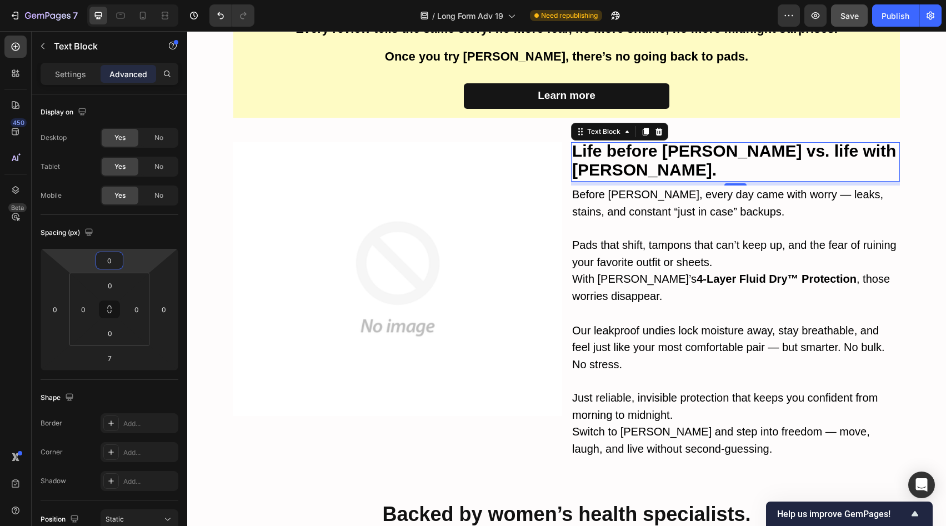
drag, startPoint x: 149, startPoint y: 264, endPoint x: 147, endPoint y: 280, distance: 16.3
click at [147, 0] on html "7 Version history / Long Form Adv 19 Need republishing Preview Save Publish 450…" at bounding box center [473, 0] width 946 height 0
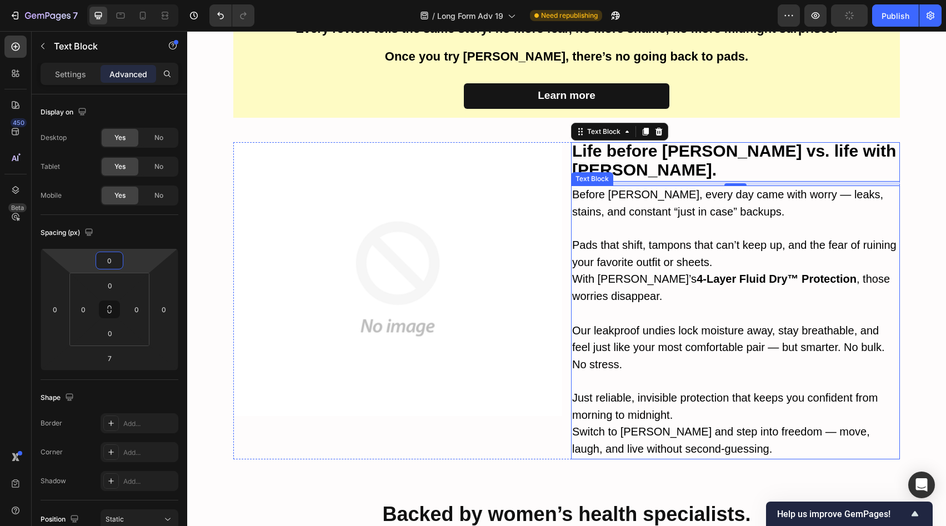
click at [677, 324] on span "Our leakproof undies lock moisture away, stay breathable, and feel just like yo…" at bounding box center [728, 347] width 312 height 47
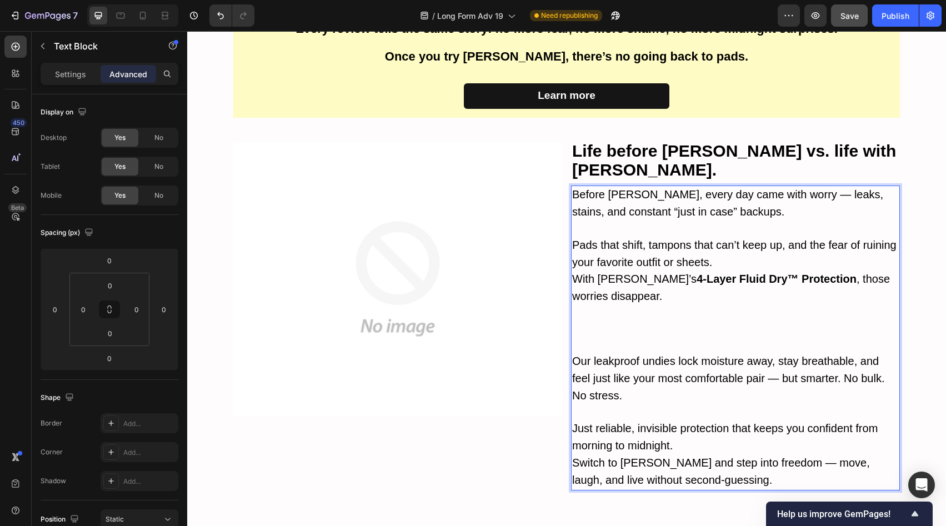
click at [646, 305] on p "Rich Text Editor. Editing area: main" at bounding box center [735, 329] width 326 height 48
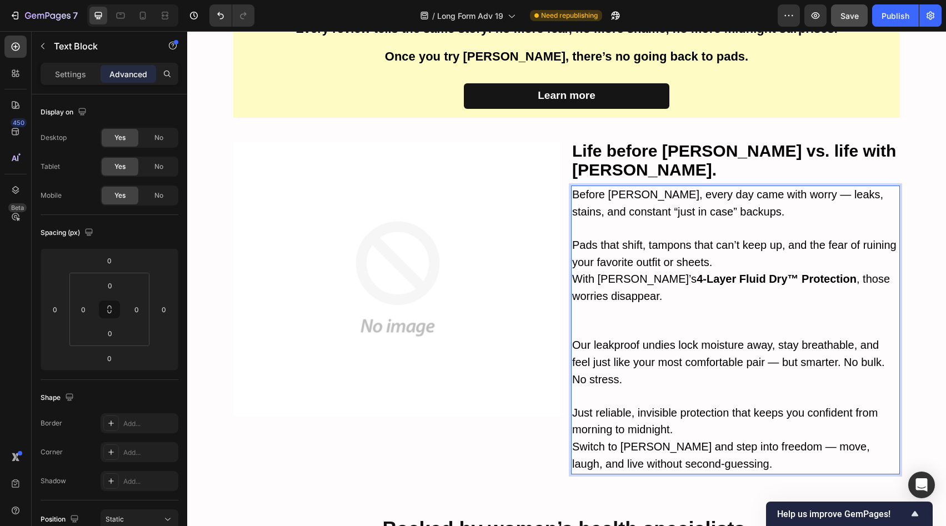
click at [640, 300] on p "With [PERSON_NAME]’s 4-Layer Fluid Dry™ Protection , those worries disappear." at bounding box center [735, 304] width 326 height 66
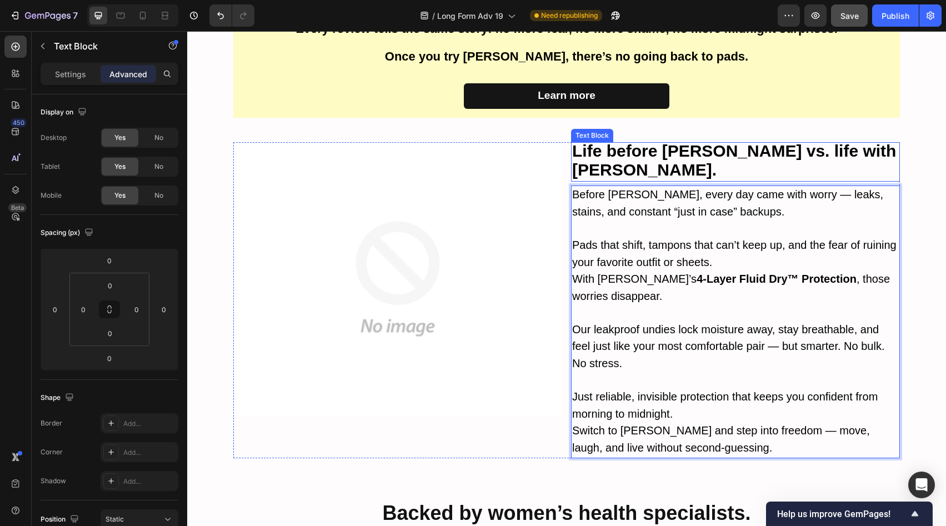
click at [682, 145] on strong "Life before [PERSON_NAME] vs. life with [PERSON_NAME]." at bounding box center [734, 160] width 324 height 37
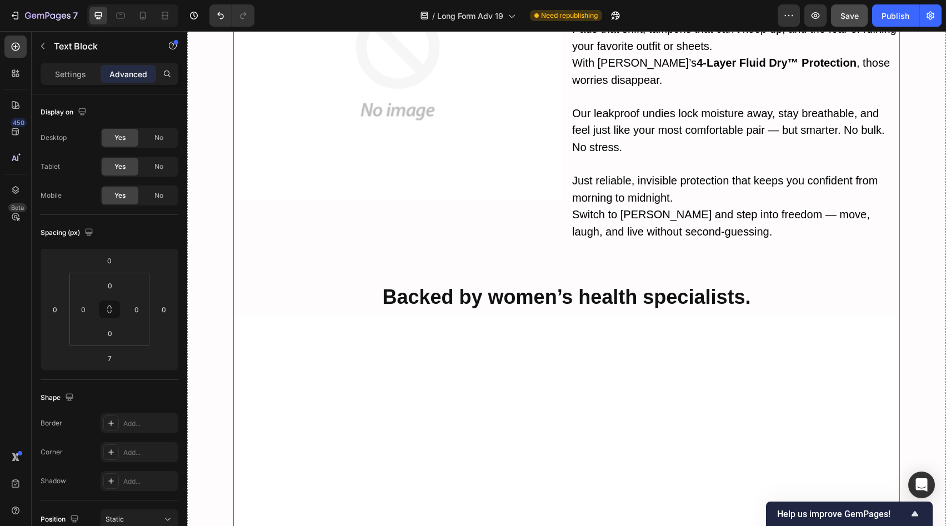
scroll to position [3148, 0]
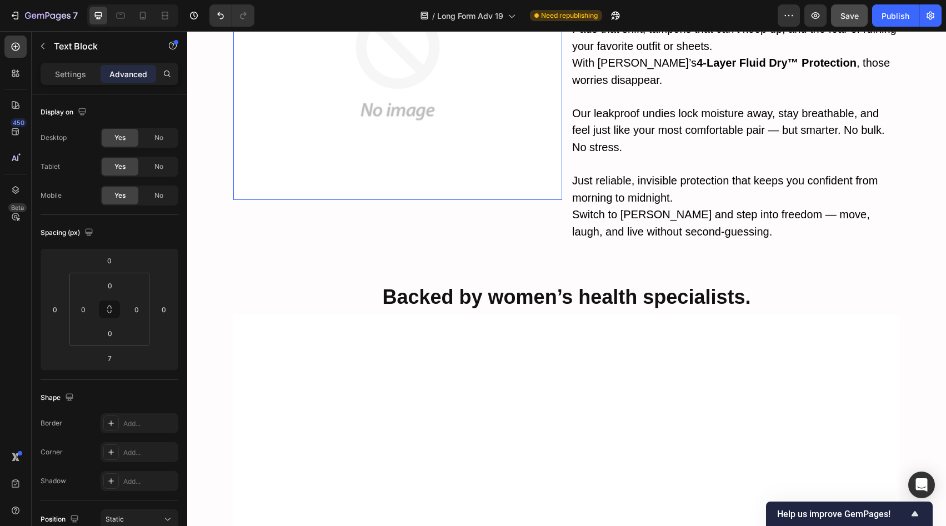
click at [542, 175] on img at bounding box center [397, 63] width 329 height 274
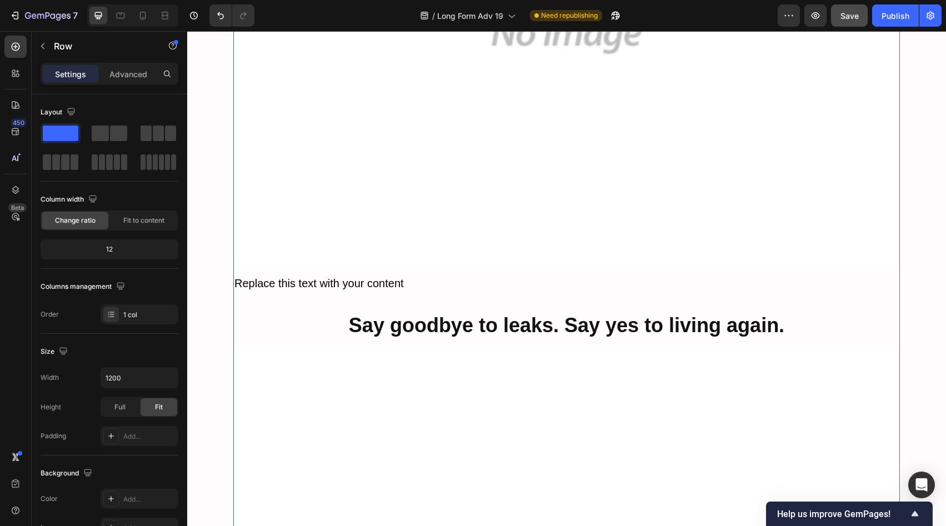
scroll to position [7565, 0]
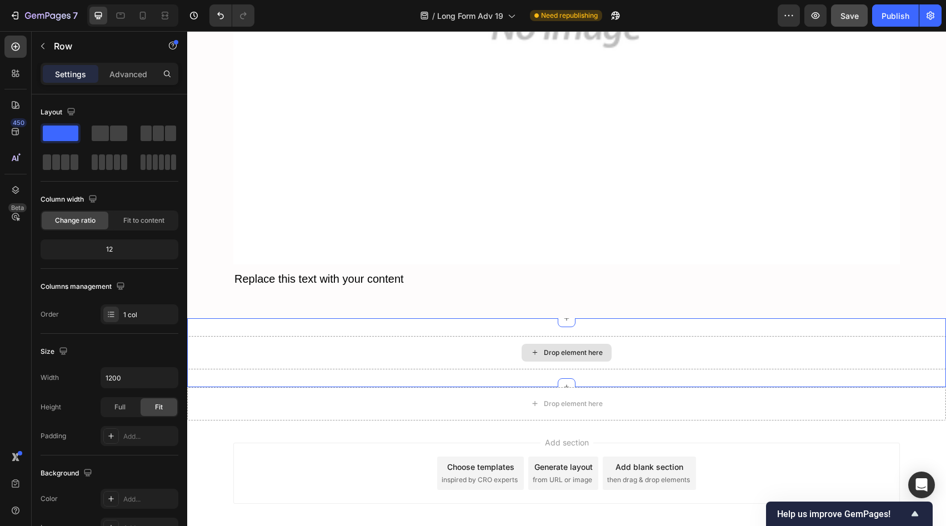
click at [521, 336] on div "Drop element here" at bounding box center [566, 352] width 758 height 33
click at [642, 345] on div "Drop element here Section 4 Create Theme Section AI Content Write with GemAI Wh…" at bounding box center [566, 352] width 758 height 69
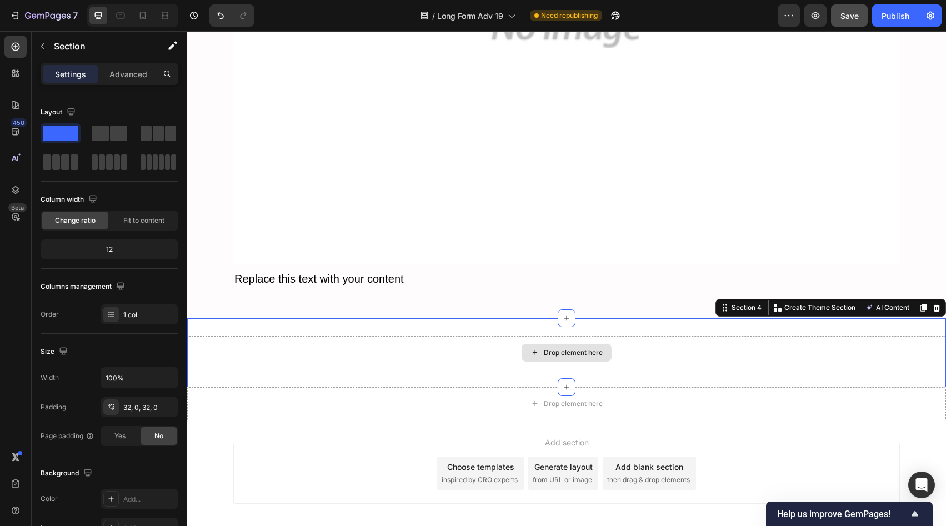
click at [658, 336] on div "Drop element here" at bounding box center [566, 352] width 758 height 33
click at [933, 304] on icon at bounding box center [936, 308] width 7 height 8
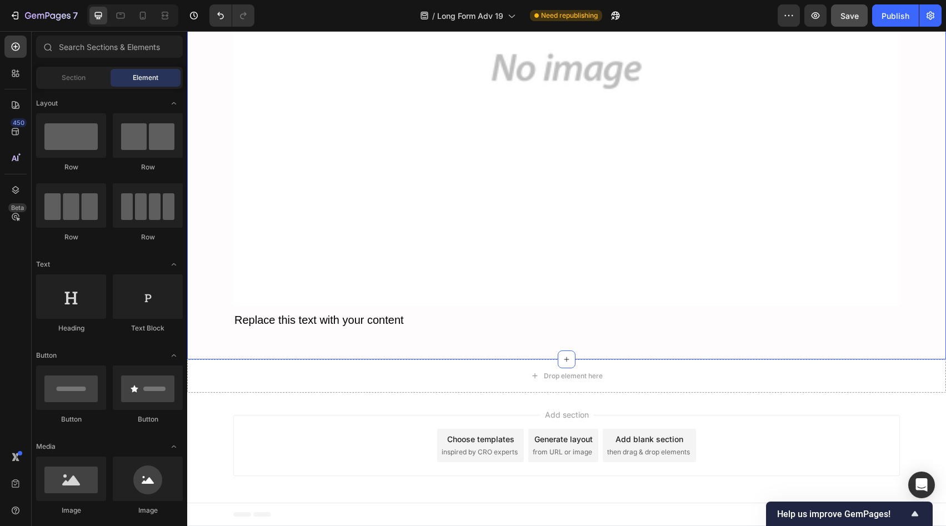
scroll to position [7496, 0]
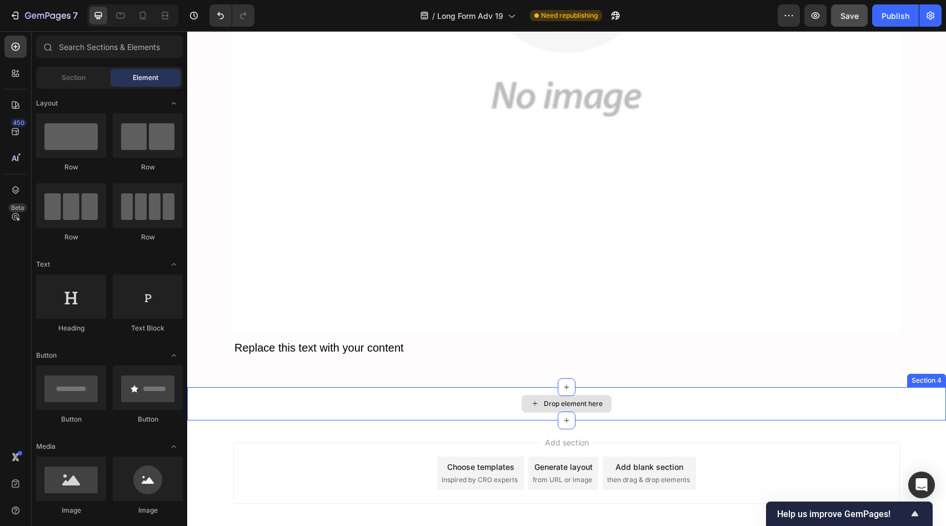
click at [599, 395] on div "Drop element here" at bounding box center [566, 404] width 90 height 18
click at [773, 387] on div "Drop element here" at bounding box center [566, 403] width 758 height 33
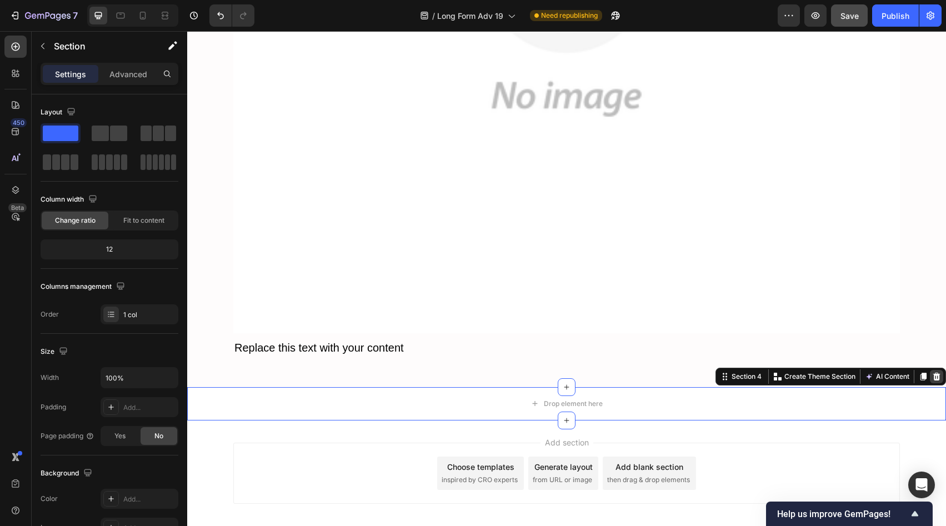
click at [932, 370] on div at bounding box center [935, 376] width 13 height 13
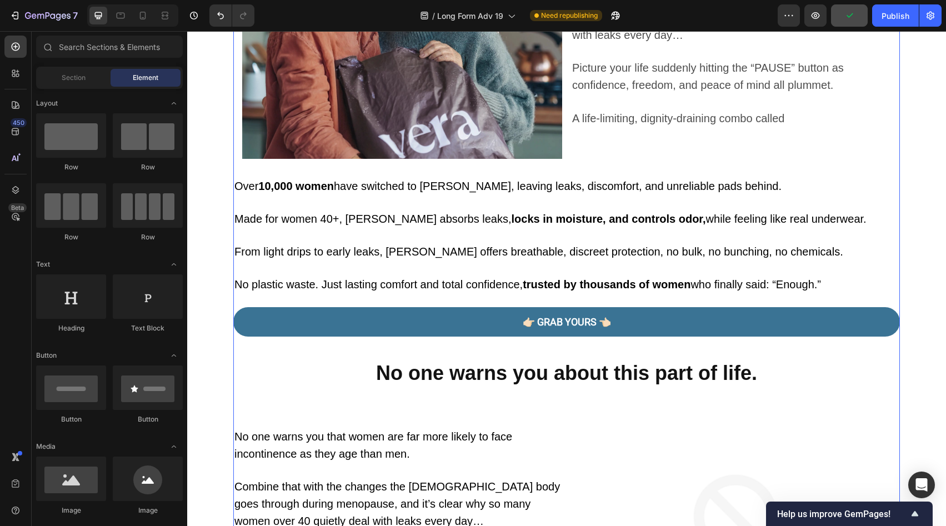
scroll to position [0, 0]
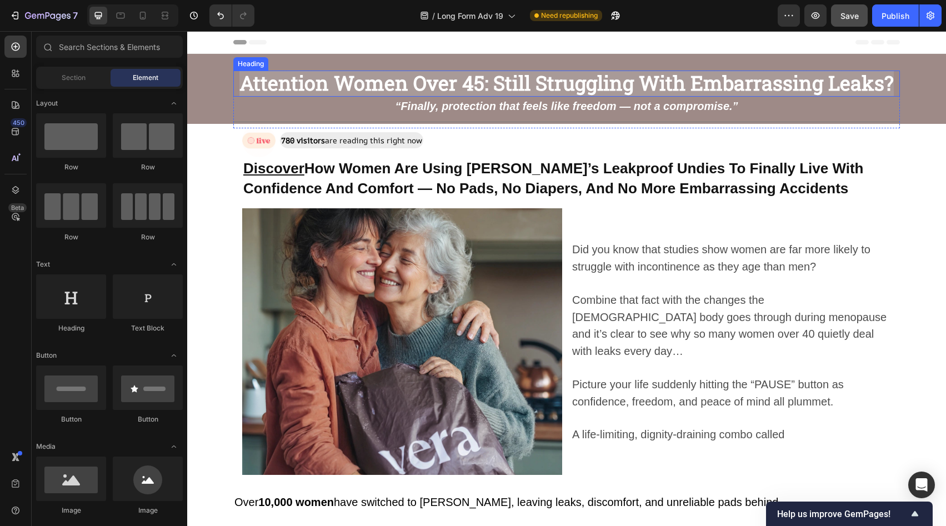
click at [571, 84] on strong "Attention Women Over 45: Still Struggling With Embarrassing Leaks?" at bounding box center [566, 82] width 654 height 27
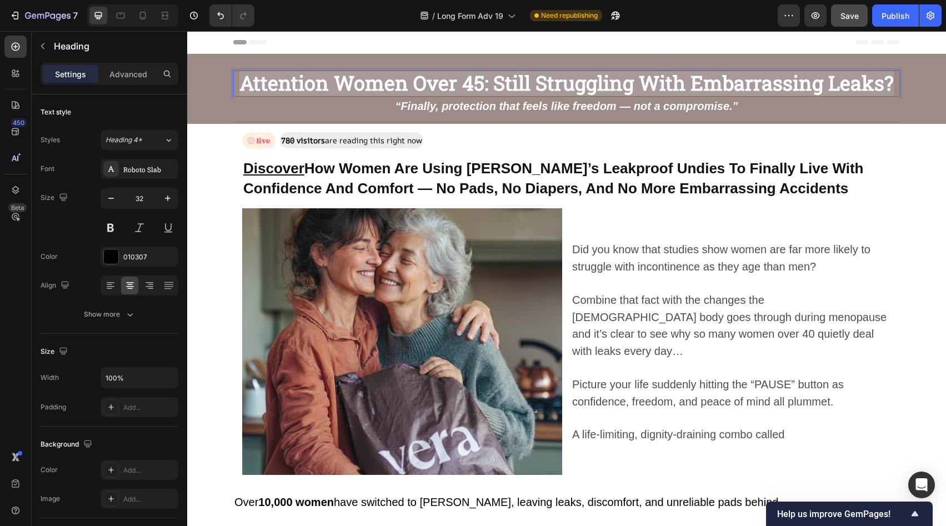
click at [610, 87] on strong "Attention Women Over 45: Still Struggling With Embarrassing Leaks?" at bounding box center [566, 82] width 654 height 27
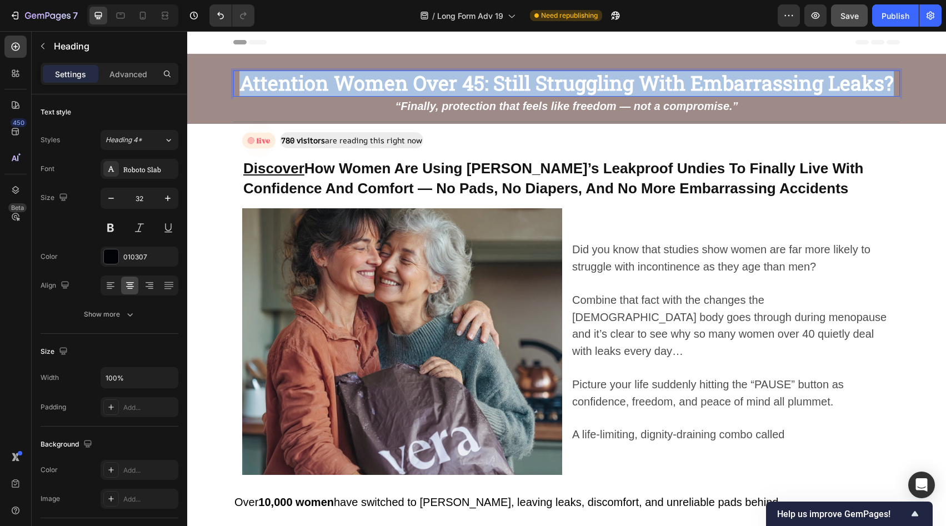
click at [610, 87] on strong "Attention Women Over 45: Still Struggling With Embarrassing Leaks?" at bounding box center [566, 82] width 654 height 27
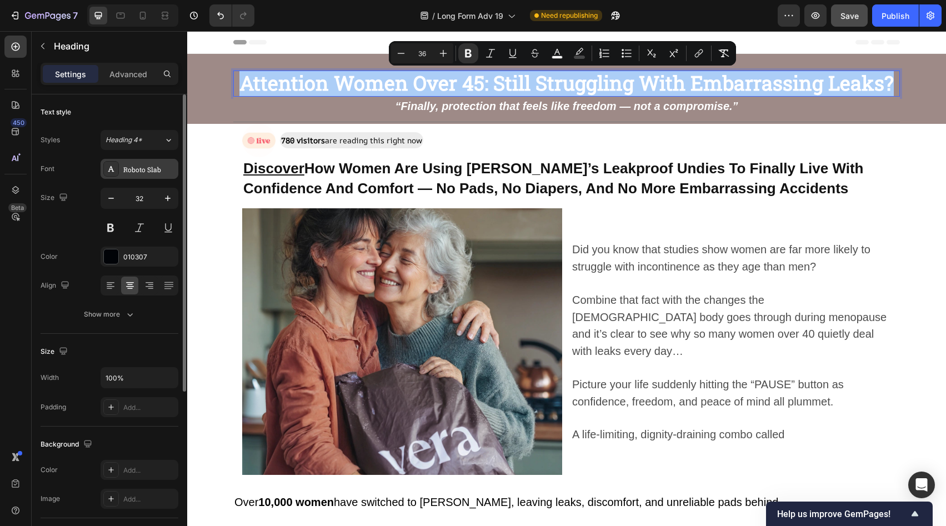
click at [136, 177] on div "Roboto Slab" at bounding box center [139, 169] width 78 height 20
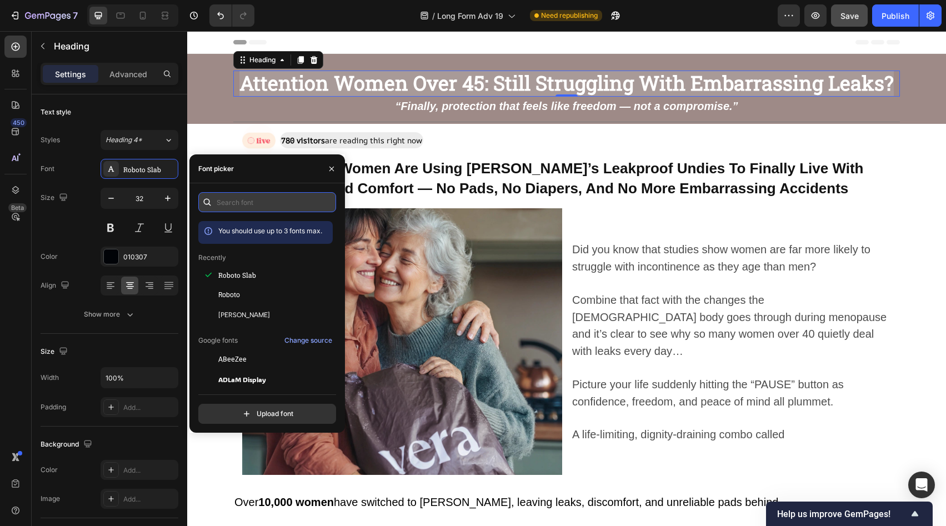
click at [280, 203] on input "text" at bounding box center [267, 202] width 138 height 20
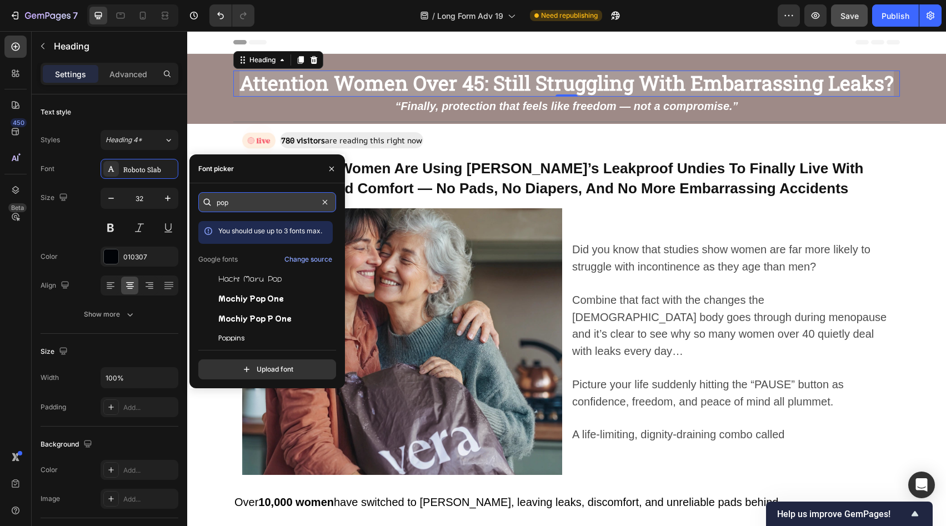
type input "popp"
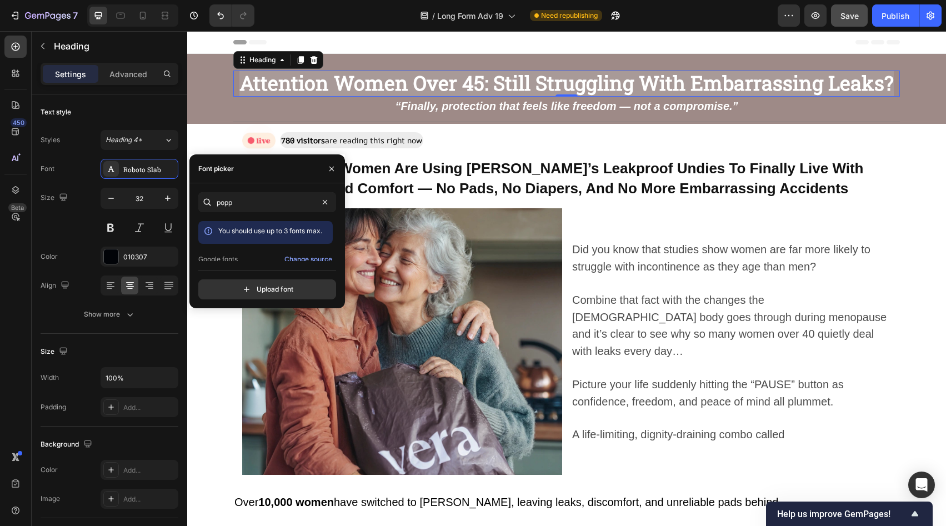
click at [339, 19] on div "/ Long Form Adv 19 Need republishing" at bounding box center [520, 15] width 514 height 22
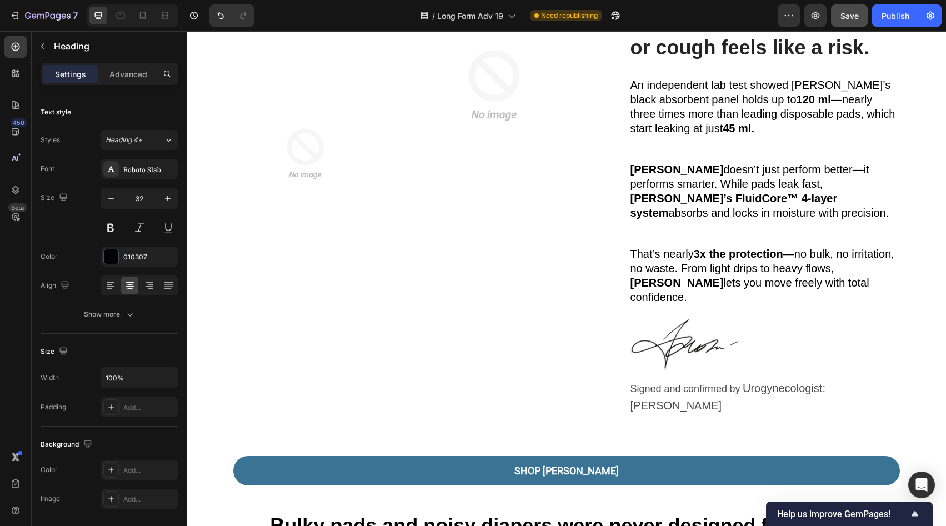
scroll to position [1350, 0]
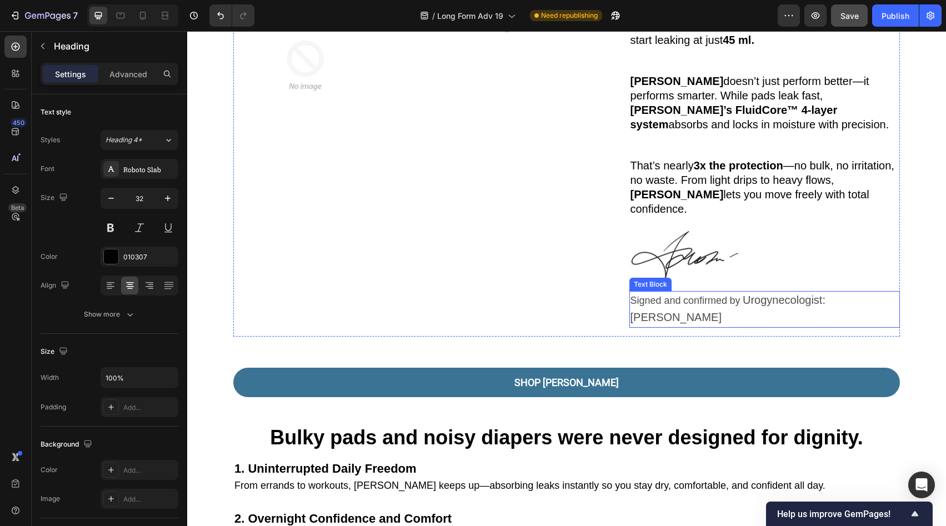
click at [821, 294] on span "Urogynecologist: [PERSON_NAME]" at bounding box center [727, 308] width 195 height 29
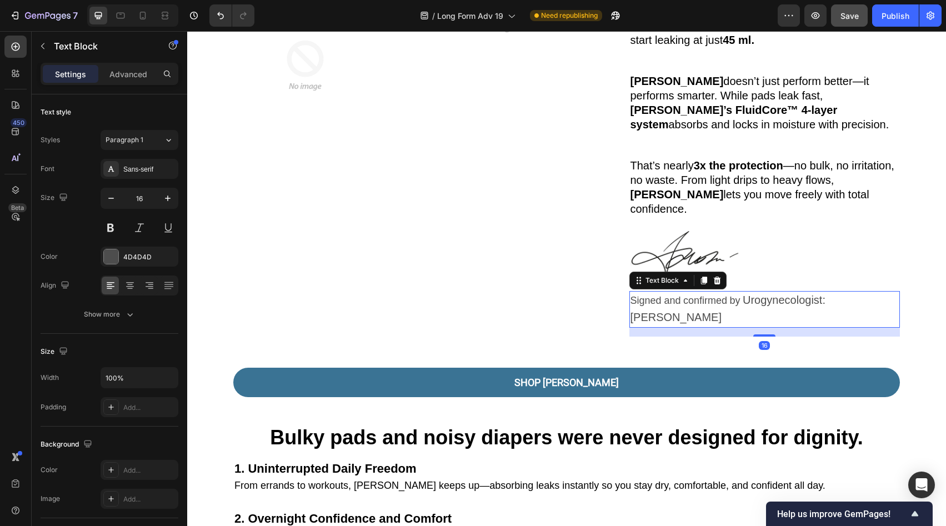
click at [821, 294] on span "Urogynecologist: [PERSON_NAME]" at bounding box center [727, 308] width 195 height 29
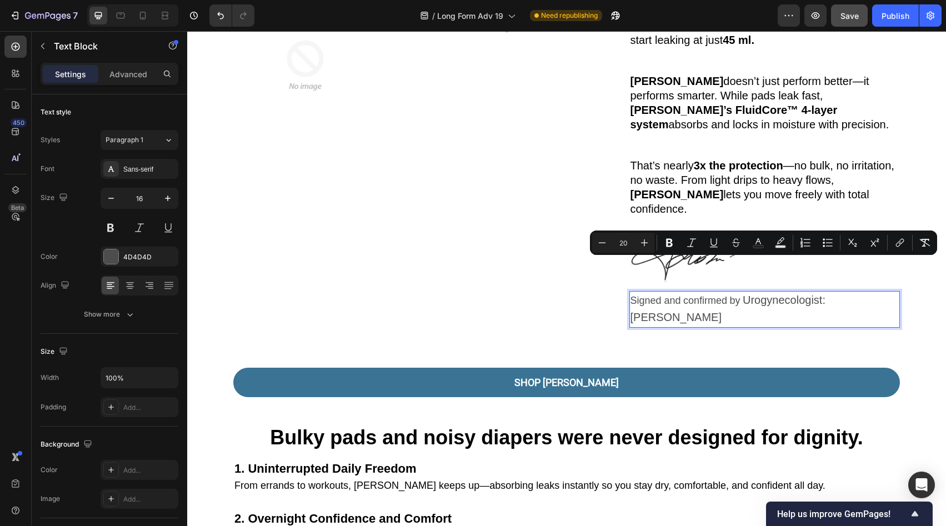
click at [825, 294] on span "Urogynecologist: [PERSON_NAME]" at bounding box center [727, 308] width 195 height 29
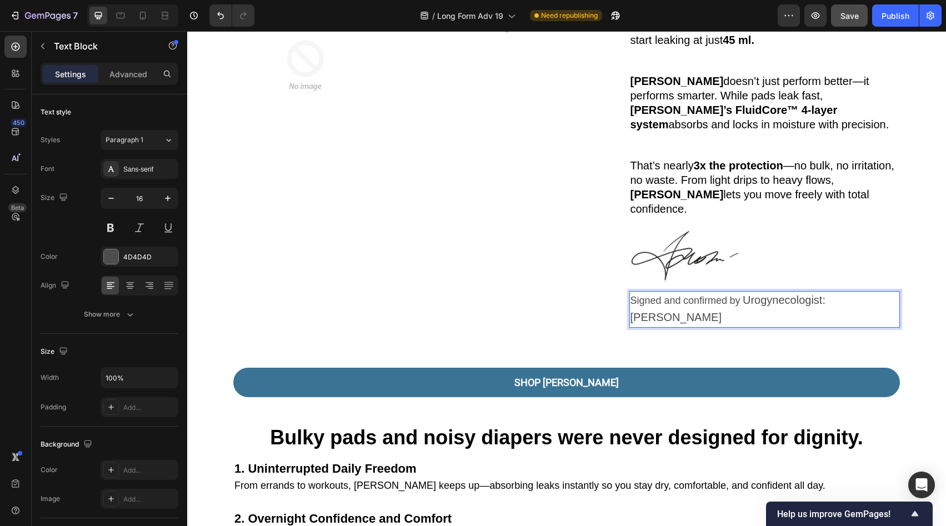
click at [756, 294] on span "Urogynecologist: [PERSON_NAME]" at bounding box center [727, 308] width 195 height 29
drag, startPoint x: 756, startPoint y: 263, endPoint x: 872, endPoint y: 268, distance: 116.7
click at [825, 294] on span "Urogynecologist: [PERSON_NAME]" at bounding box center [727, 308] width 195 height 29
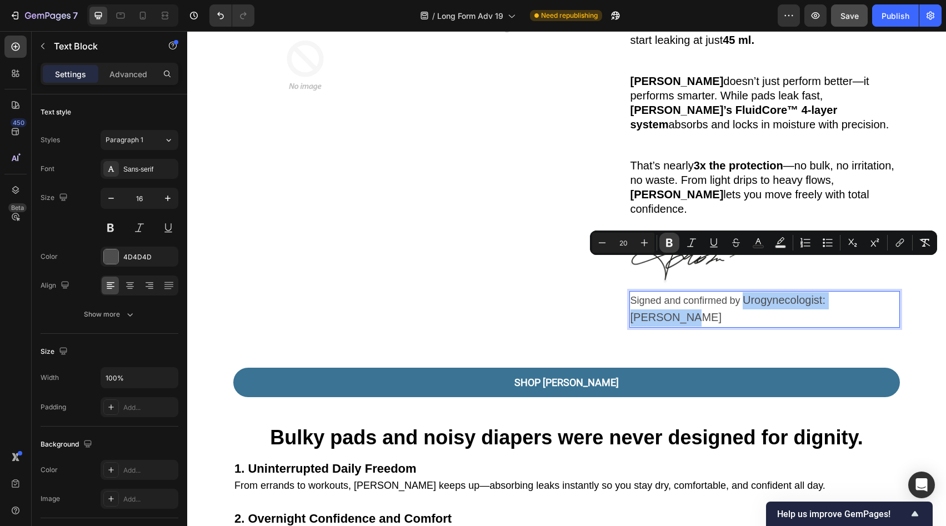
click at [666, 244] on icon "Editor contextual toolbar" at bounding box center [669, 243] width 7 height 8
click at [700, 283] on div "[PERSON_NAME]'s Undies Text Block When every laugh, sneeze, or cough feels like…" at bounding box center [764, 117] width 271 height 440
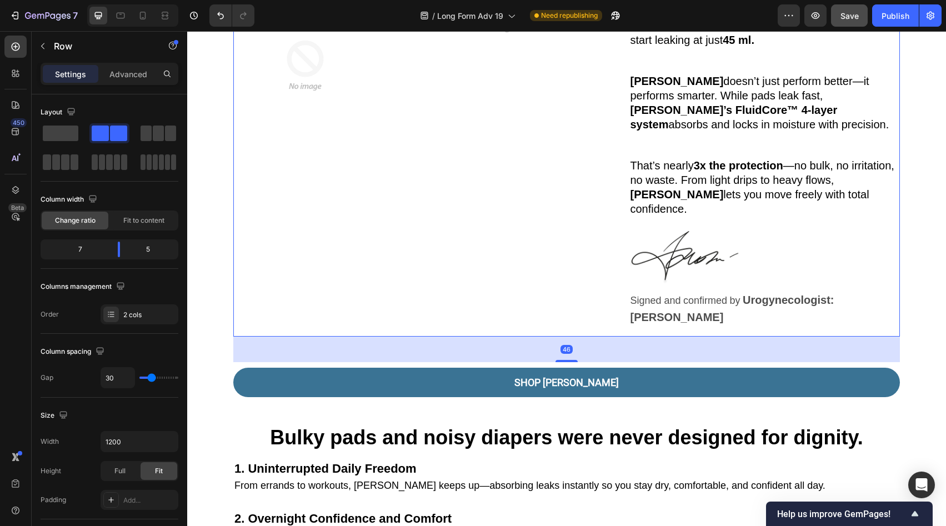
click at [758, 256] on div "[PERSON_NAME]'s Undies Text Block When every laugh, sneeze, or cough feels like…" at bounding box center [764, 117] width 271 height 440
click at [711, 278] on div "[PERSON_NAME]'s Undies Text Block When every laugh, sneeze, or cough feels like…" at bounding box center [764, 117] width 271 height 440
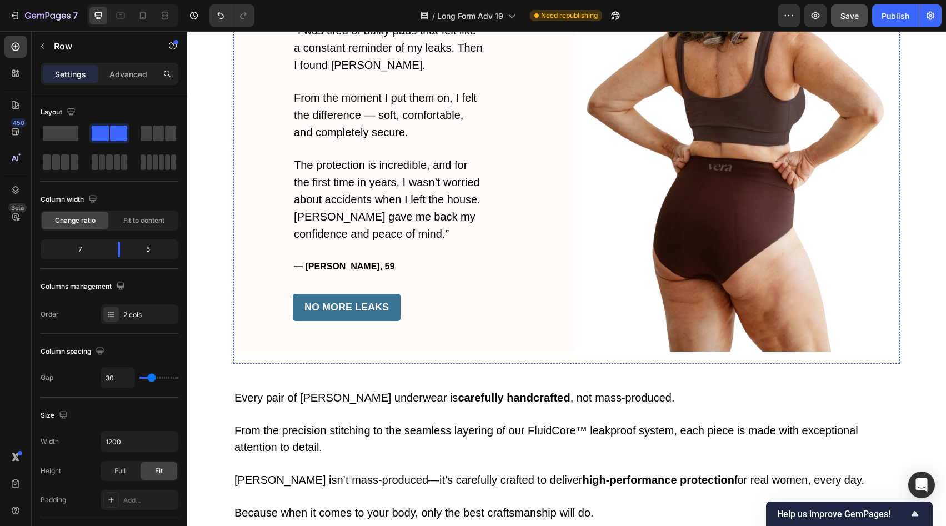
scroll to position [1842, 0]
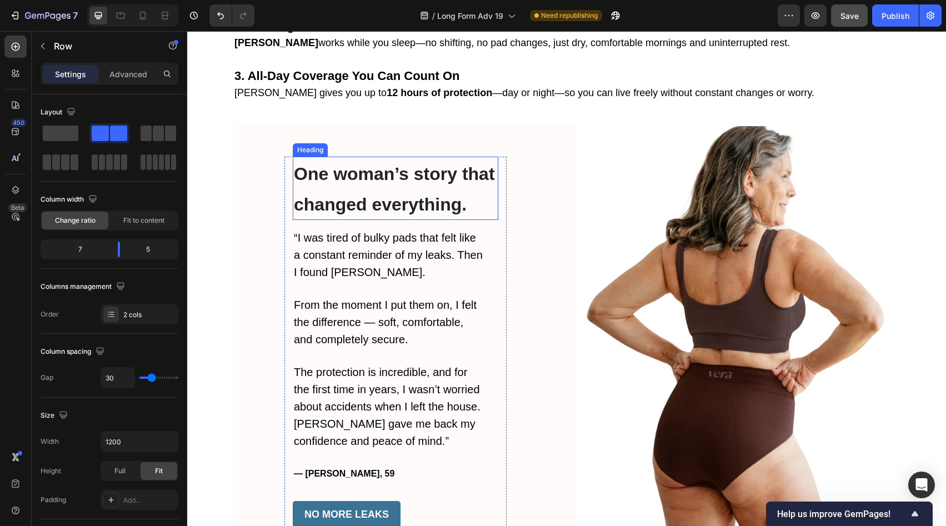
click at [397, 157] on h2 "One woman’s story that changed everything." at bounding box center [395, 188] width 205 height 63
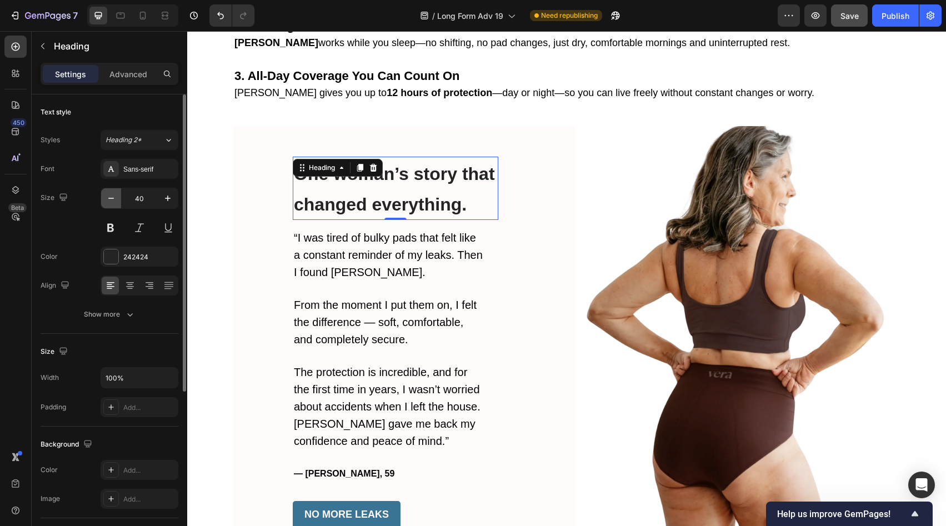
click at [107, 202] on icon "button" at bounding box center [110, 198] width 11 height 11
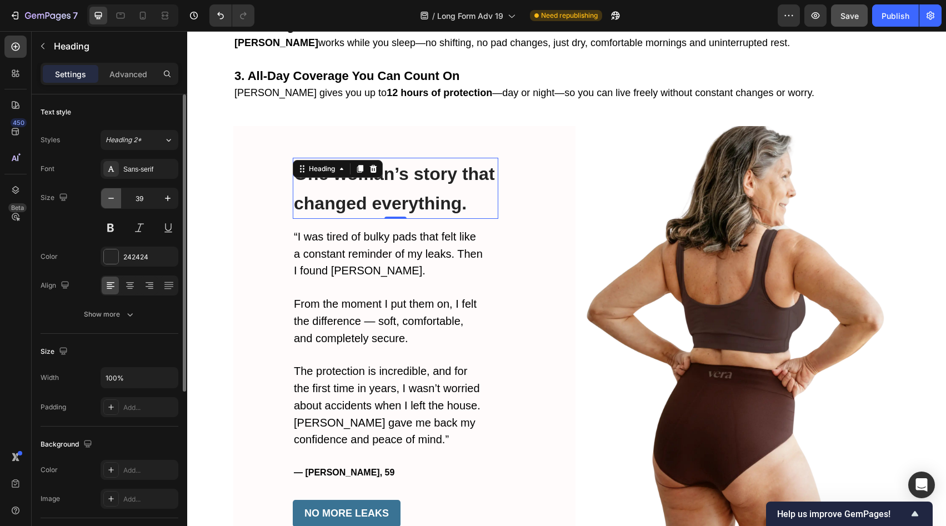
click at [107, 202] on icon "button" at bounding box center [110, 198] width 11 height 11
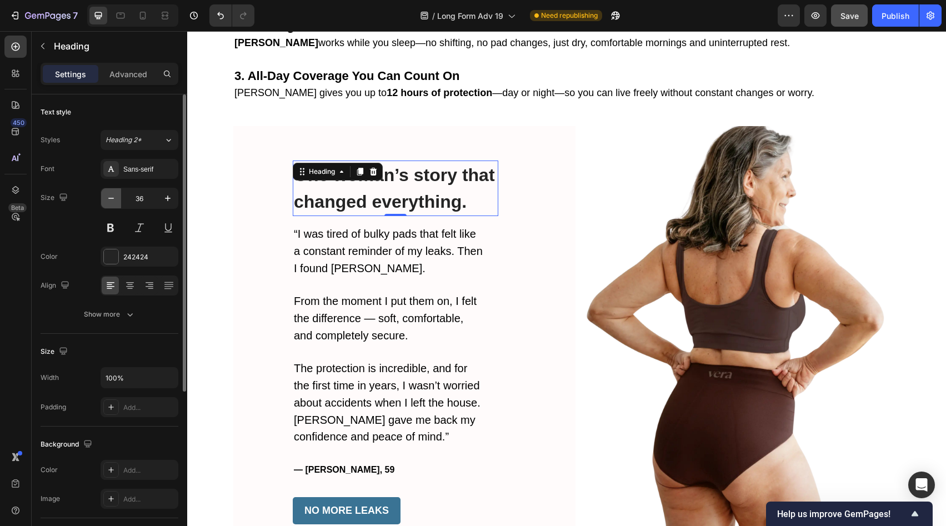
click at [107, 202] on icon "button" at bounding box center [110, 198] width 11 height 11
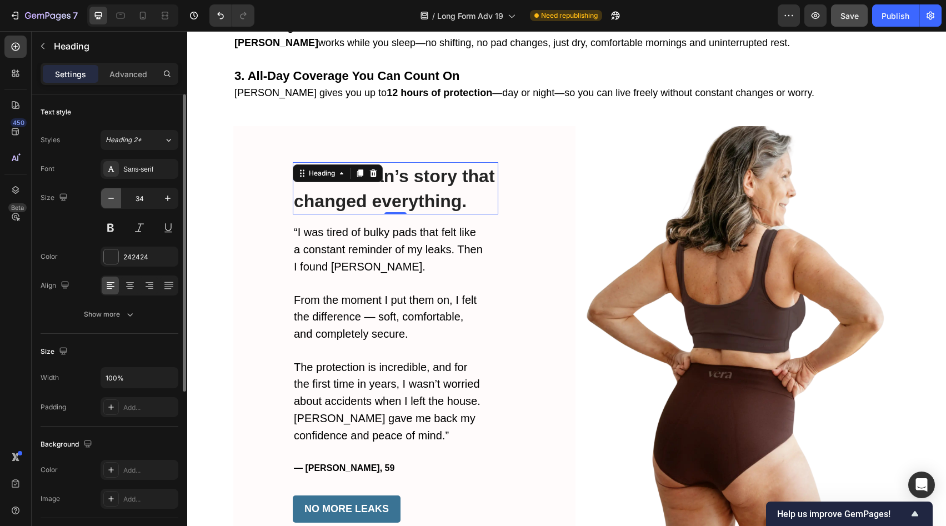
click at [107, 202] on icon "button" at bounding box center [110, 198] width 11 height 11
type input "33"
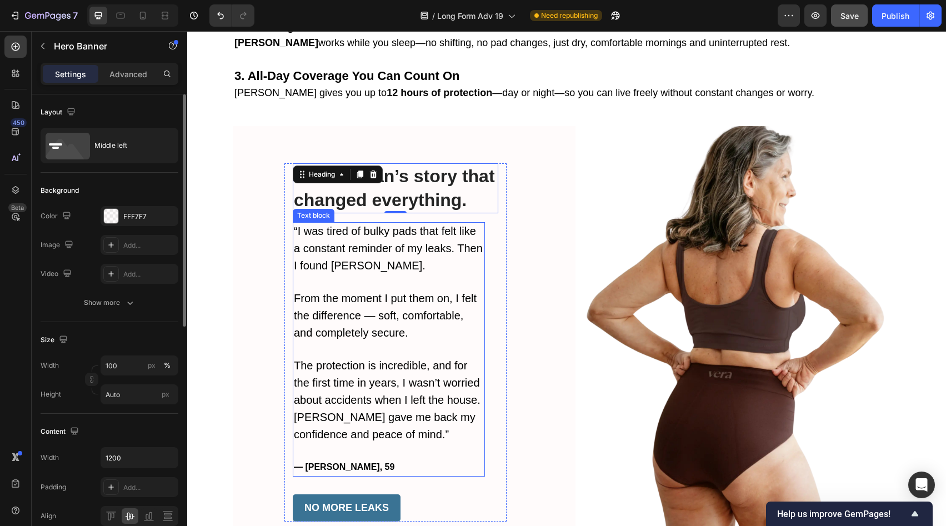
click at [514, 230] on div "One woman’s story that changed everything. Heading 0 “I was tired of bulky pads…" at bounding box center [395, 342] width 324 height 433
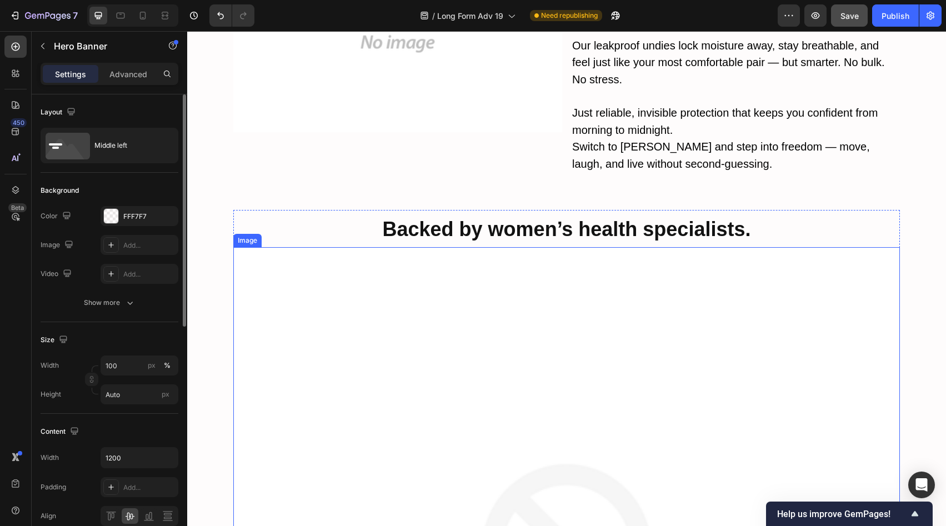
scroll to position [3256, 0]
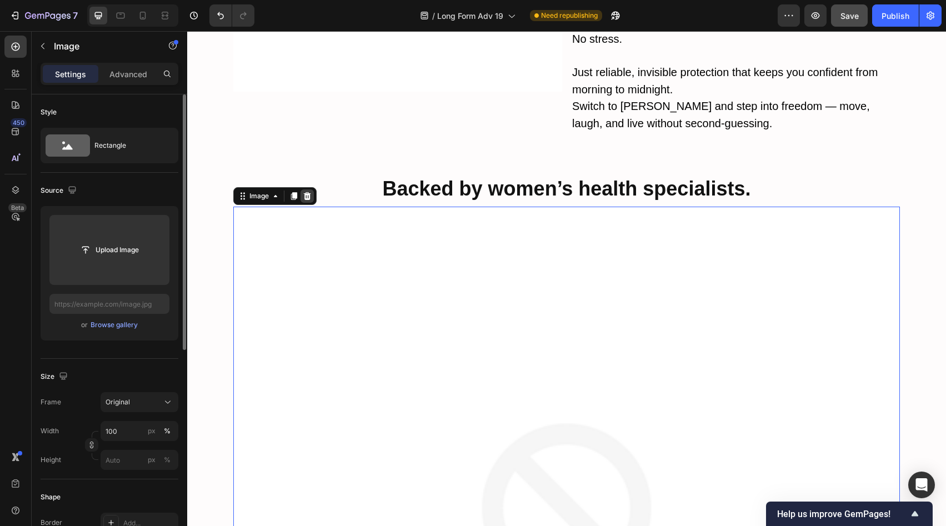
click at [307, 189] on div at bounding box center [306, 195] width 13 height 13
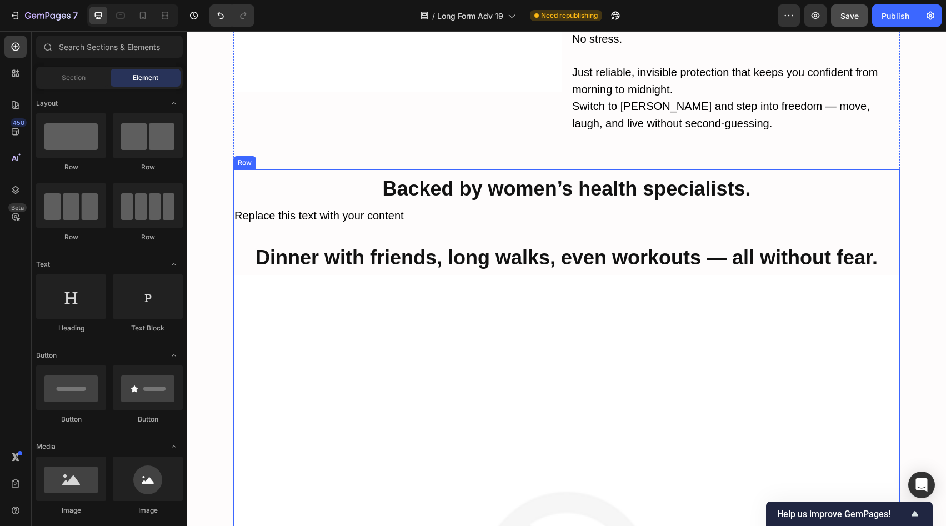
click at [489, 208] on p "Replace this text with your content" at bounding box center [566, 216] width 664 height 17
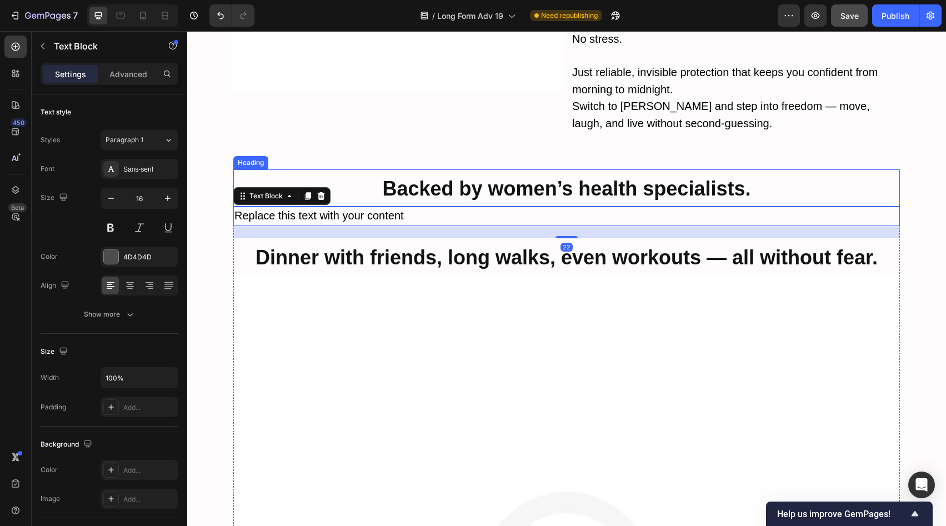
click at [540, 177] on strong "Backed by women’s health specialists." at bounding box center [567, 188] width 368 height 23
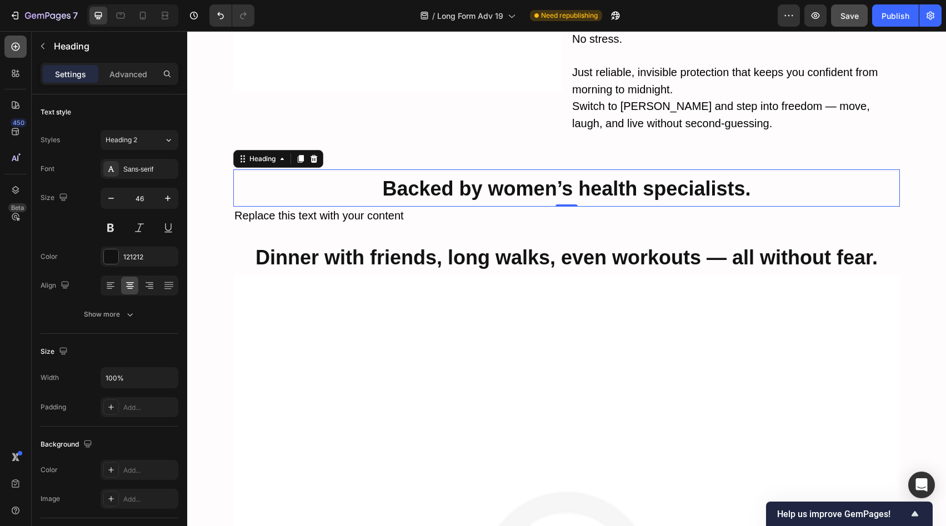
click at [16, 51] on icon at bounding box center [16, 47] width 8 height 8
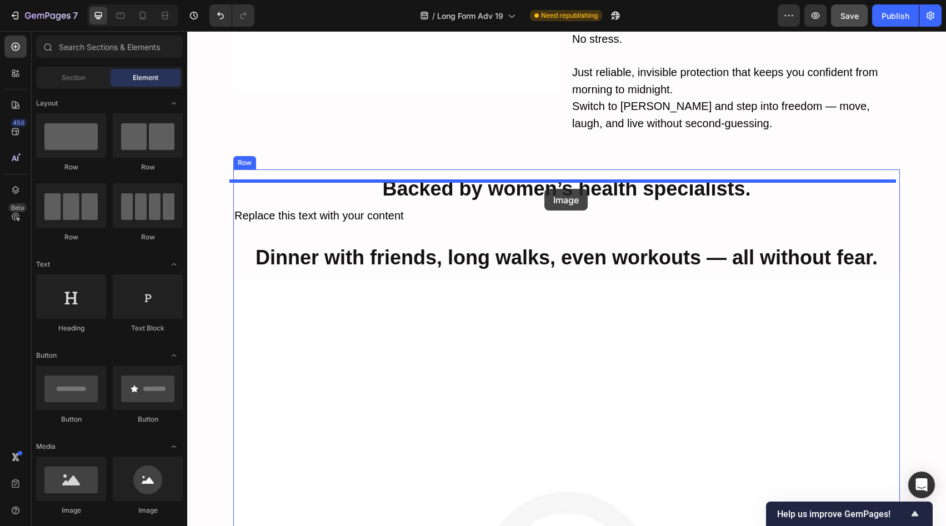
drag, startPoint x: 259, startPoint y: 510, endPoint x: 544, endPoint y: 189, distance: 429.1
